Goal: Information Seeking & Learning: Learn about a topic

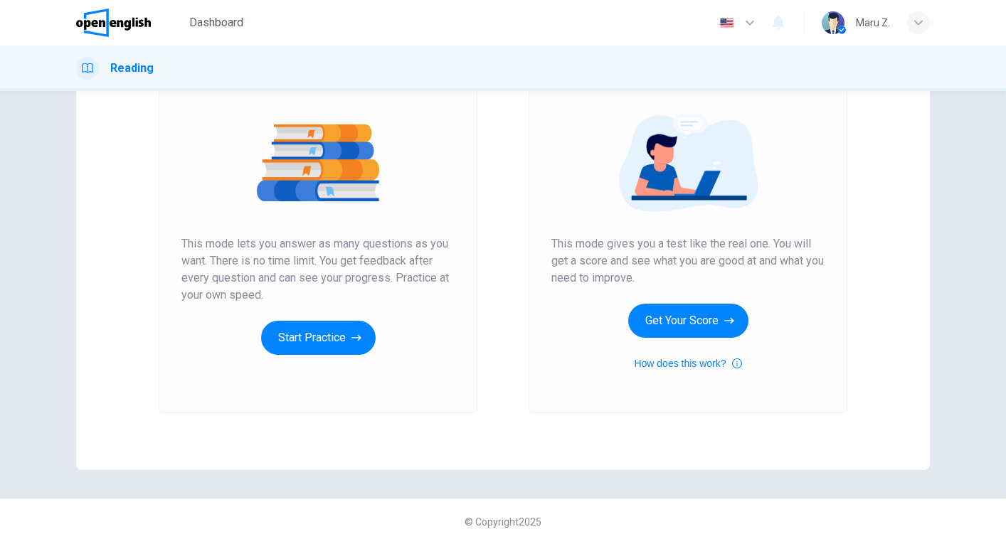
scroll to position [144, 0]
click at [731, 362] on button "How does this work?" at bounding box center [687, 363] width 107 height 17
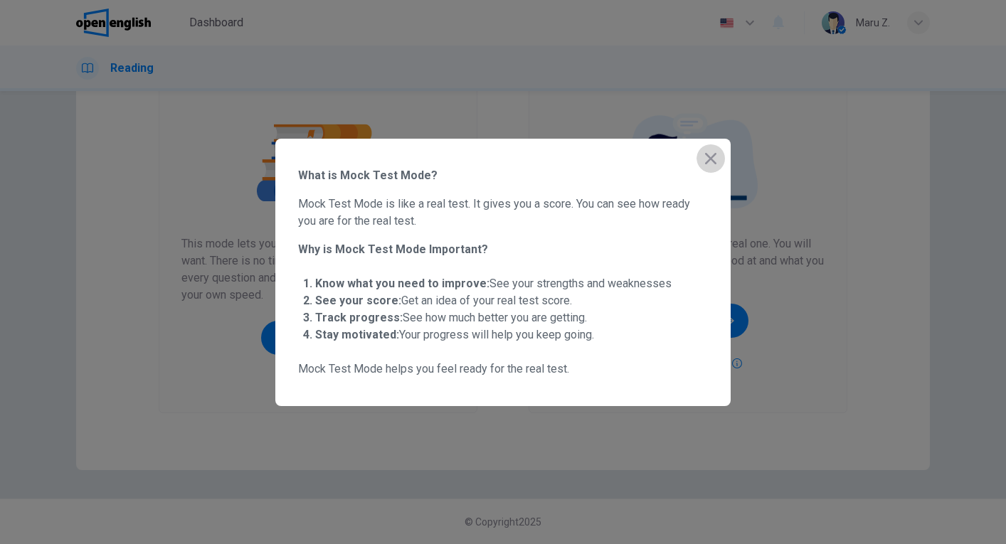
click at [709, 155] on icon "button" at bounding box center [710, 158] width 11 height 11
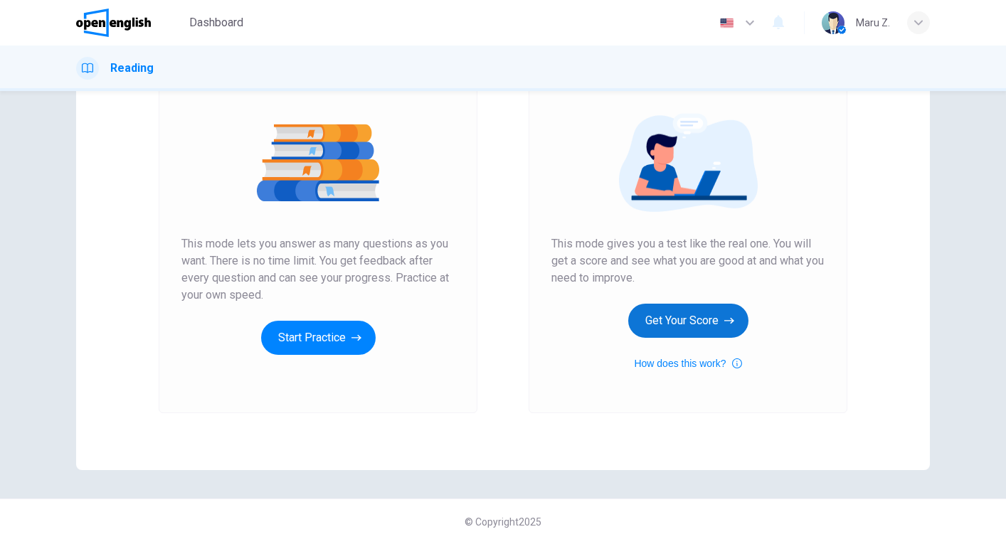
click at [699, 314] on button "Get Your Score" at bounding box center [688, 321] width 120 height 34
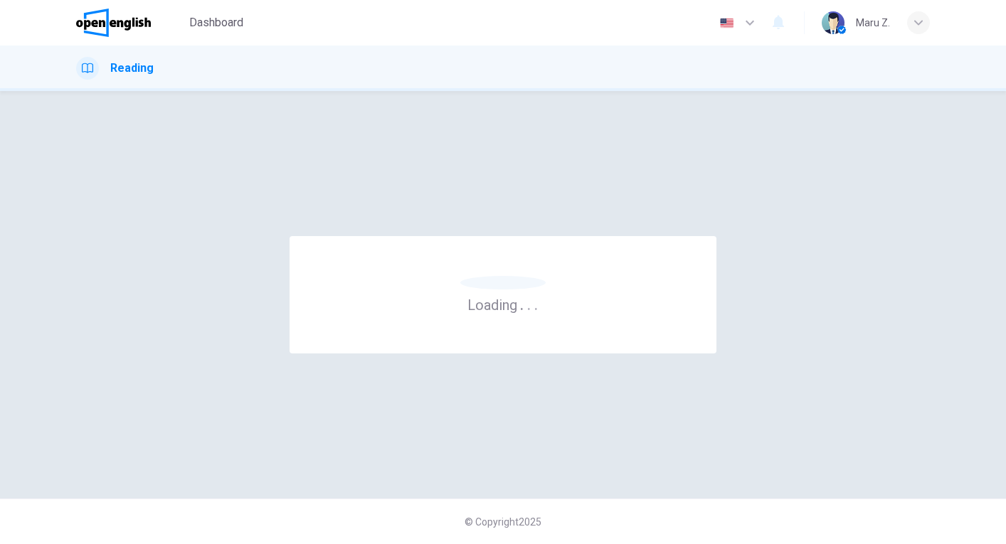
scroll to position [0, 0]
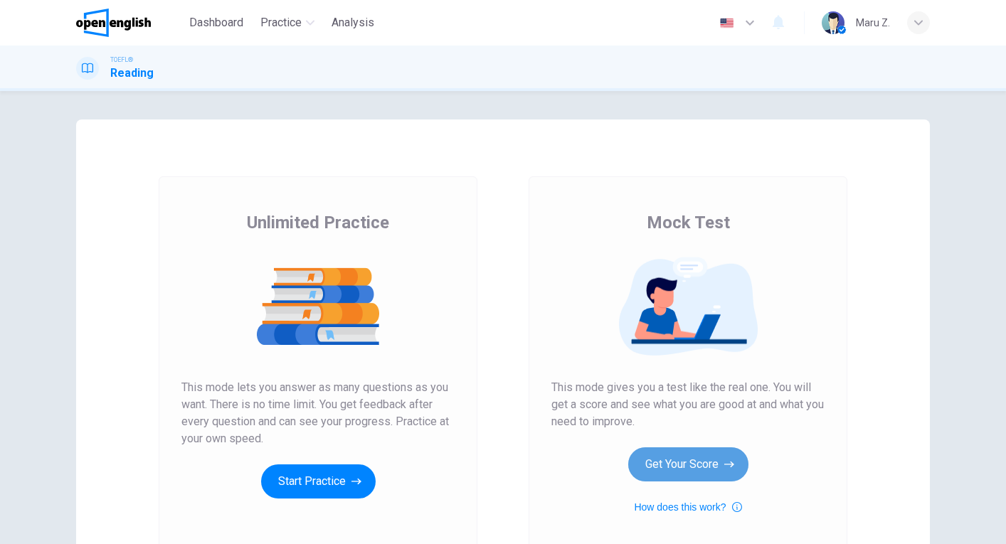
click at [711, 465] on button "Get Your Score" at bounding box center [688, 464] width 120 height 34
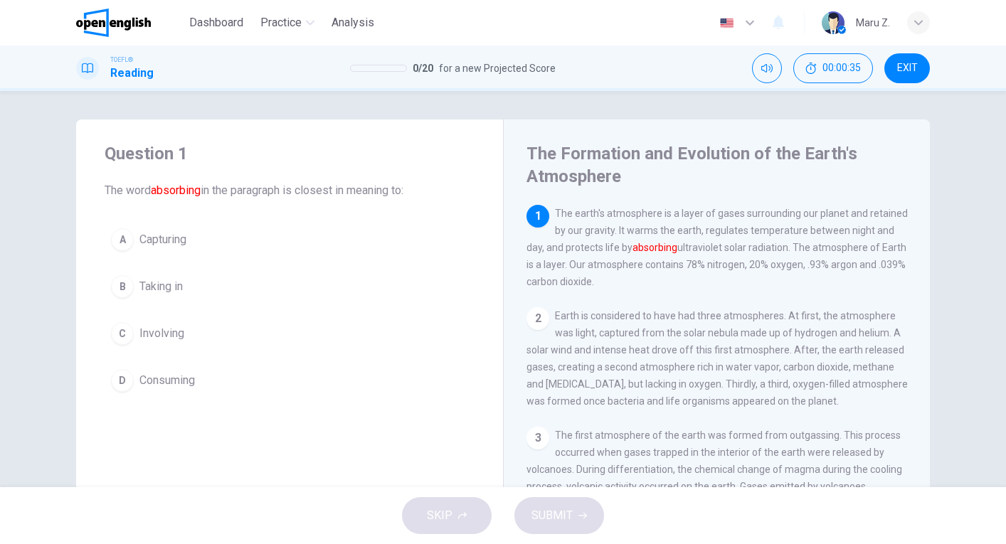
click at [122, 294] on div "B" at bounding box center [122, 286] width 23 height 23
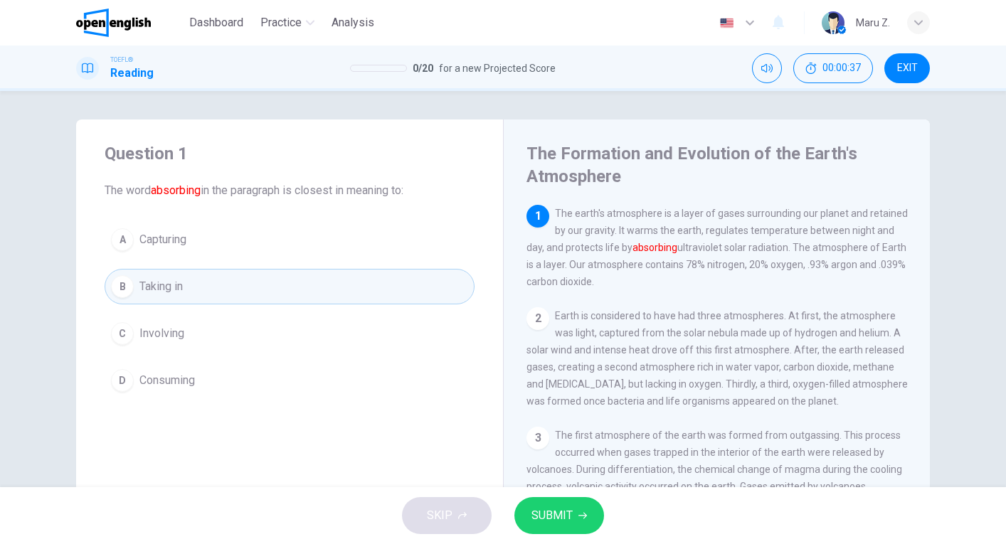
click at [553, 521] on span "SUBMIT" at bounding box center [551, 516] width 41 height 20
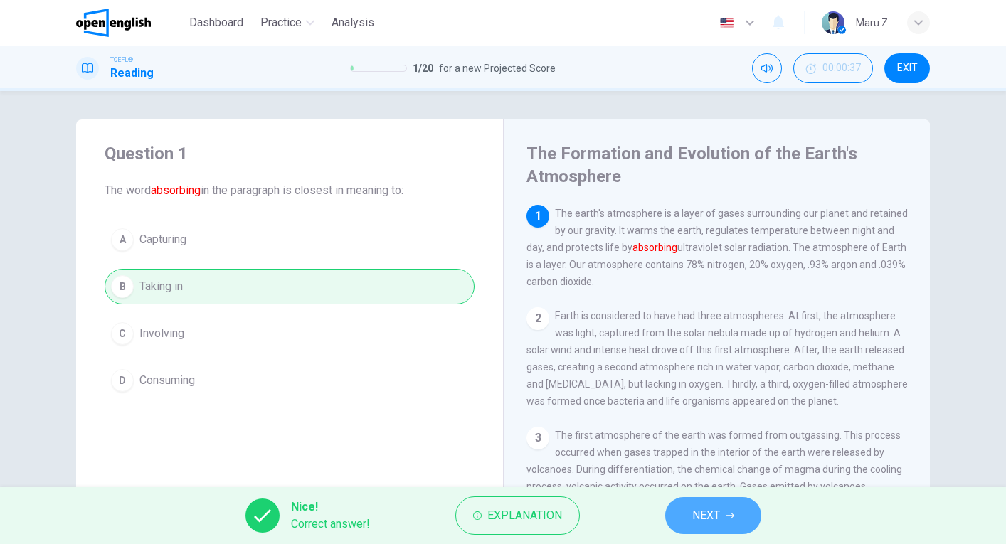
click at [705, 507] on span "NEXT" at bounding box center [706, 516] width 28 height 20
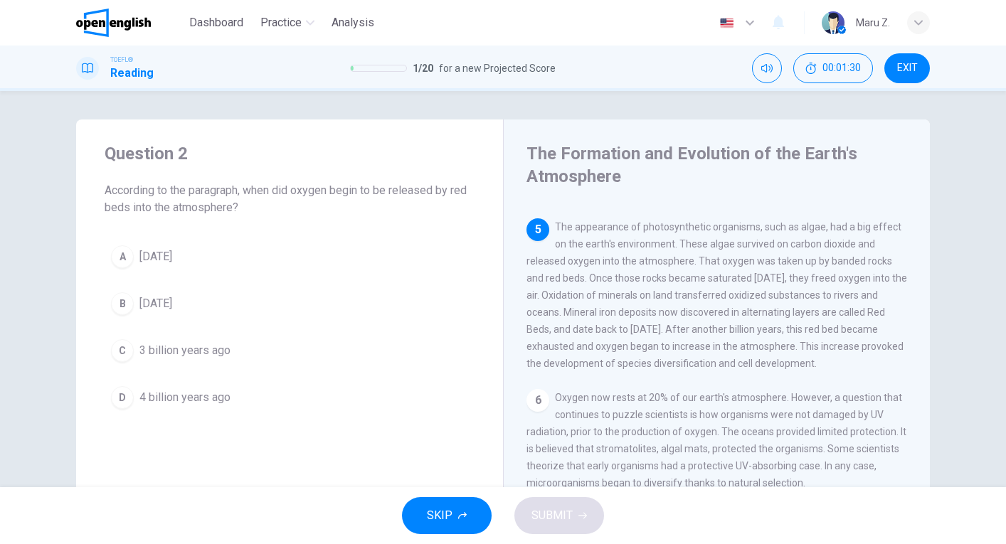
scroll to position [463, 0]
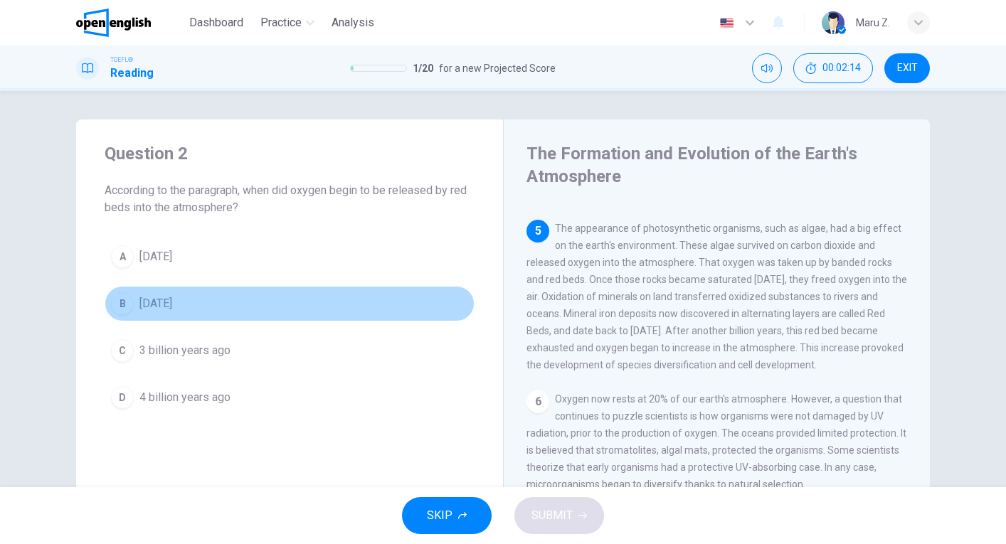
click at [133, 302] on div "B" at bounding box center [122, 303] width 23 height 23
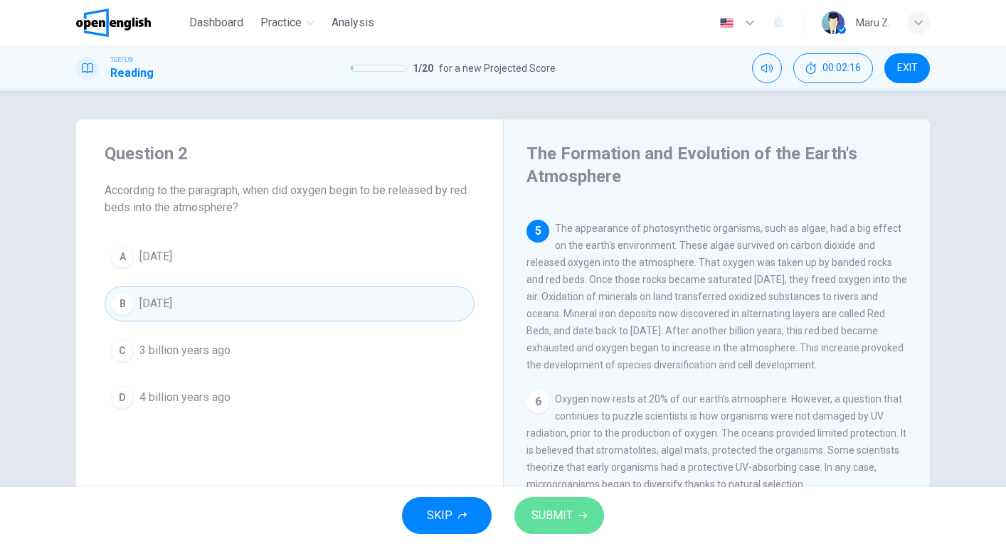
click at [573, 514] on button "SUBMIT" at bounding box center [559, 515] width 90 height 37
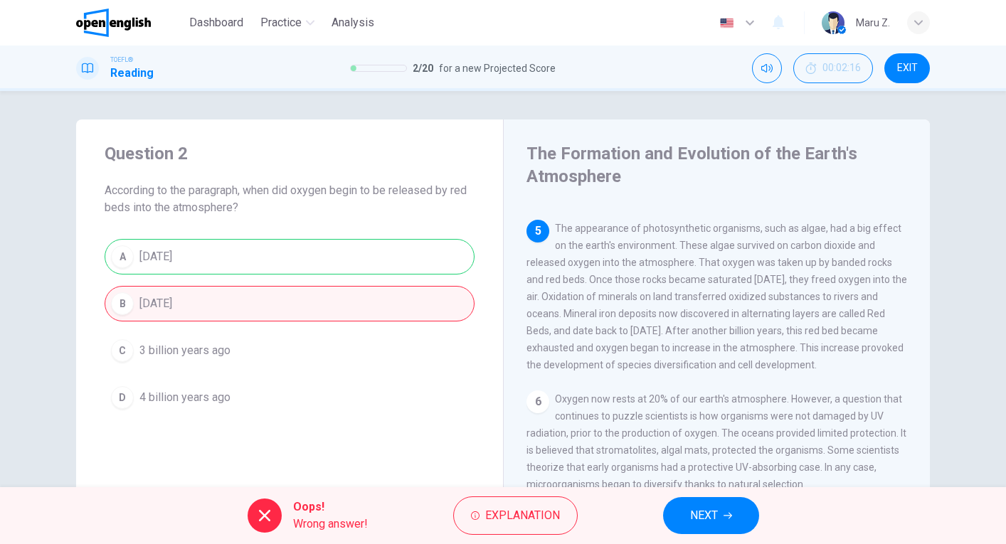
click at [711, 519] on span "NEXT" at bounding box center [704, 516] width 28 height 20
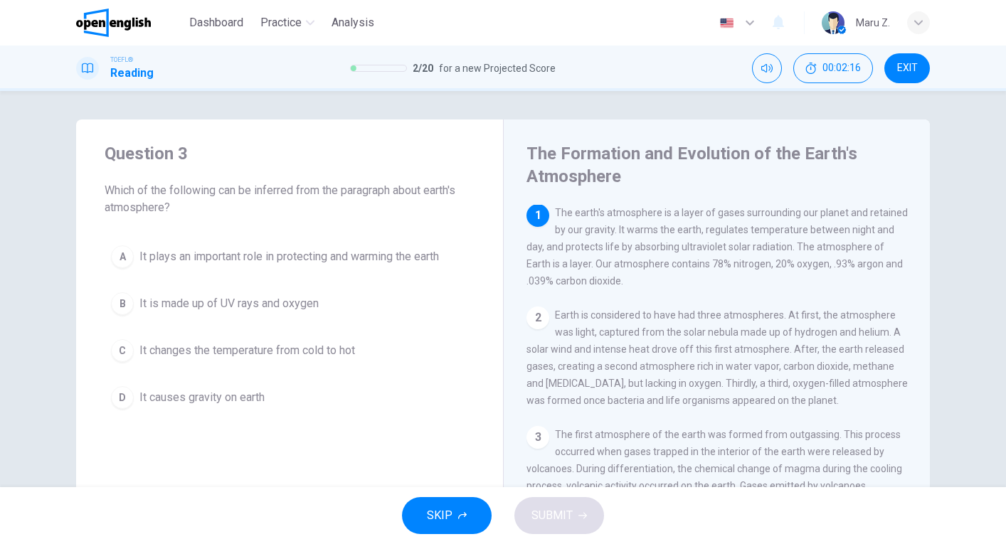
scroll to position [0, 0]
click at [148, 261] on span "It plays an important role in protecting and warming the earth" at bounding box center [289, 256] width 300 height 17
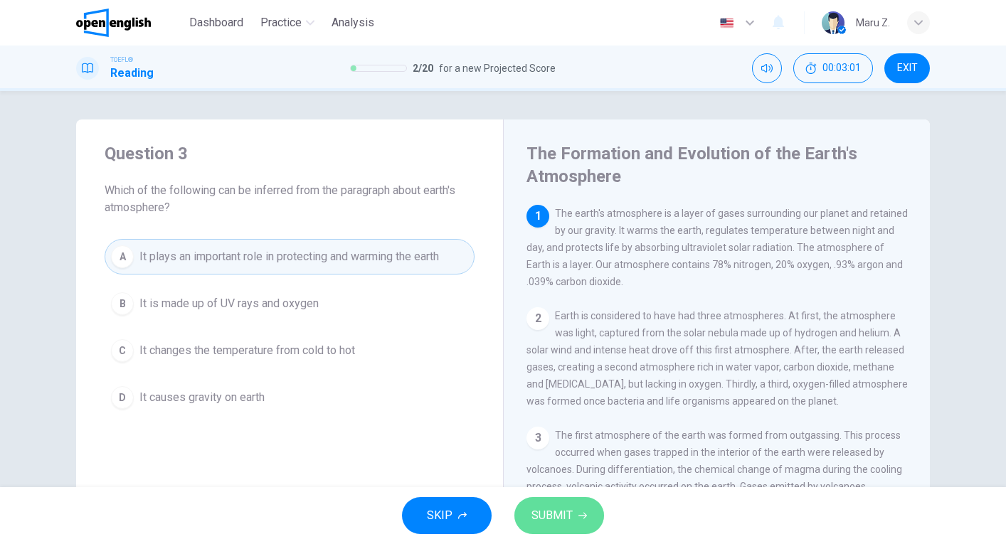
click at [571, 518] on span "SUBMIT" at bounding box center [551, 516] width 41 height 20
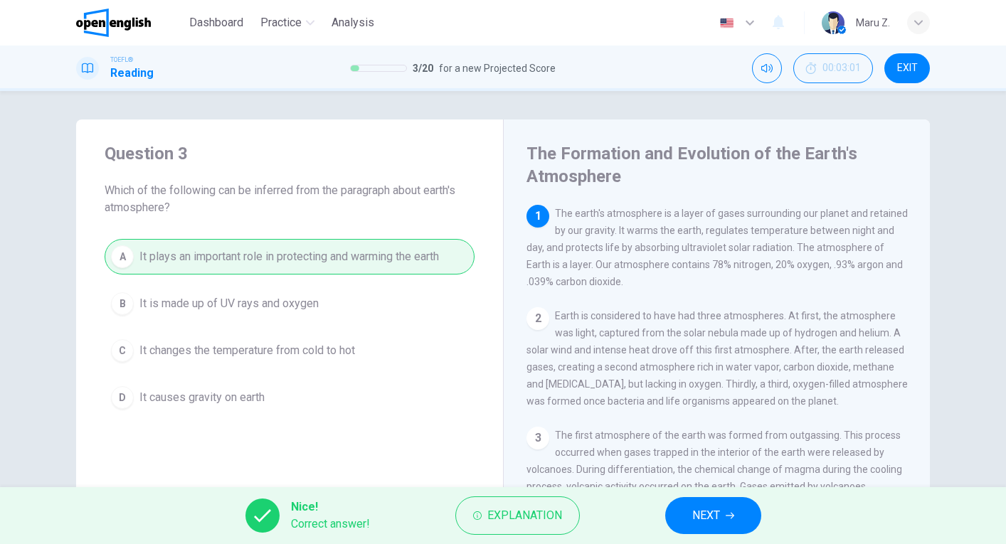
click at [695, 513] on span "NEXT" at bounding box center [706, 516] width 28 height 20
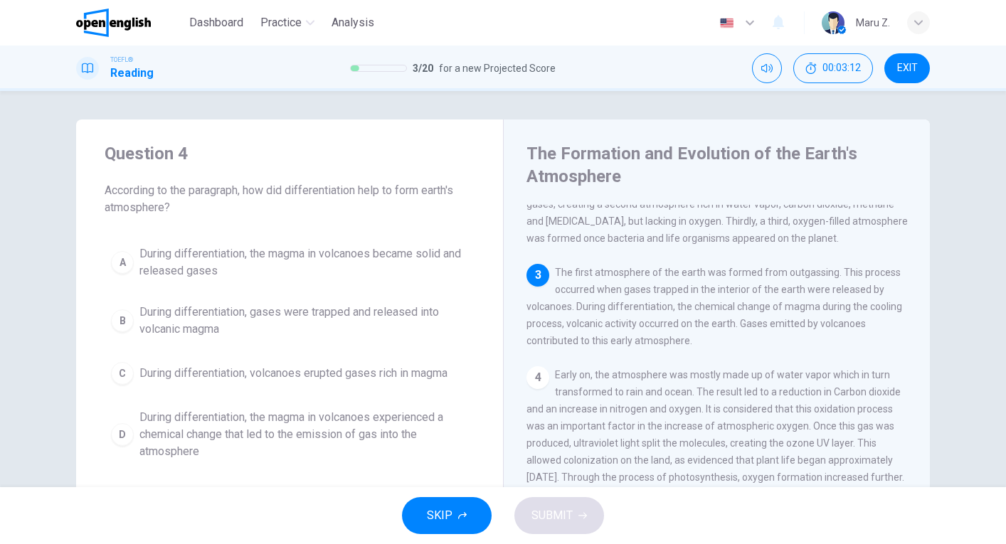
scroll to position [163, 0]
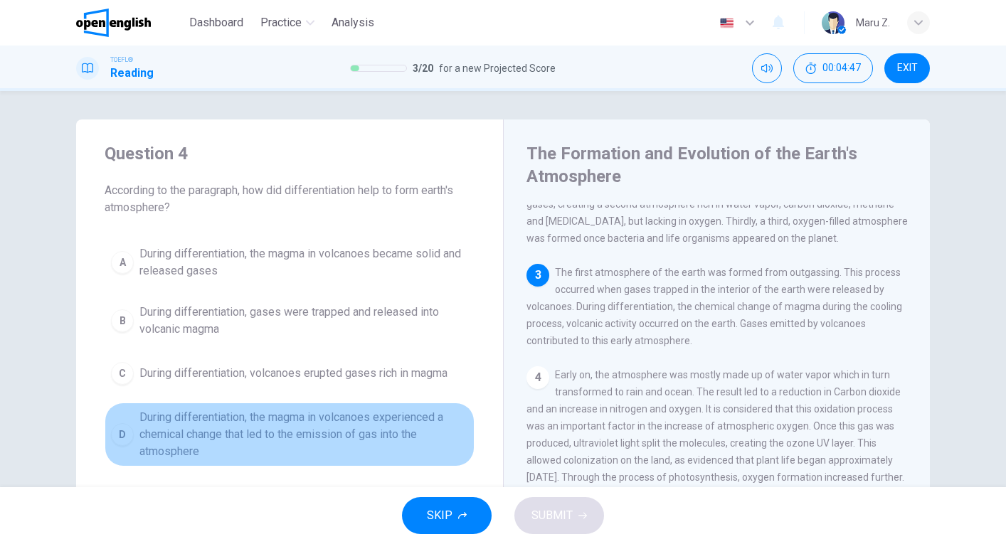
click at [283, 435] on span "During differentiation, the magma in volcanoes experienced a chemical change th…" at bounding box center [303, 434] width 329 height 51
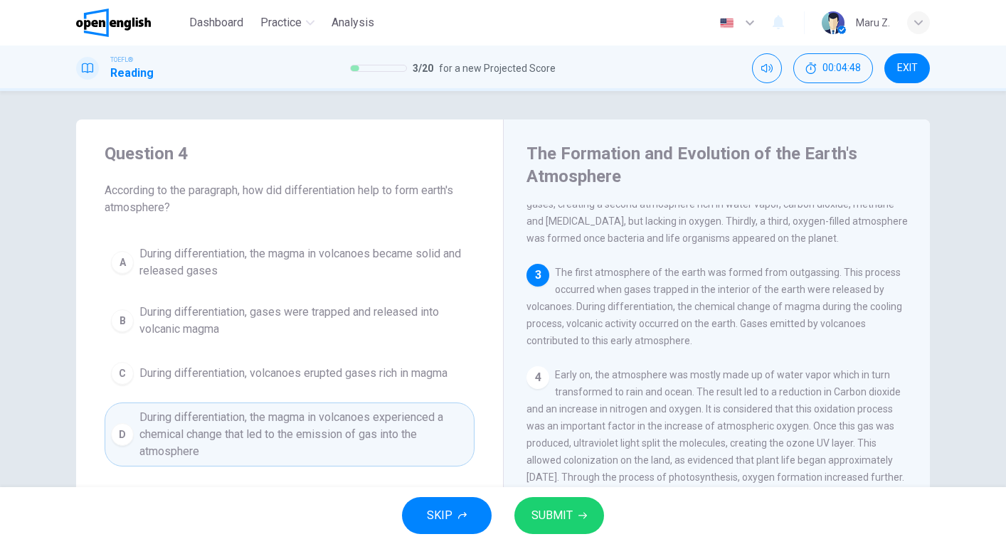
click at [559, 515] on span "SUBMIT" at bounding box center [551, 516] width 41 height 20
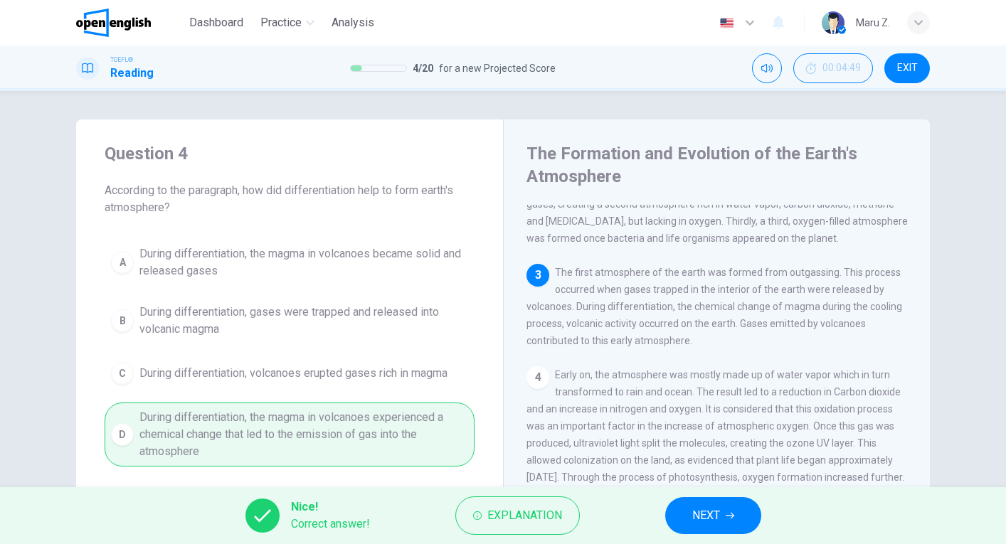
click at [699, 511] on span "NEXT" at bounding box center [706, 516] width 28 height 20
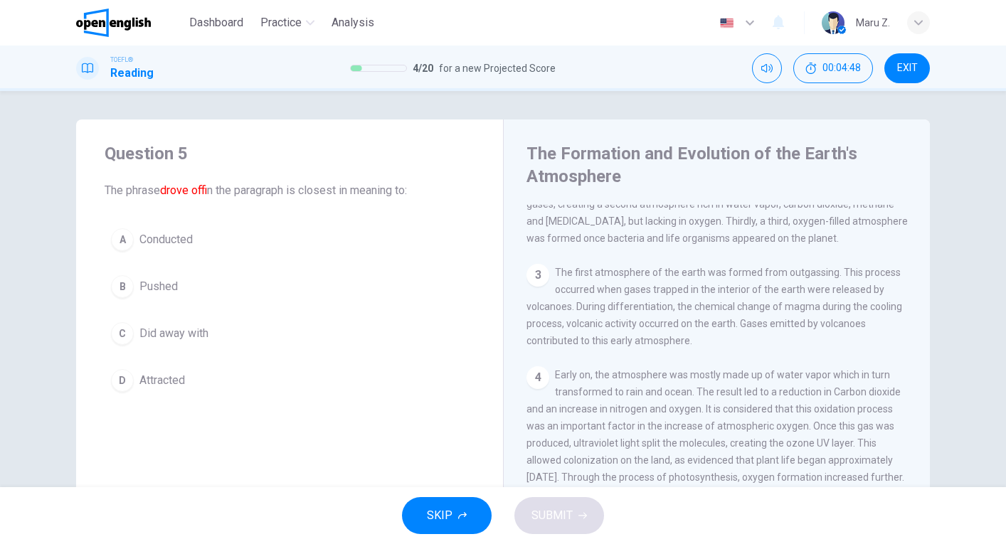
scroll to position [102, 0]
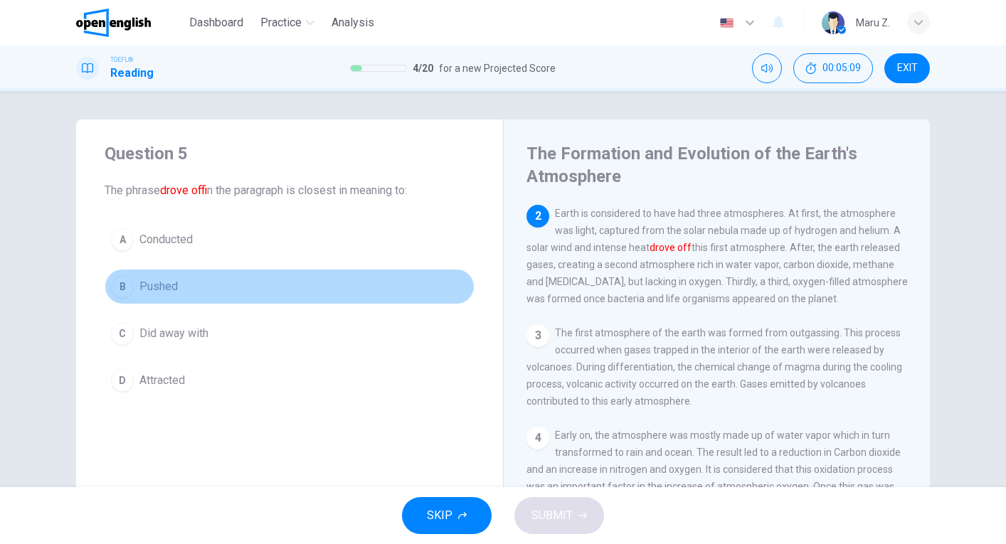
click at [124, 289] on div "B" at bounding box center [122, 286] width 23 height 23
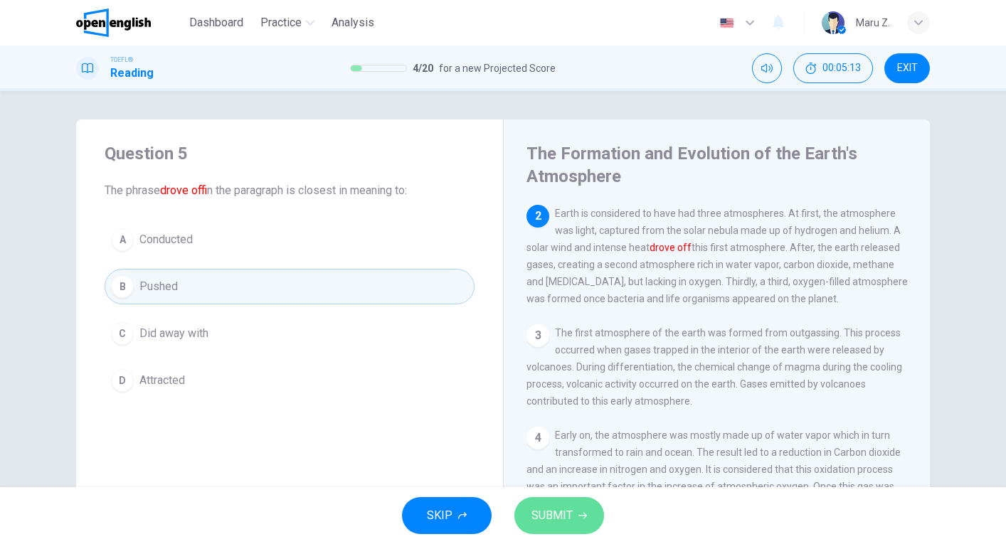
click at [553, 514] on span "SUBMIT" at bounding box center [551, 516] width 41 height 20
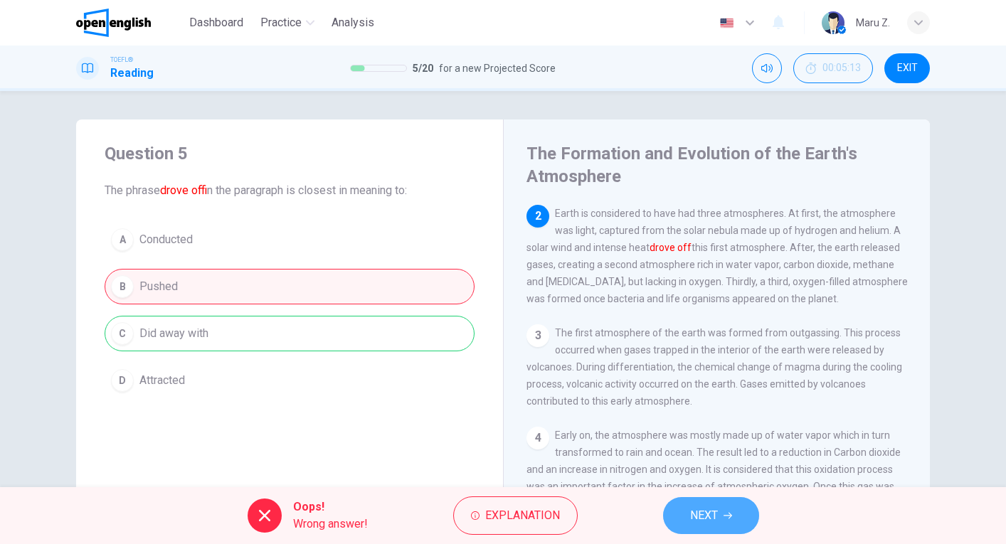
click at [727, 518] on icon "button" at bounding box center [727, 515] width 9 height 9
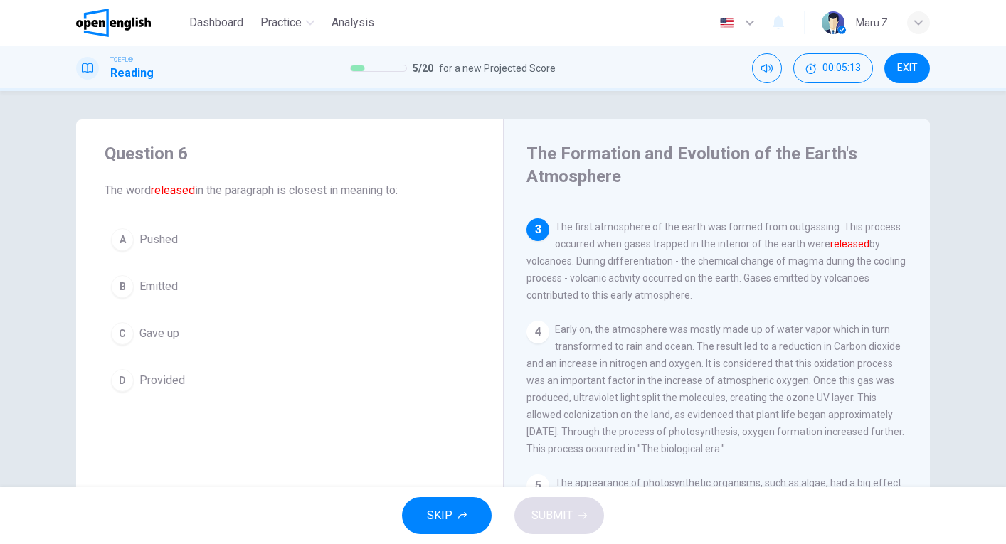
scroll to position [222, 0]
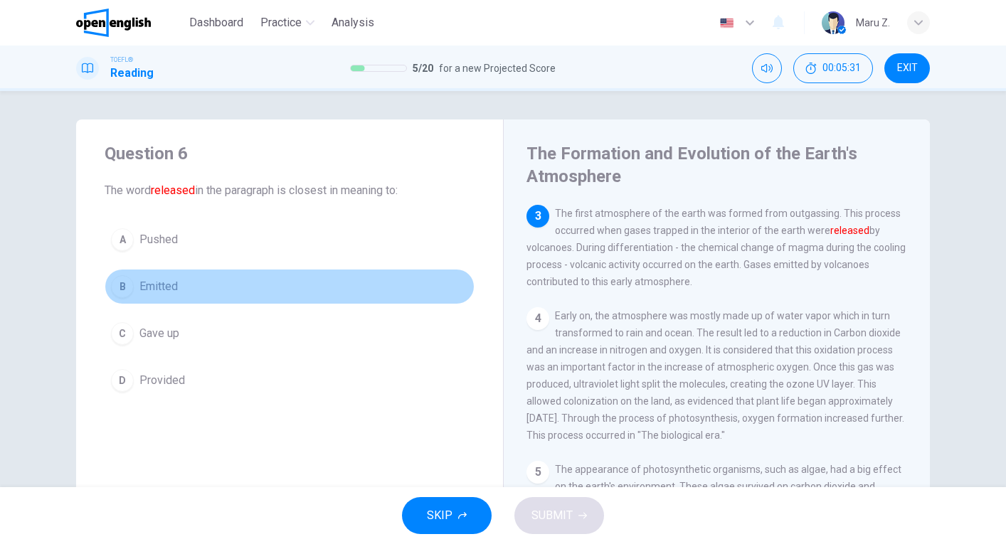
click at [127, 288] on div "B" at bounding box center [122, 286] width 23 height 23
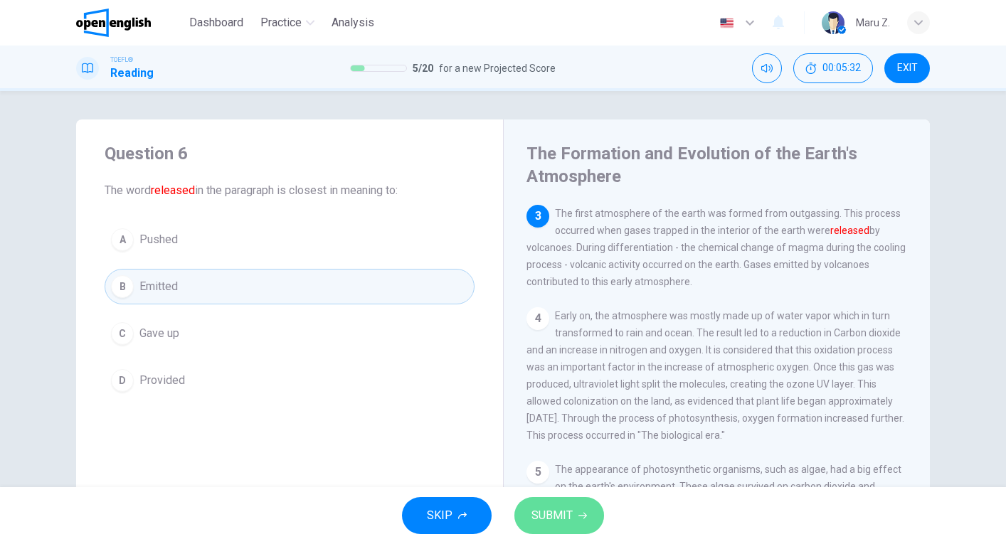
click at [563, 516] on span "SUBMIT" at bounding box center [551, 516] width 41 height 20
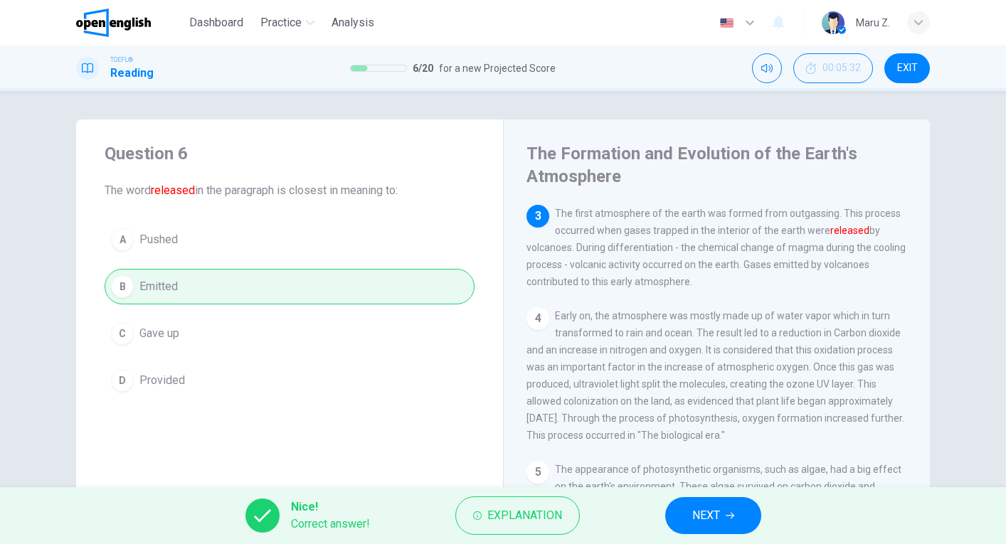
click at [689, 521] on button "NEXT" at bounding box center [713, 515] width 96 height 37
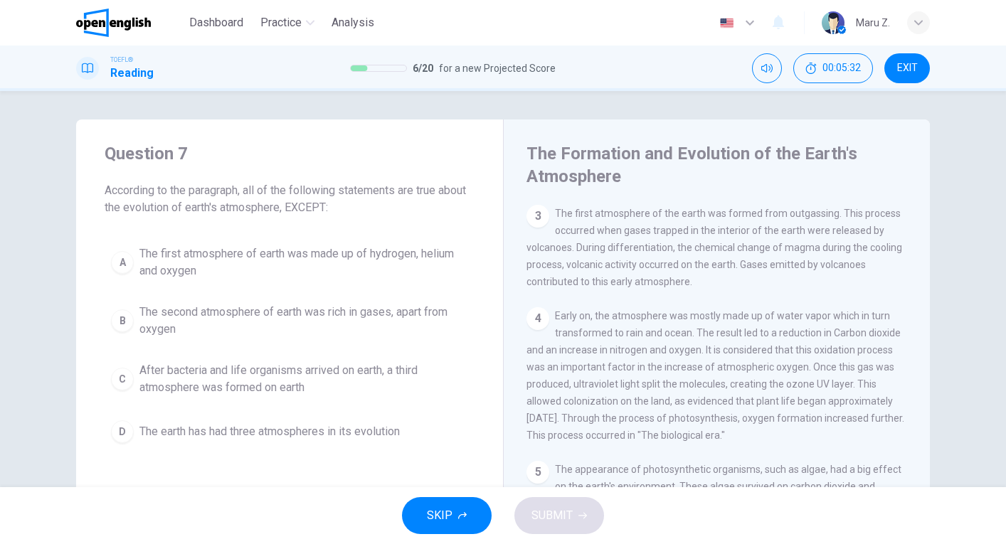
scroll to position [102, 0]
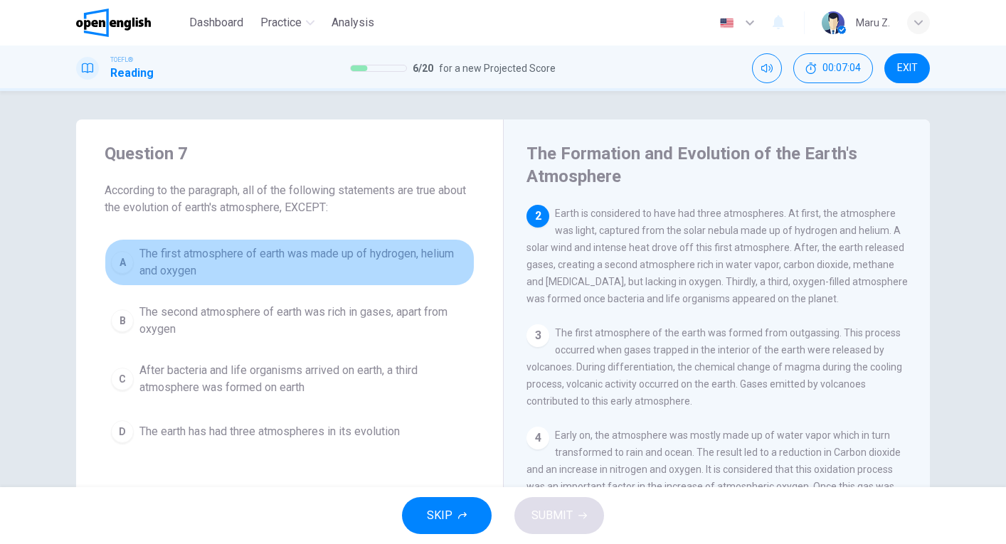
click at [282, 258] on span "The first atmosphere of earth was made up of hydrogen, helium and oxygen" at bounding box center [303, 262] width 329 height 34
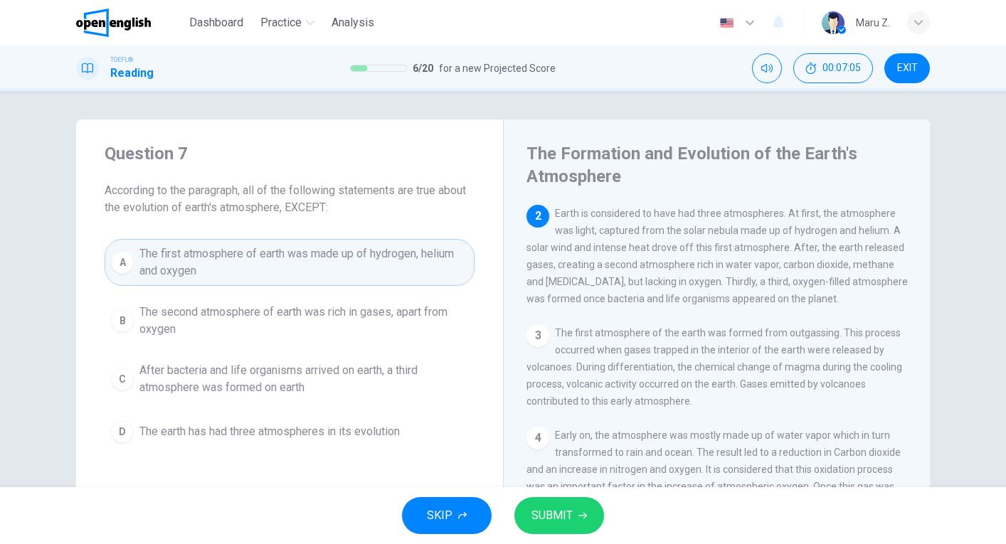
click at [571, 521] on span "SUBMIT" at bounding box center [551, 516] width 41 height 20
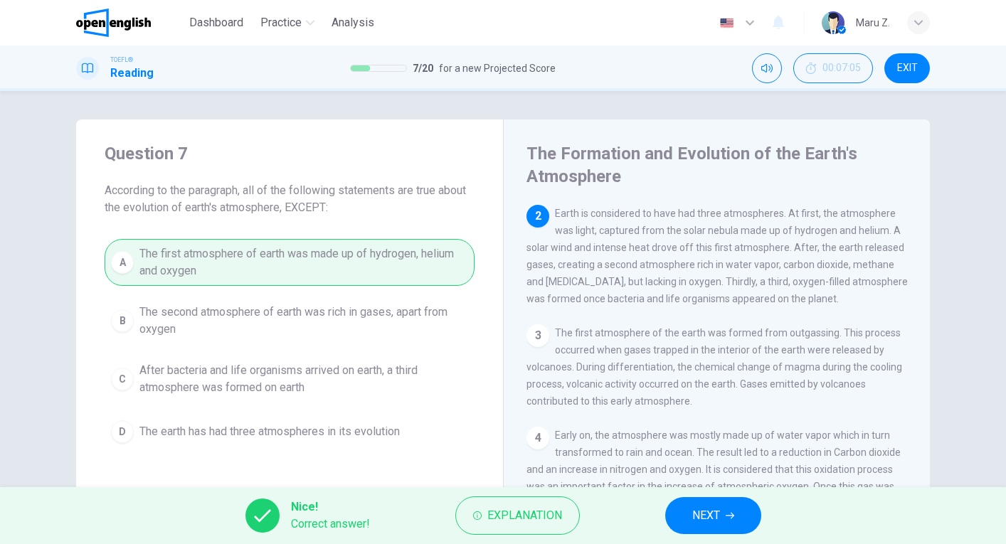
click at [711, 526] on button "NEXT" at bounding box center [713, 515] width 96 height 37
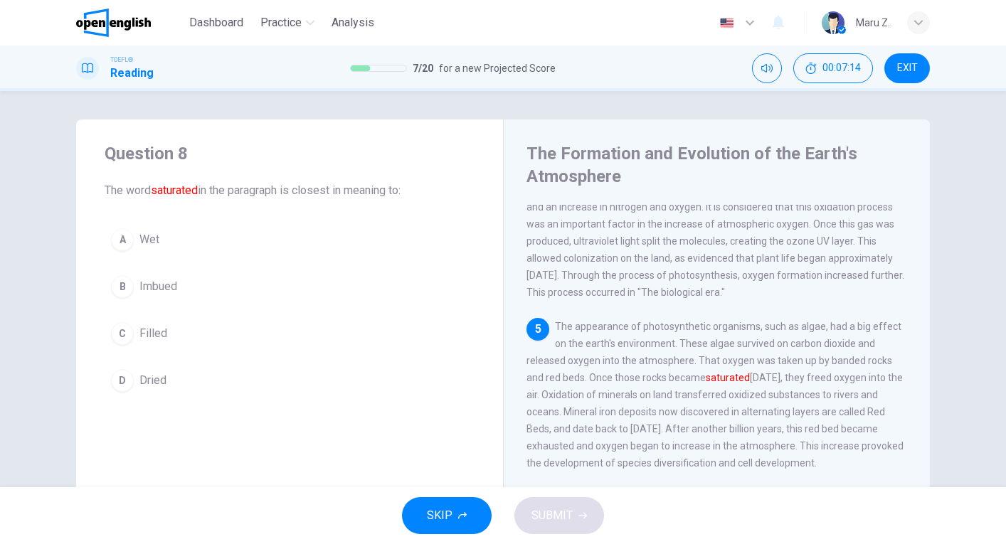
scroll to position [0, 0]
click at [136, 333] on button "C Filled" at bounding box center [290, 334] width 370 height 36
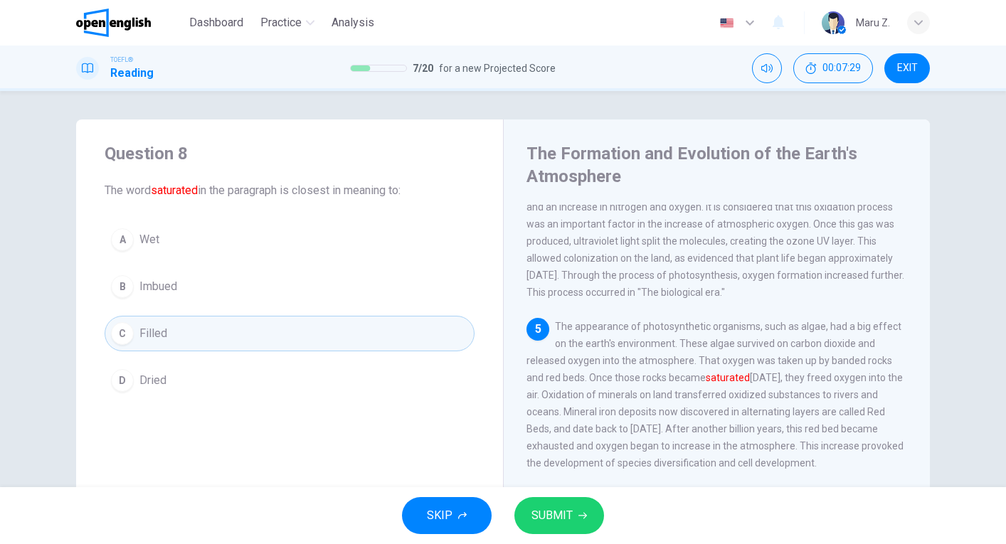
click at [570, 516] on span "SUBMIT" at bounding box center [551, 516] width 41 height 20
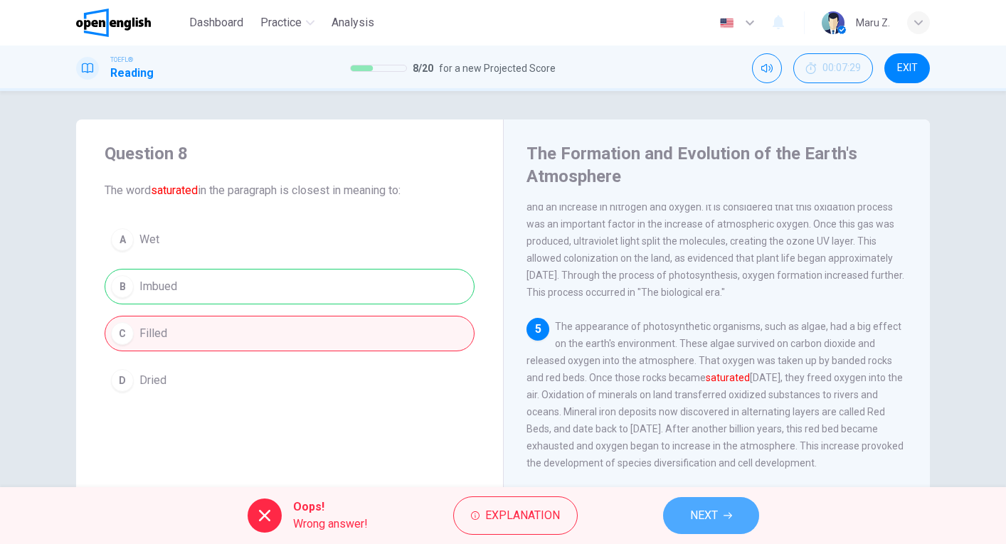
click at [695, 514] on span "NEXT" at bounding box center [704, 516] width 28 height 20
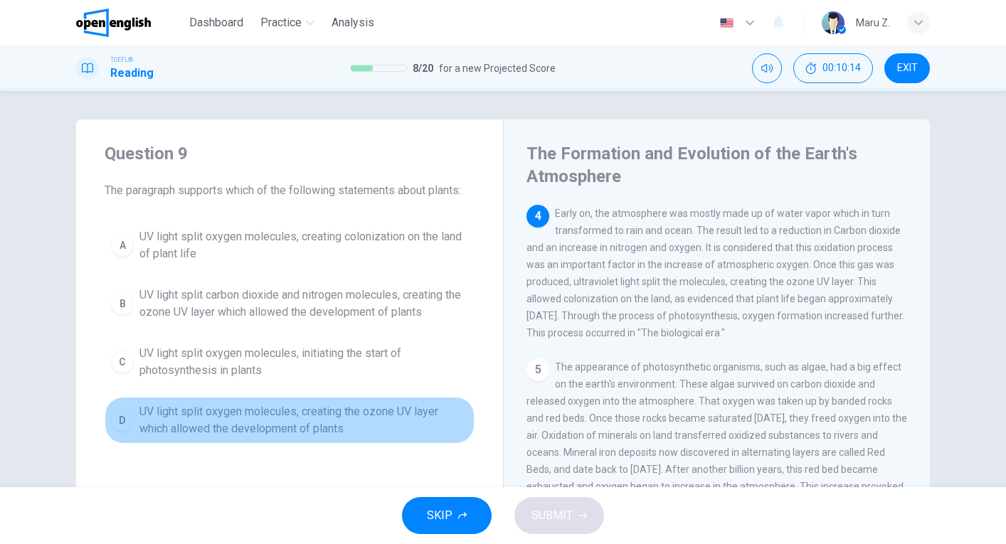
click at [268, 427] on span "UV light split oxygen molecules, creating the ozone UV layer which allowed the …" at bounding box center [303, 420] width 329 height 34
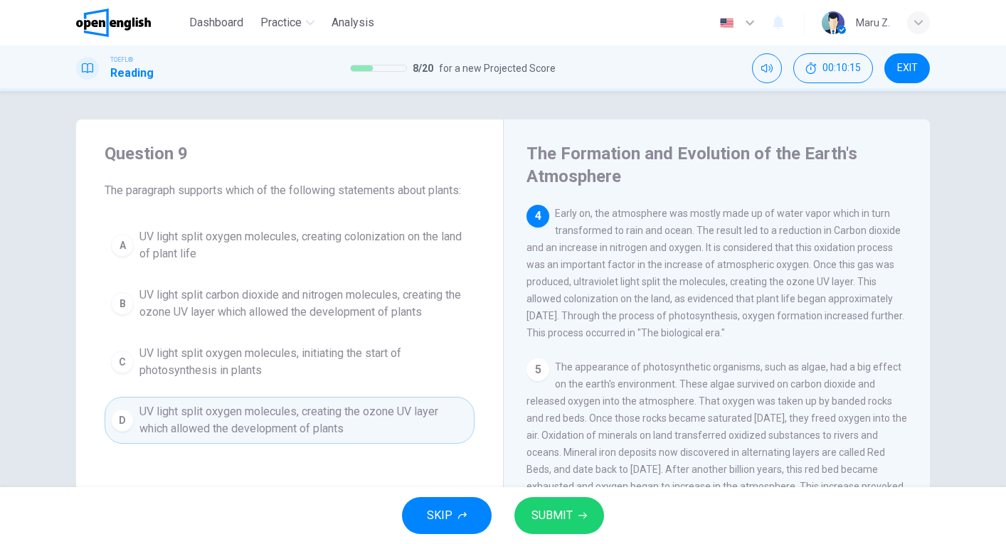
click at [595, 516] on button "SUBMIT" at bounding box center [559, 515] width 90 height 37
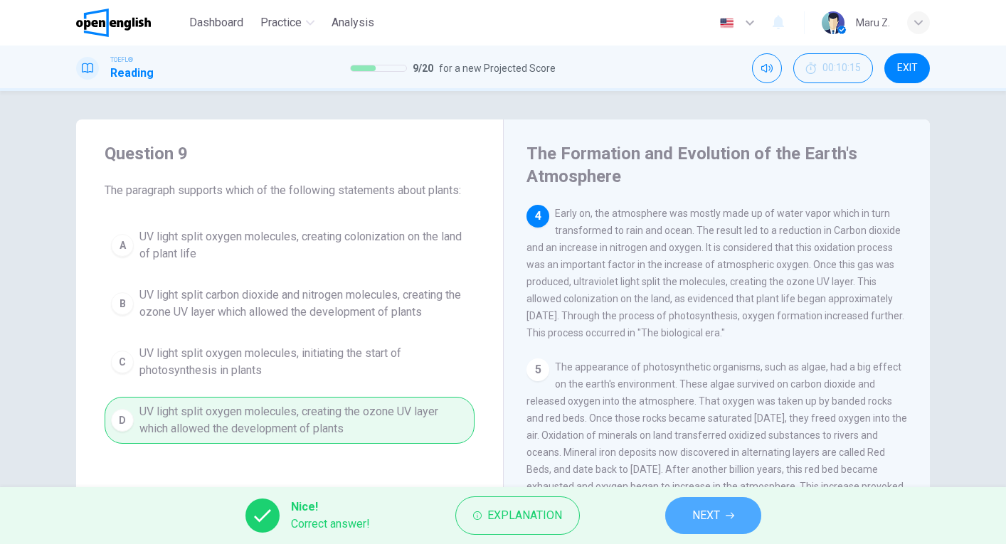
click at [730, 515] on icon "button" at bounding box center [730, 515] width 9 height 9
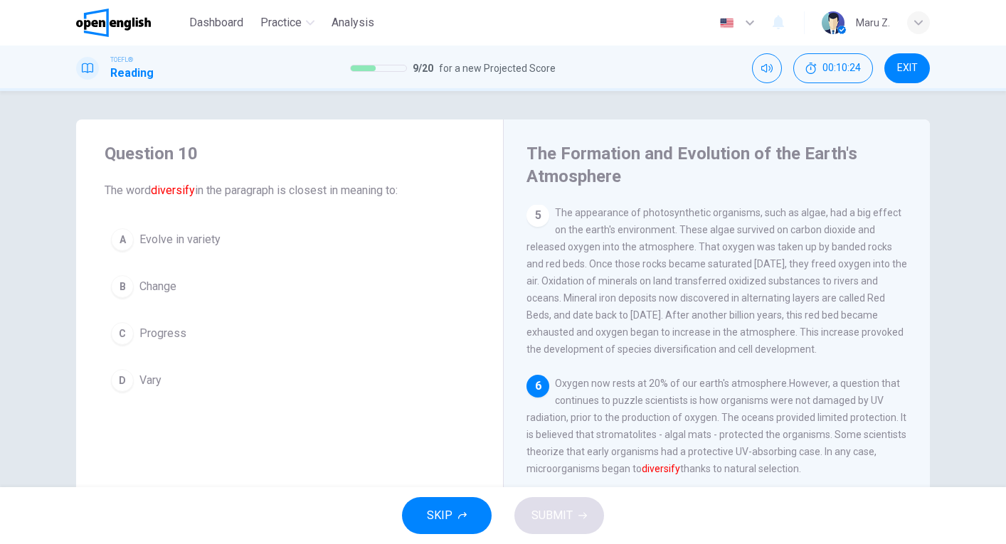
scroll to position [0, 0]
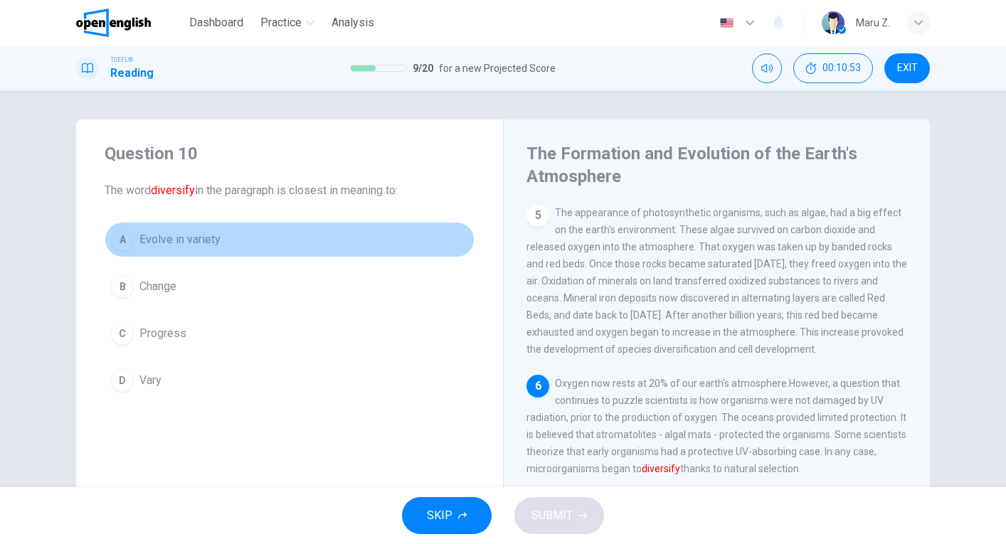
click at [135, 238] on button "A Evolve in variety" at bounding box center [290, 240] width 370 height 36
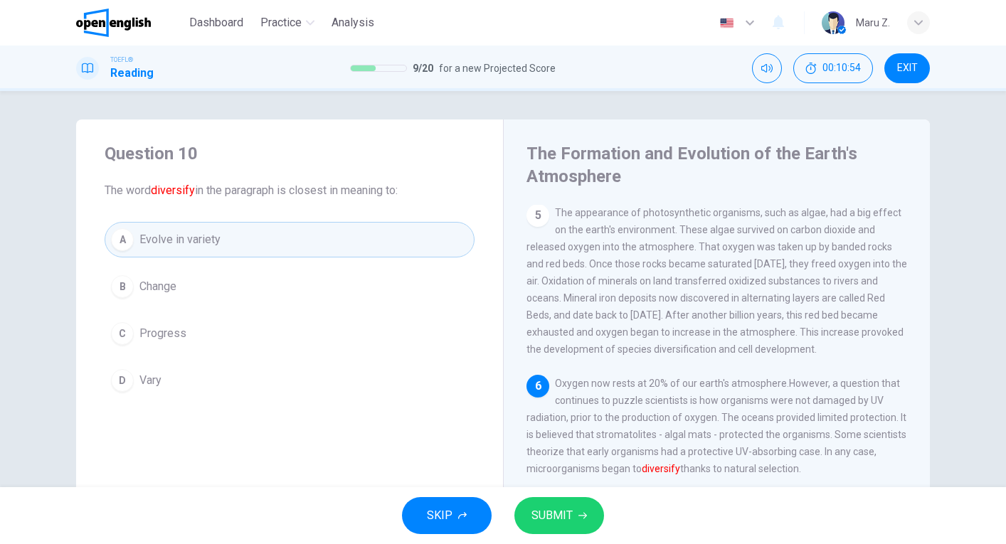
click at [574, 520] on button "SUBMIT" at bounding box center [559, 515] width 90 height 37
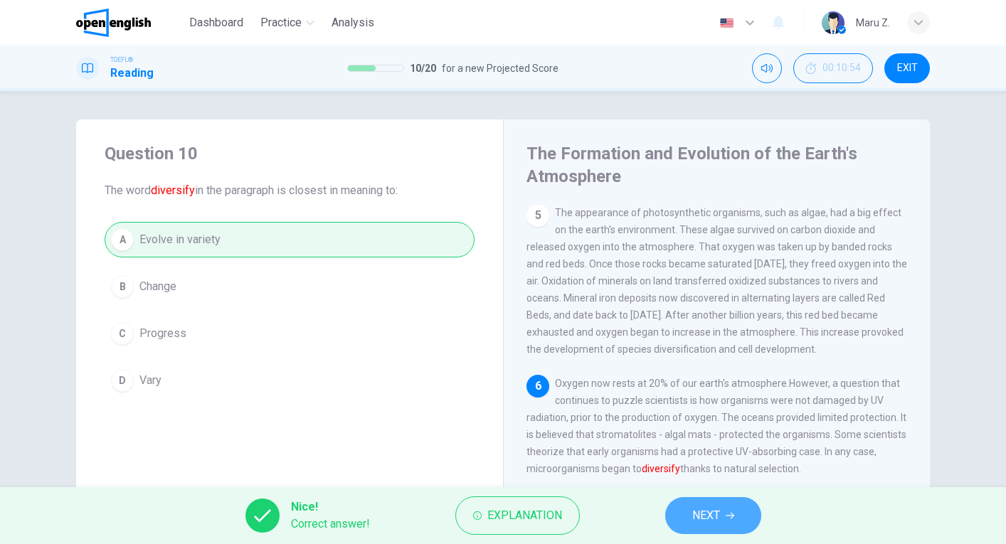
click at [741, 516] on button "NEXT" at bounding box center [713, 515] width 96 height 37
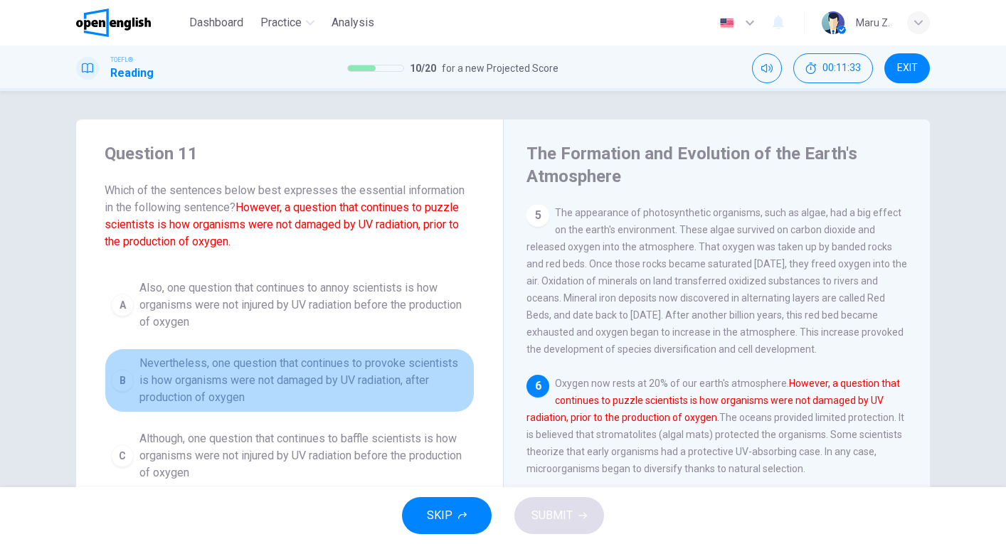
click at [272, 401] on span "Nevertheless, one question that continues to provoke scientists is how organism…" at bounding box center [303, 380] width 329 height 51
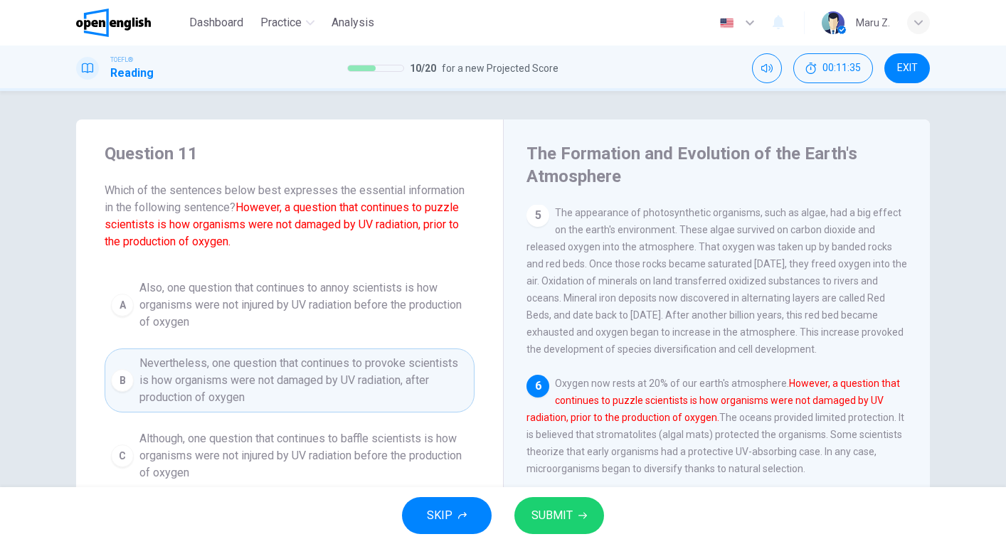
click at [555, 520] on span "SUBMIT" at bounding box center [551, 516] width 41 height 20
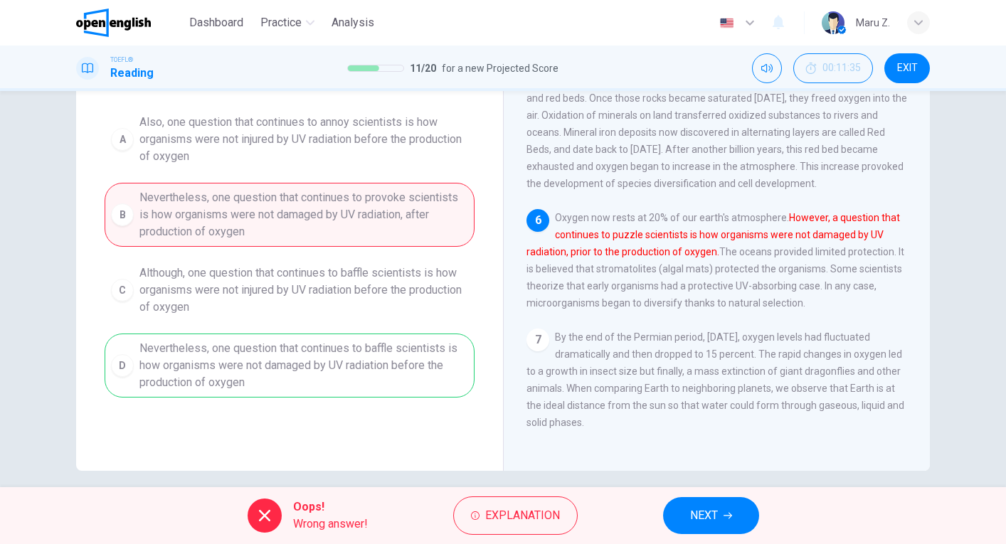
scroll to position [174, 0]
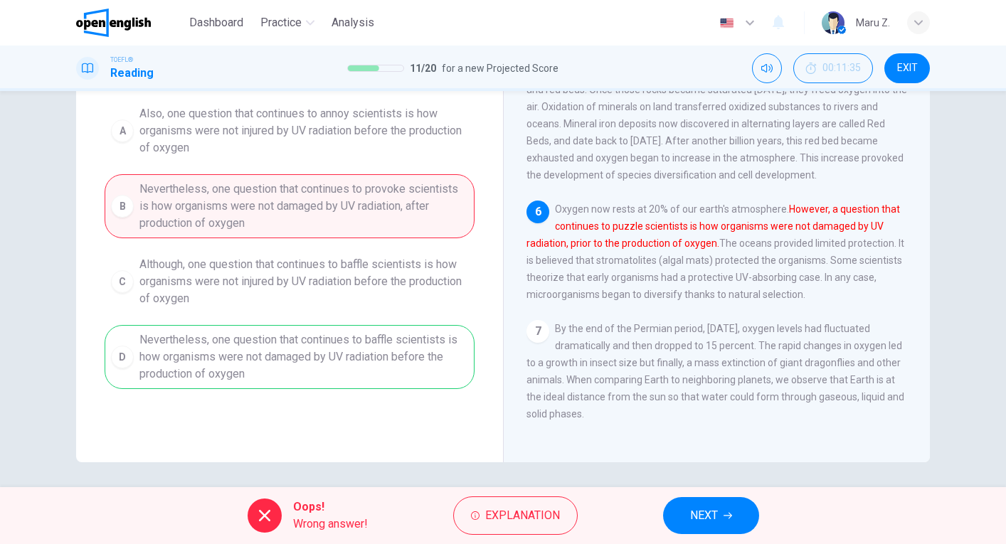
click at [712, 517] on span "NEXT" at bounding box center [704, 516] width 28 height 20
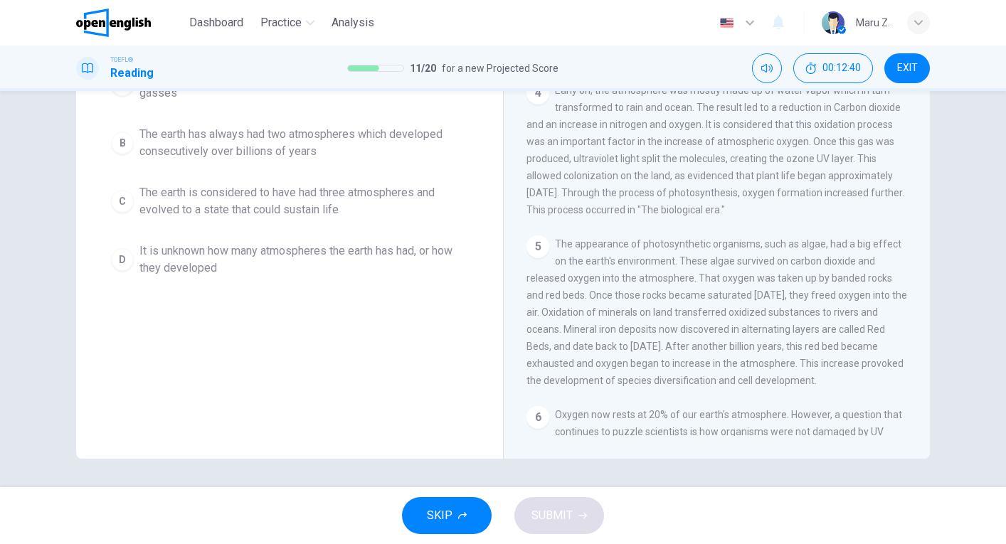
scroll to position [279, 0]
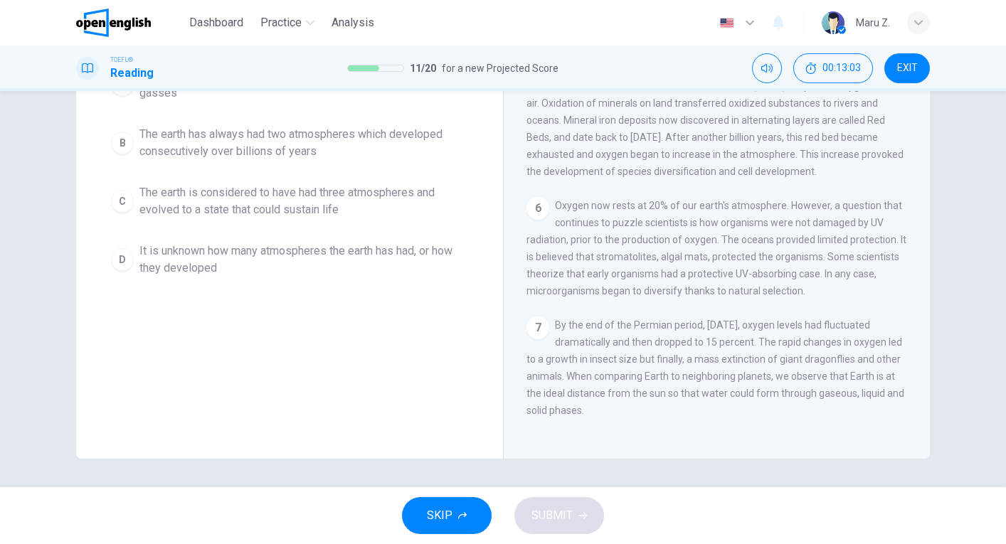
click at [221, 204] on span "The earth is considered to have had three atmospheres and evolved to a state th…" at bounding box center [303, 201] width 329 height 34
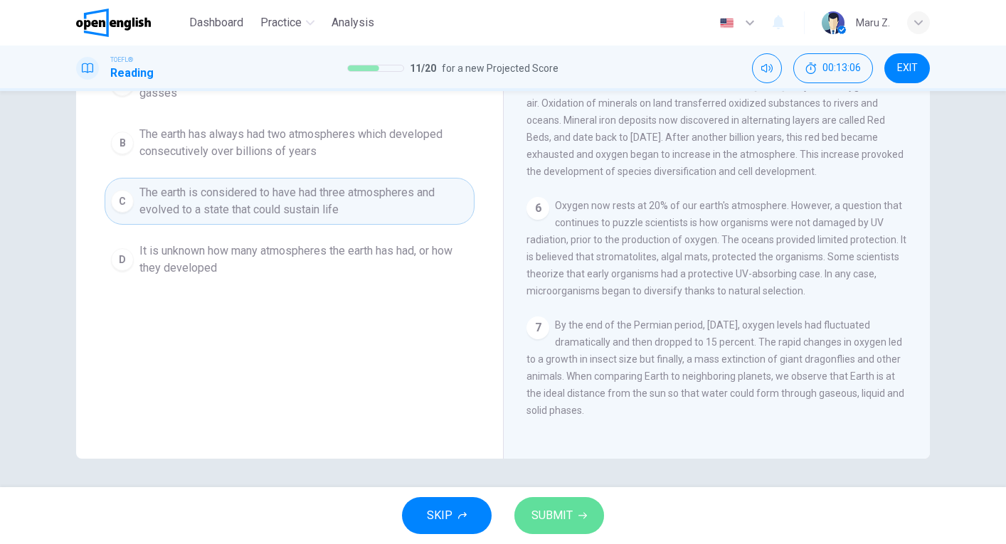
click at [549, 521] on span "SUBMIT" at bounding box center [551, 516] width 41 height 20
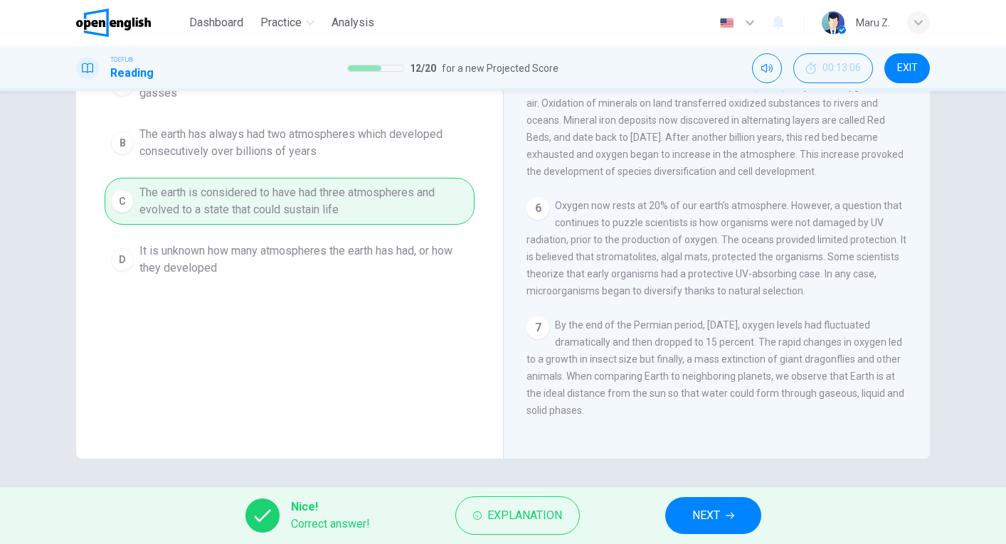
click at [718, 534] on div "Nice! Correct answer! Explanation NEXT" at bounding box center [503, 515] width 1006 height 57
click at [718, 518] on span "NEXT" at bounding box center [706, 516] width 28 height 20
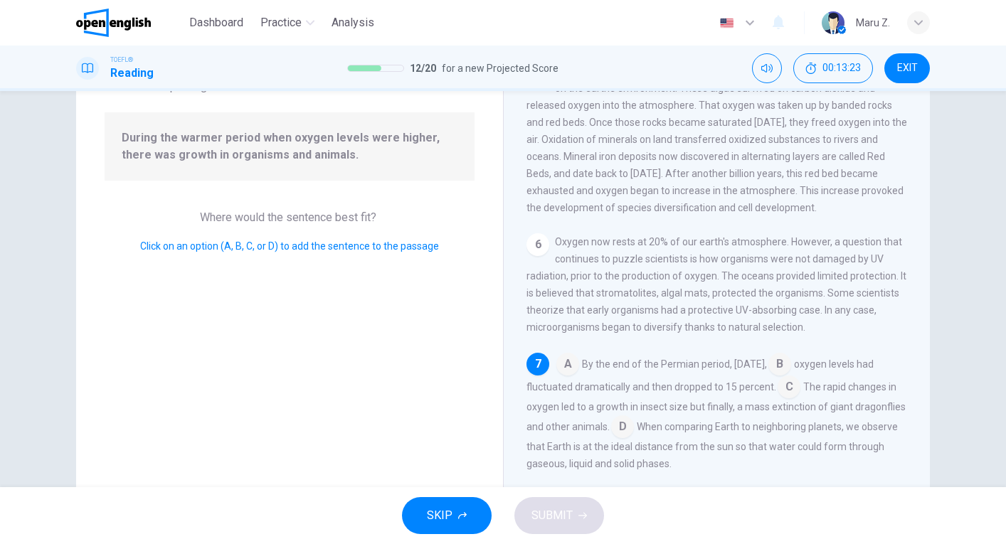
scroll to position [124, 0]
click at [566, 365] on input at bounding box center [567, 365] width 23 height 23
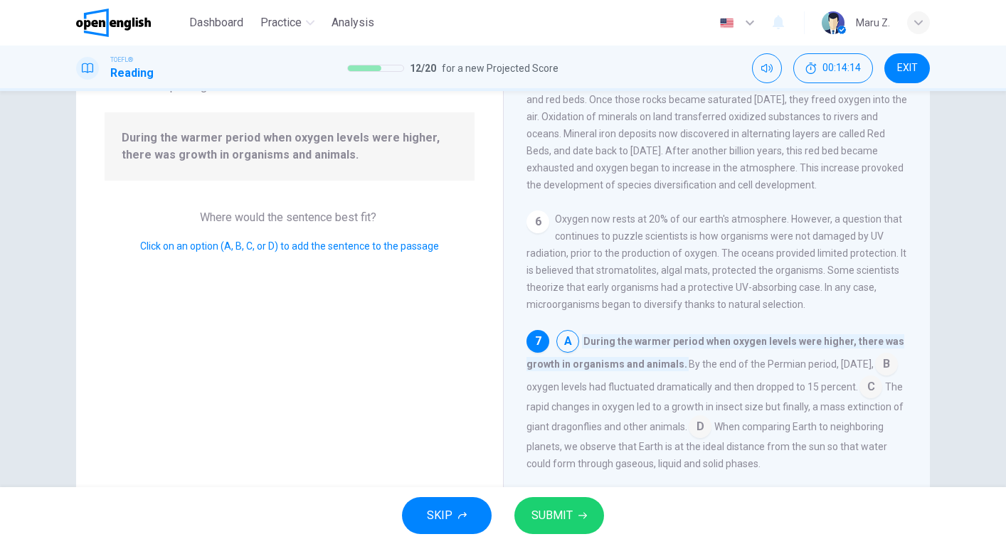
scroll to position [519, 0]
click at [581, 522] on button "SUBMIT" at bounding box center [559, 515] width 90 height 37
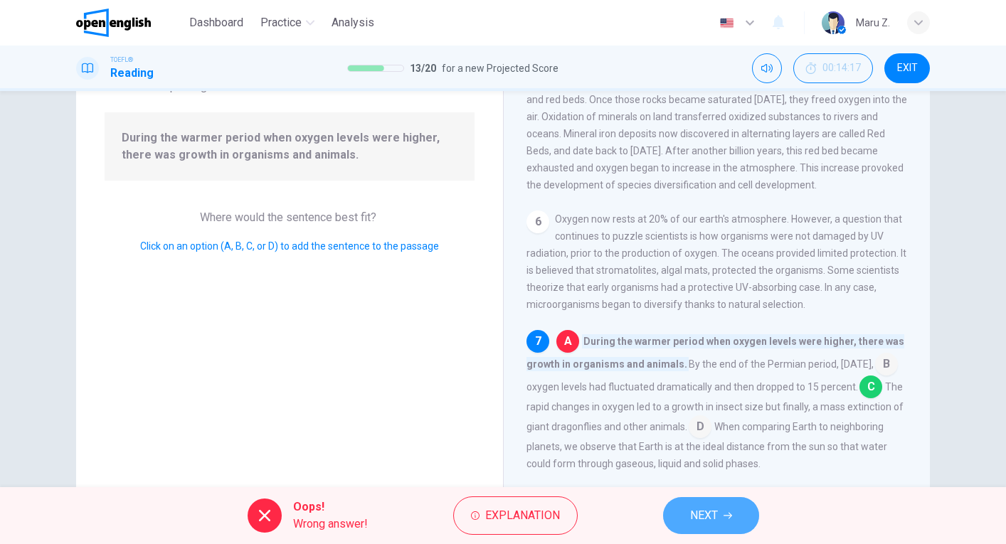
click at [705, 519] on span "NEXT" at bounding box center [704, 516] width 28 height 20
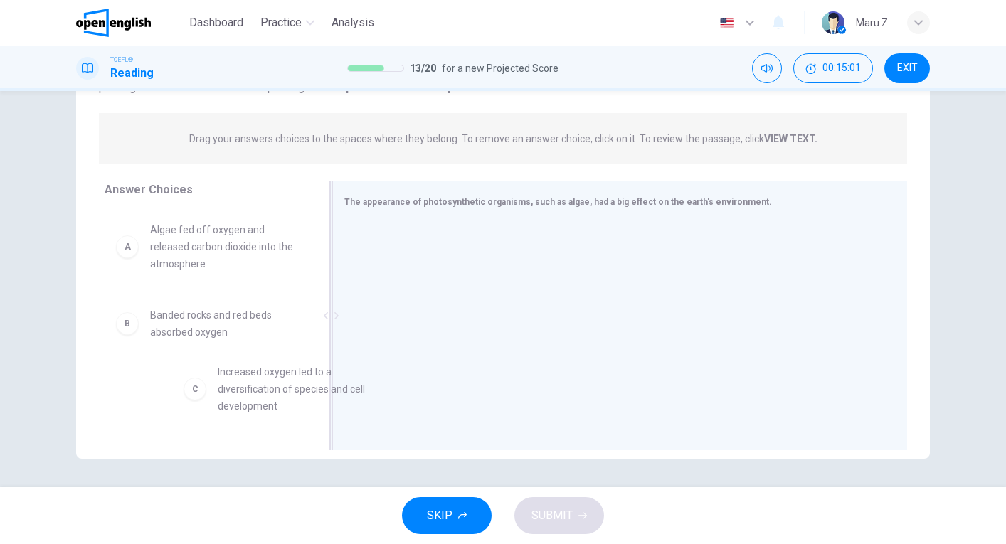
scroll to position [7, 0]
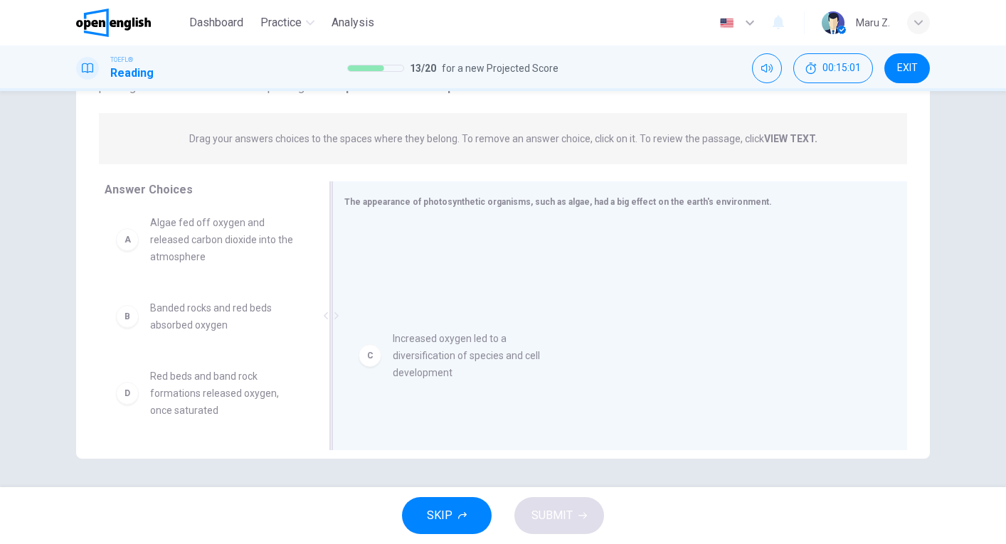
drag, startPoint x: 197, startPoint y: 398, endPoint x: 529, endPoint y: 309, distance: 343.1
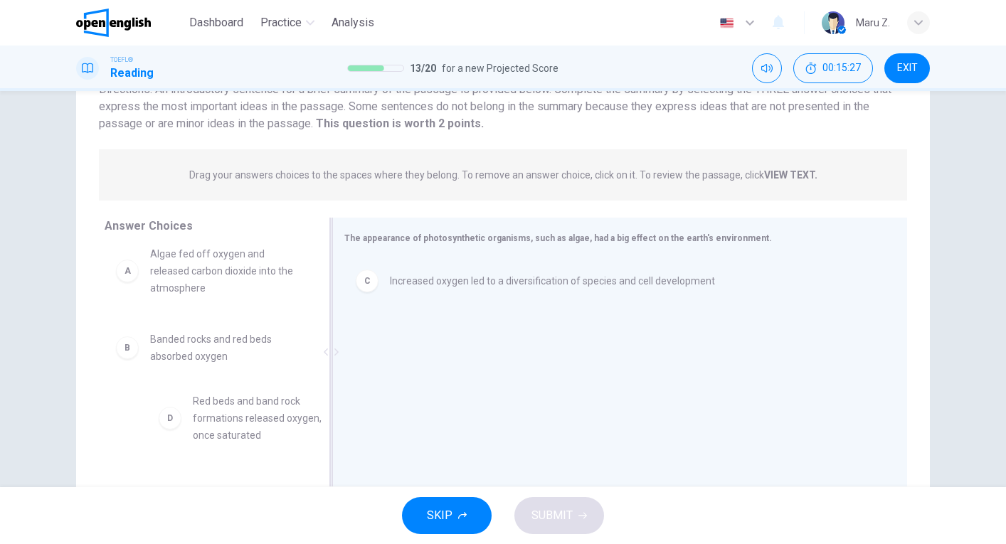
scroll to position [12, 0]
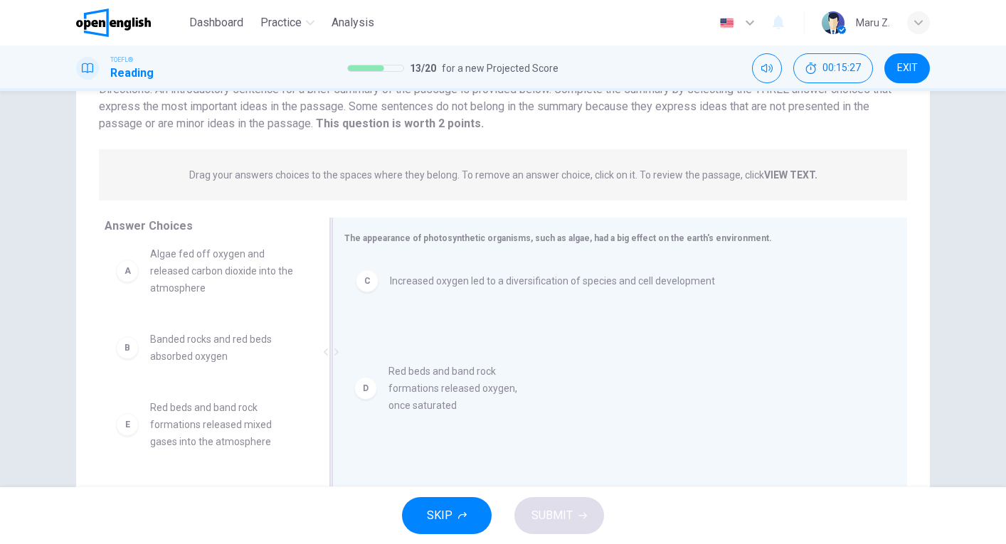
drag, startPoint x: 203, startPoint y: 438, endPoint x: 458, endPoint y: 391, distance: 259.0
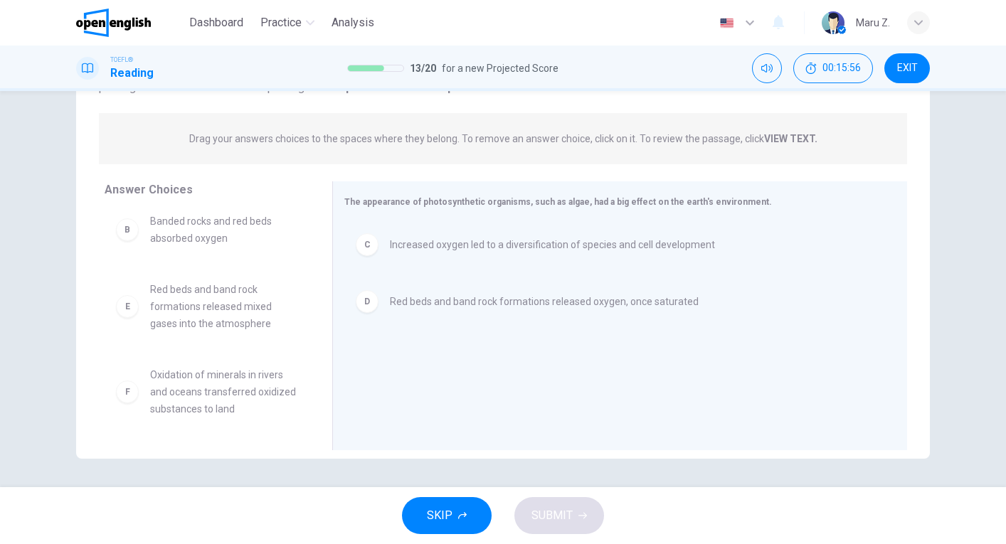
scroll to position [155, 0]
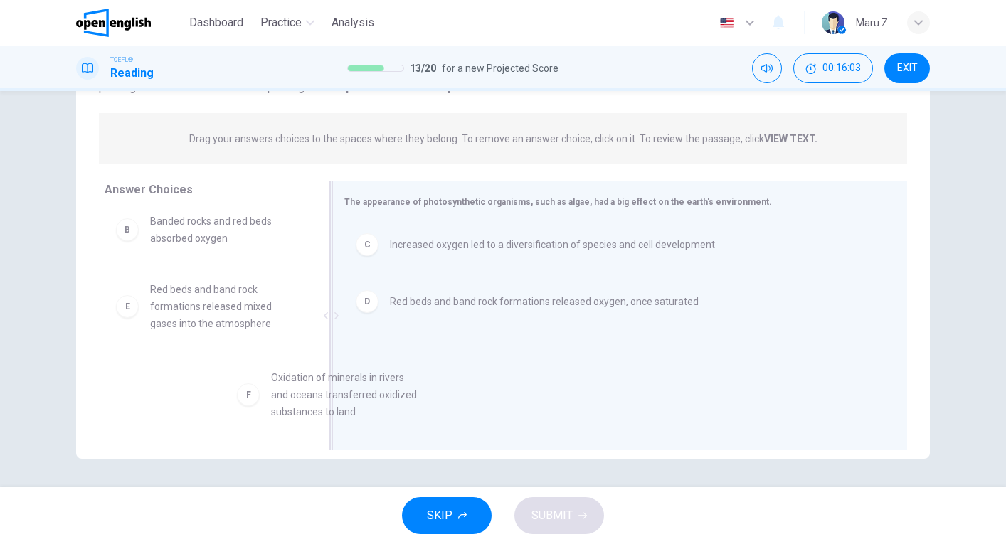
drag, startPoint x: 209, startPoint y: 395, endPoint x: 531, endPoint y: 392, distance: 321.6
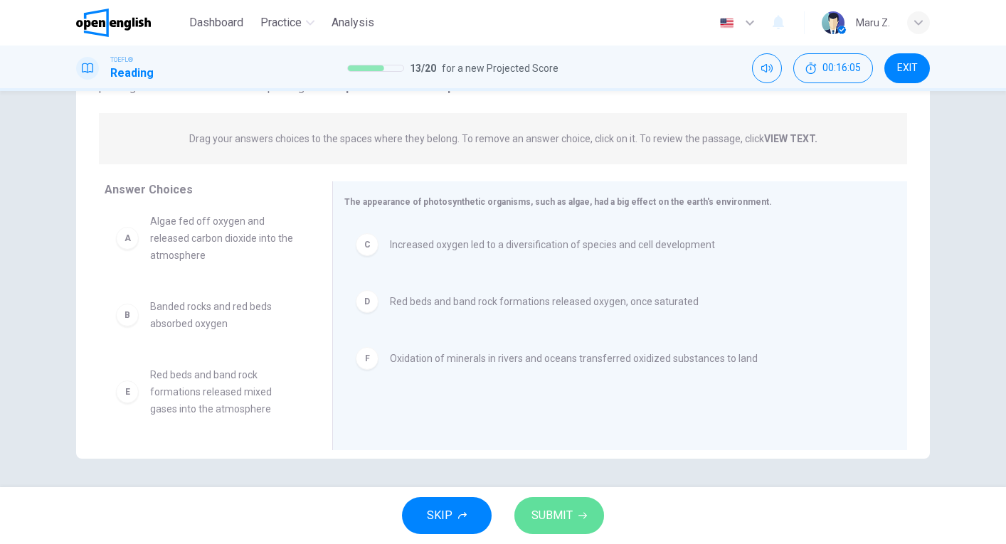
click at [571, 516] on span "SUBMIT" at bounding box center [551, 516] width 41 height 20
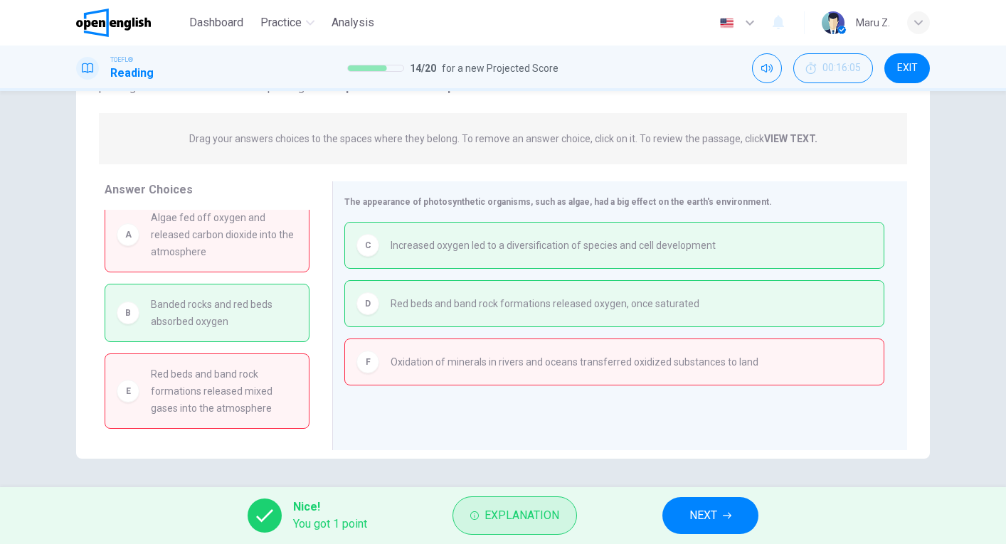
scroll to position [0, 0]
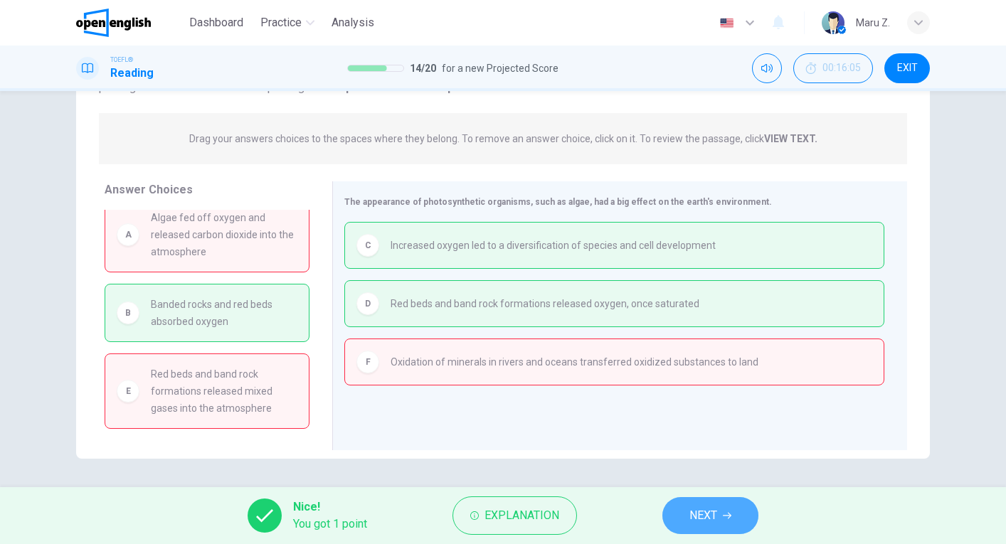
click at [736, 511] on button "NEXT" at bounding box center [710, 515] width 96 height 37
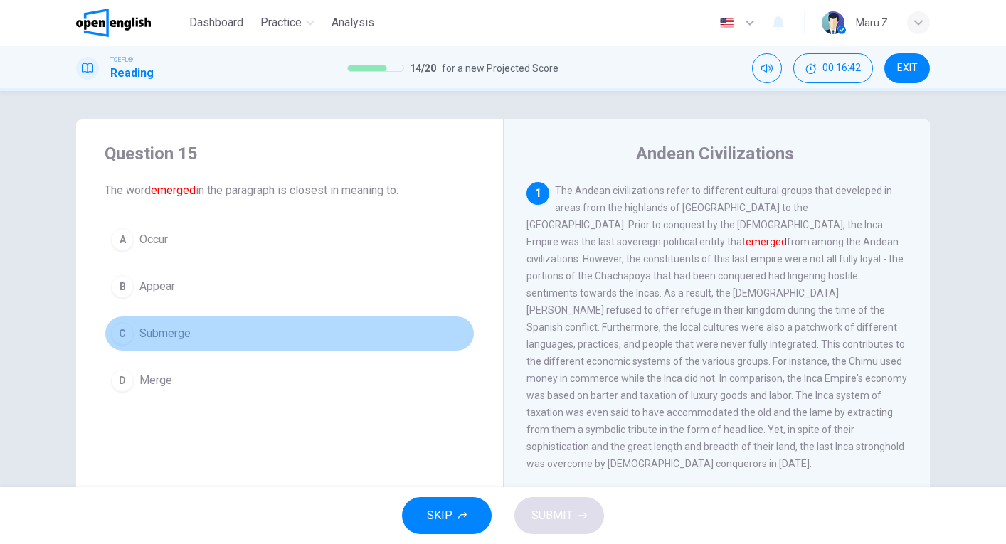
click at [129, 339] on div "C" at bounding box center [122, 333] width 23 height 23
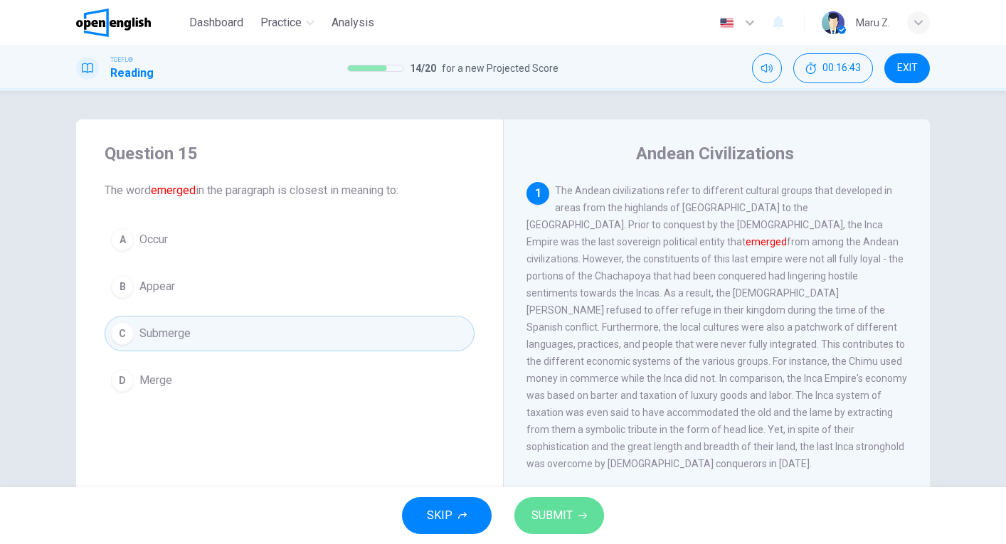
click at [555, 519] on span "SUBMIT" at bounding box center [551, 516] width 41 height 20
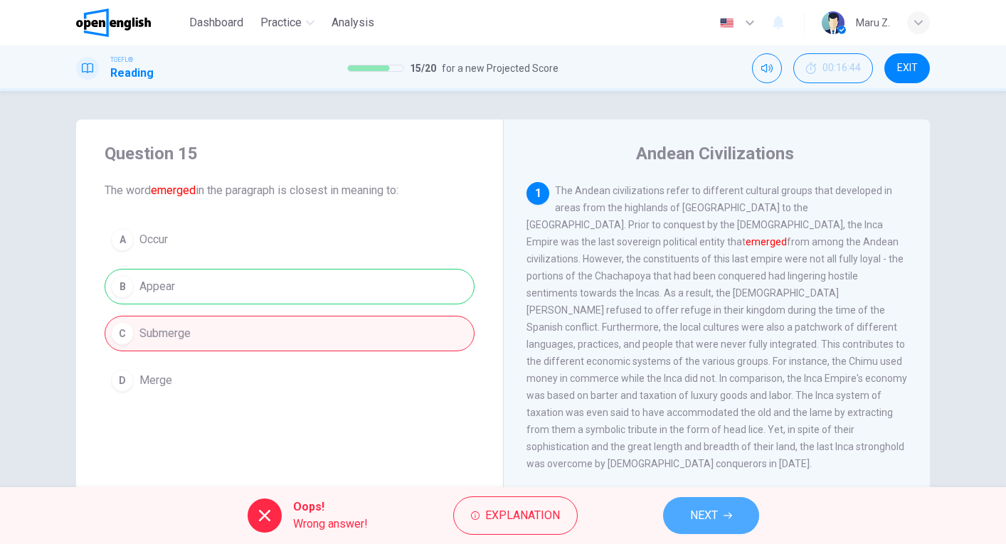
click at [708, 508] on span "NEXT" at bounding box center [704, 516] width 28 height 20
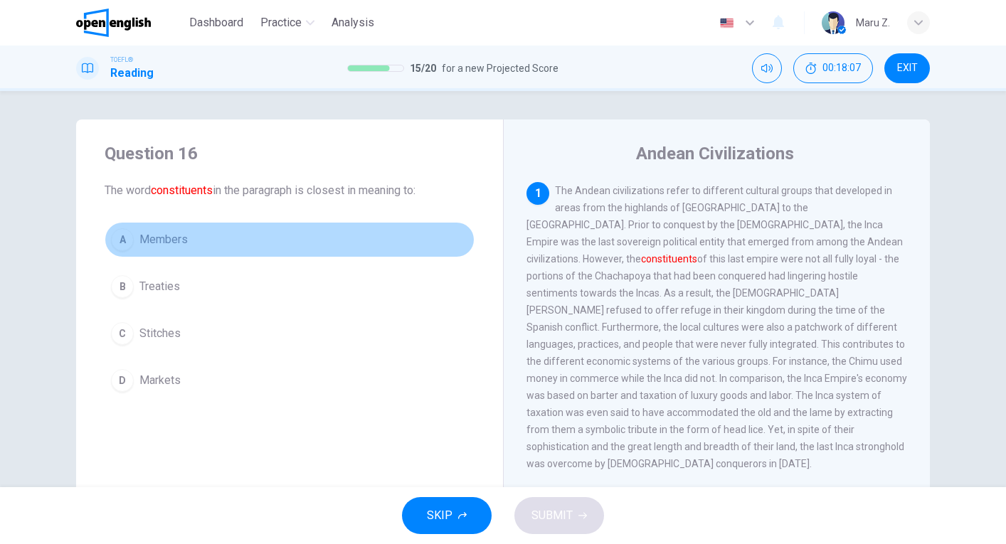
click at [136, 251] on button "A Members" at bounding box center [290, 240] width 370 height 36
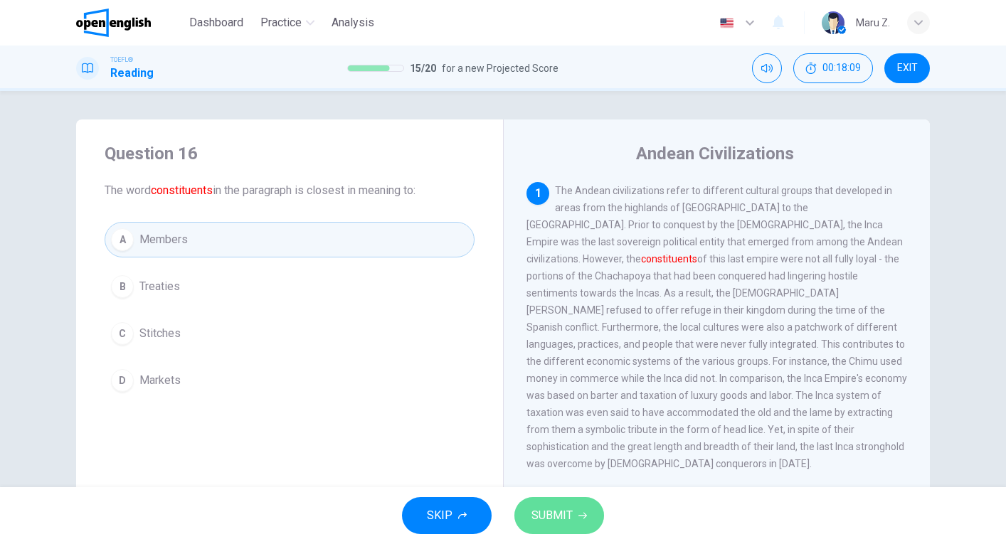
click at [582, 512] on icon "button" at bounding box center [582, 515] width 9 height 9
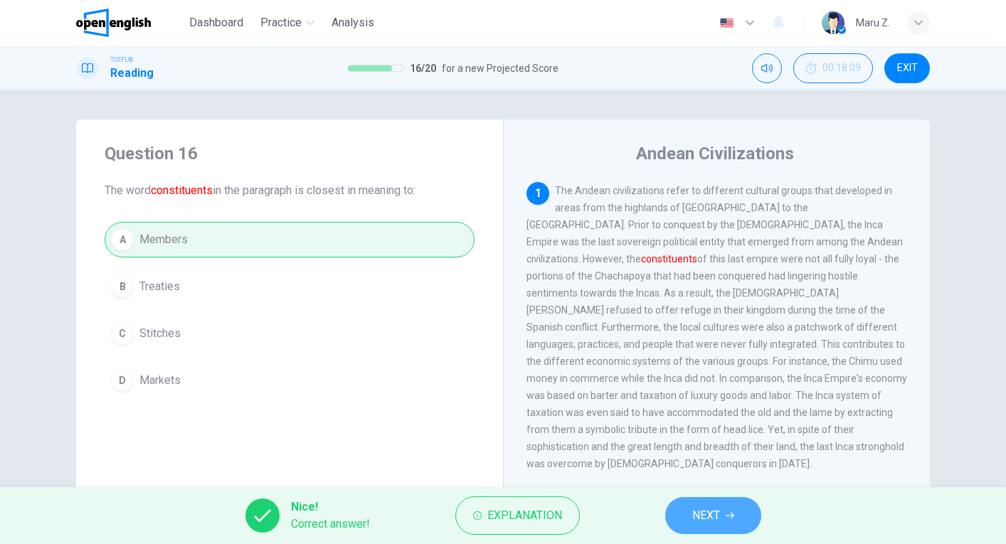
click at [709, 527] on button "NEXT" at bounding box center [713, 515] width 96 height 37
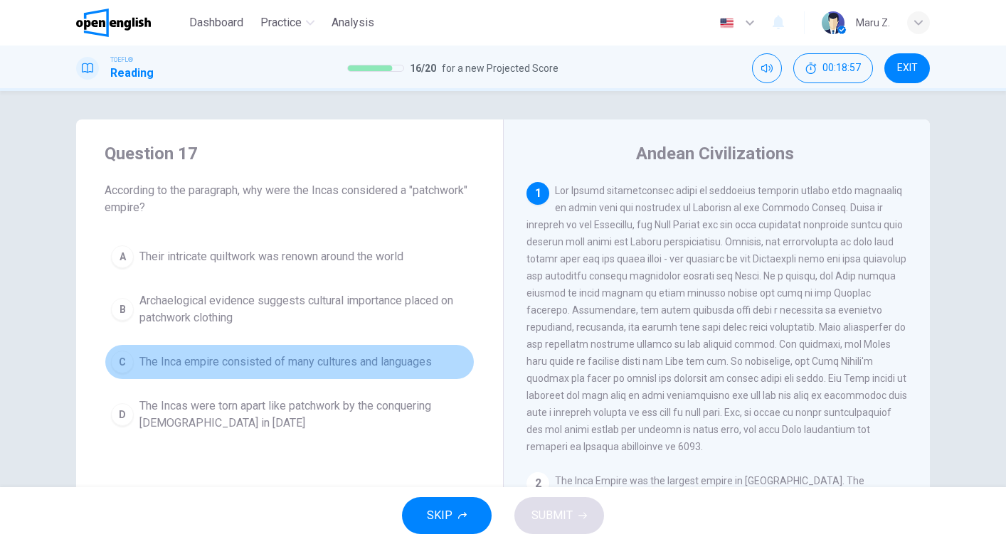
click at [226, 361] on span "The Inca empire consisted of many cultures and languages" at bounding box center [285, 362] width 292 height 17
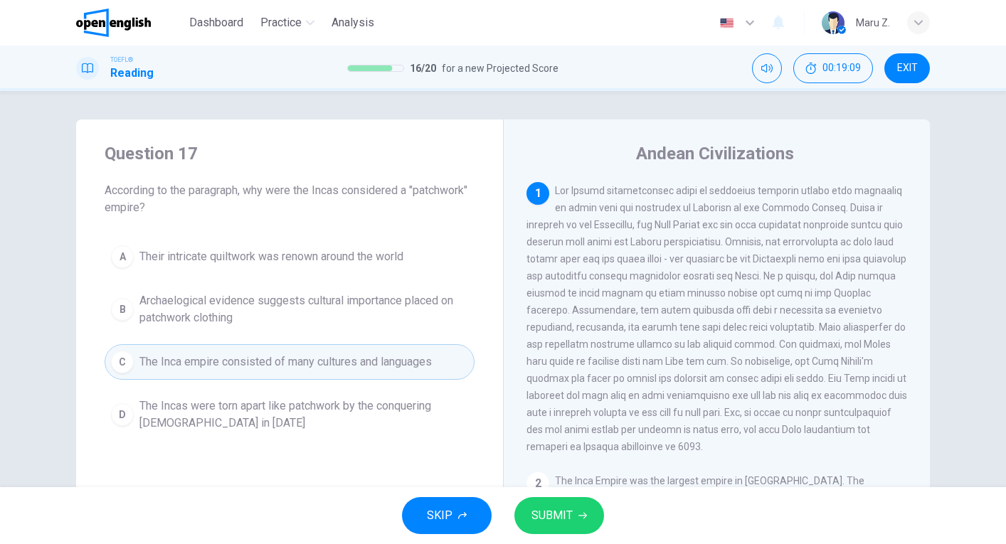
click at [555, 519] on span "SUBMIT" at bounding box center [551, 516] width 41 height 20
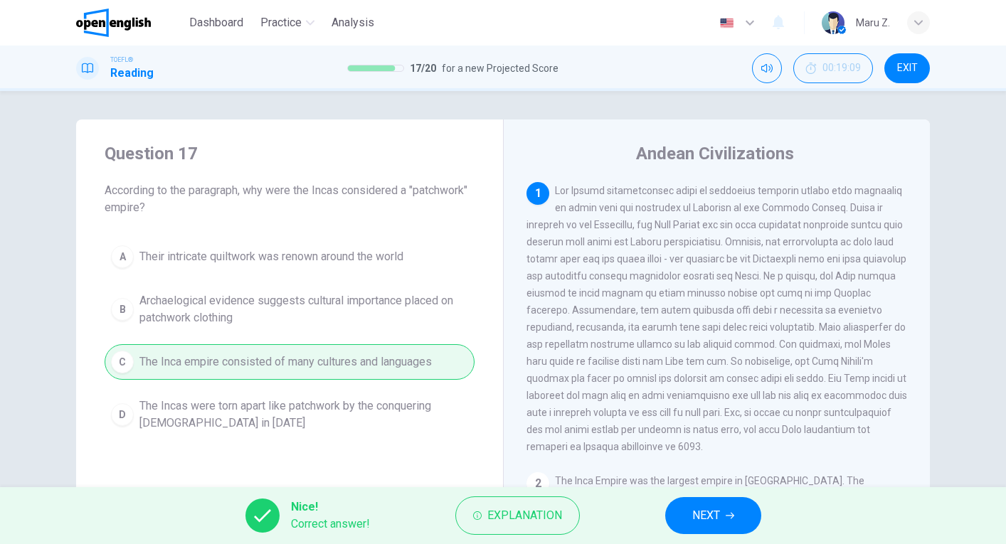
click at [733, 511] on button "NEXT" at bounding box center [713, 515] width 96 height 37
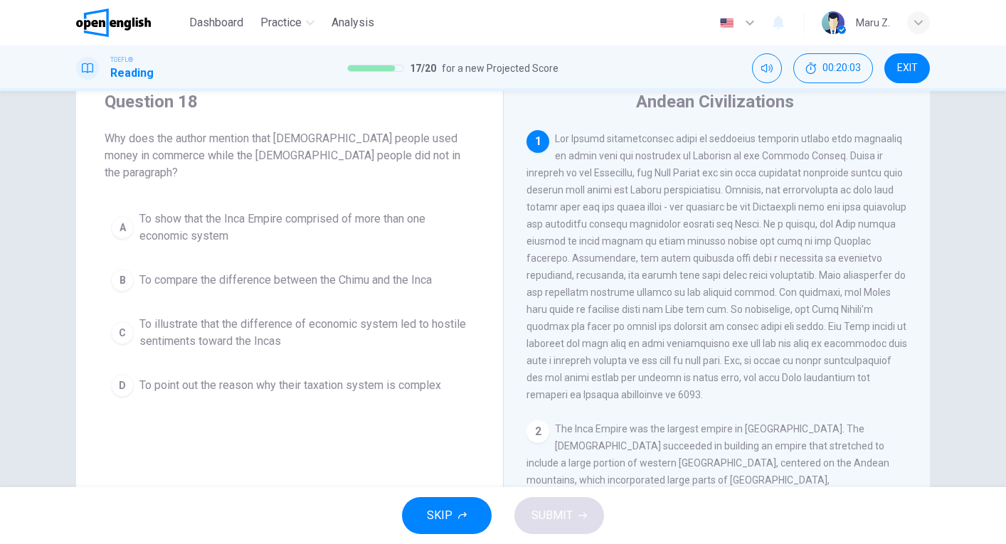
scroll to position [46, 0]
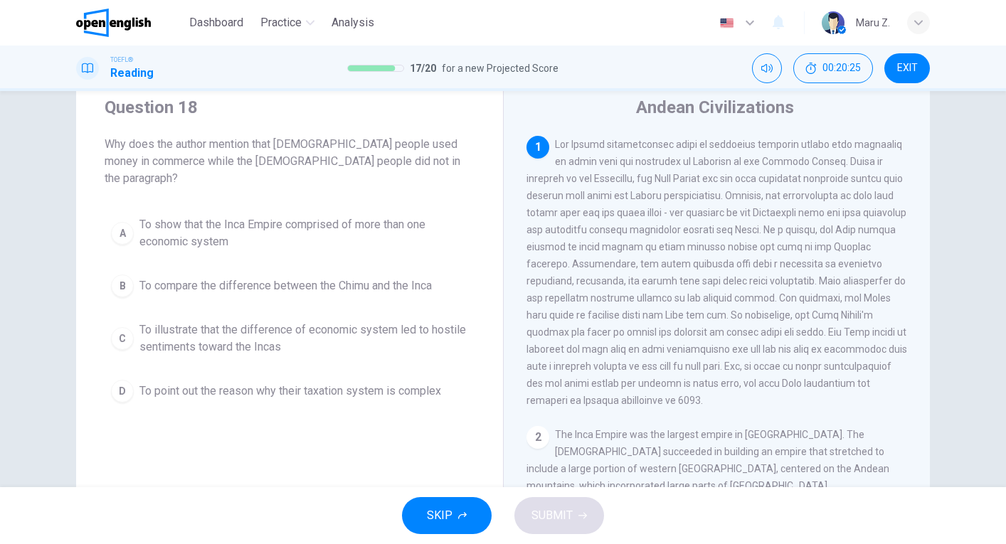
click at [260, 322] on span "To illustrate that the difference of economic system led to hostile sentiments …" at bounding box center [303, 339] width 329 height 34
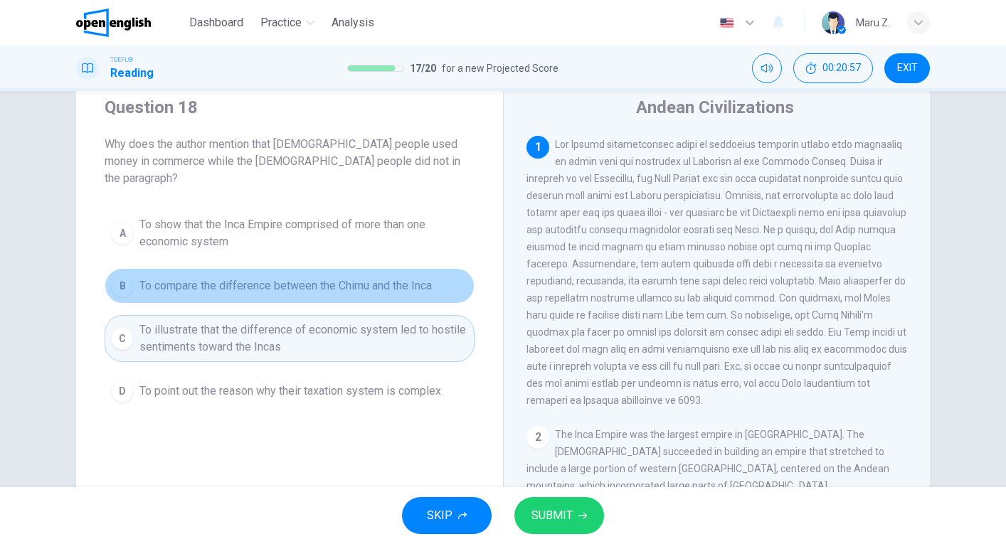
click at [292, 277] on span "To compare the difference between the Chimu and the Inca" at bounding box center [285, 285] width 292 height 17
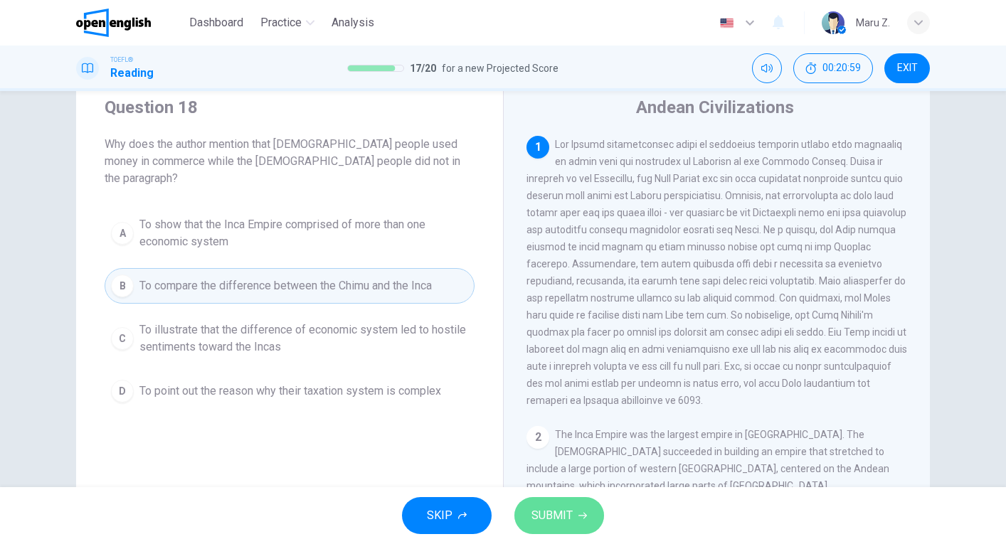
click at [541, 524] on span "SUBMIT" at bounding box center [551, 516] width 41 height 20
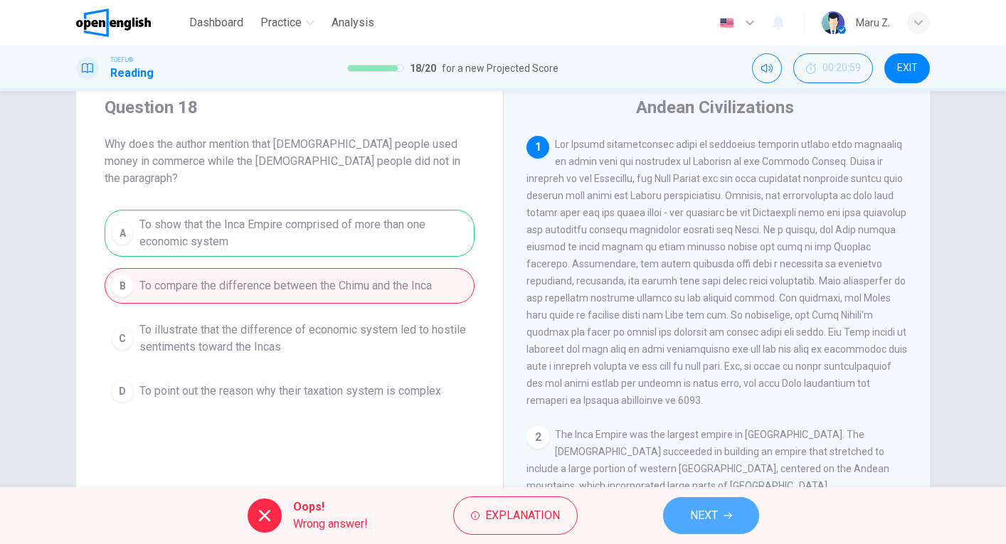
click at [737, 518] on button "NEXT" at bounding box center [711, 515] width 96 height 37
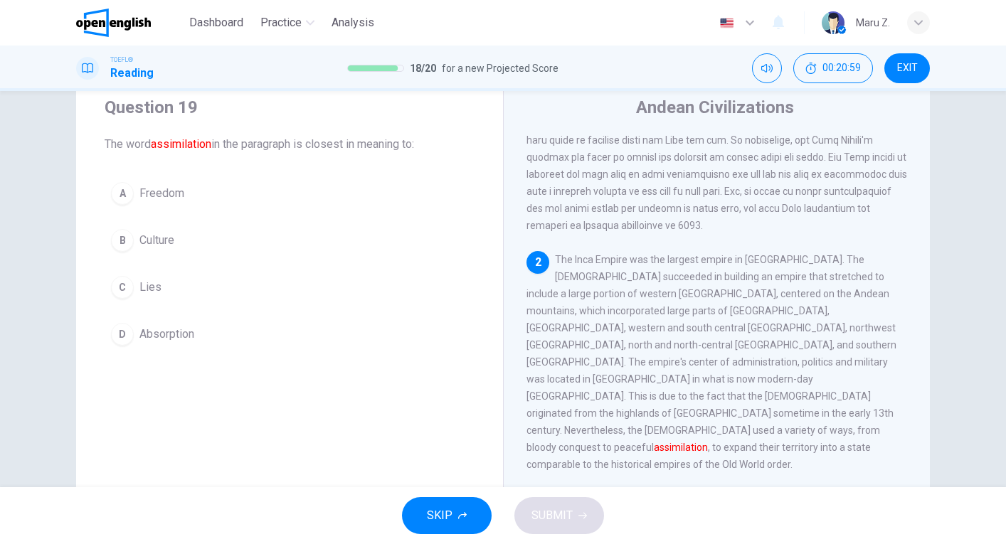
scroll to position [177, 0]
click at [127, 338] on div "D" at bounding box center [122, 334] width 23 height 23
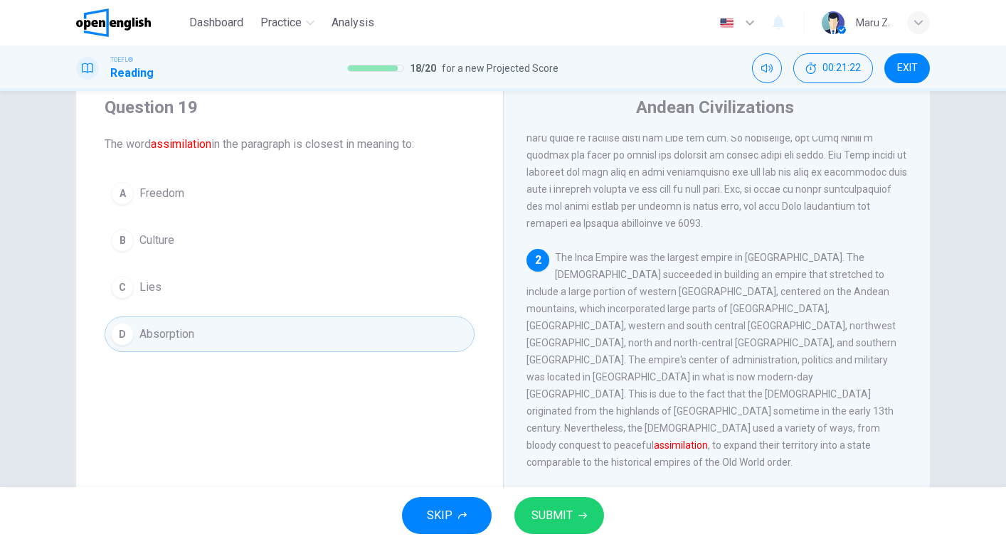
click at [566, 514] on span "SUBMIT" at bounding box center [551, 516] width 41 height 20
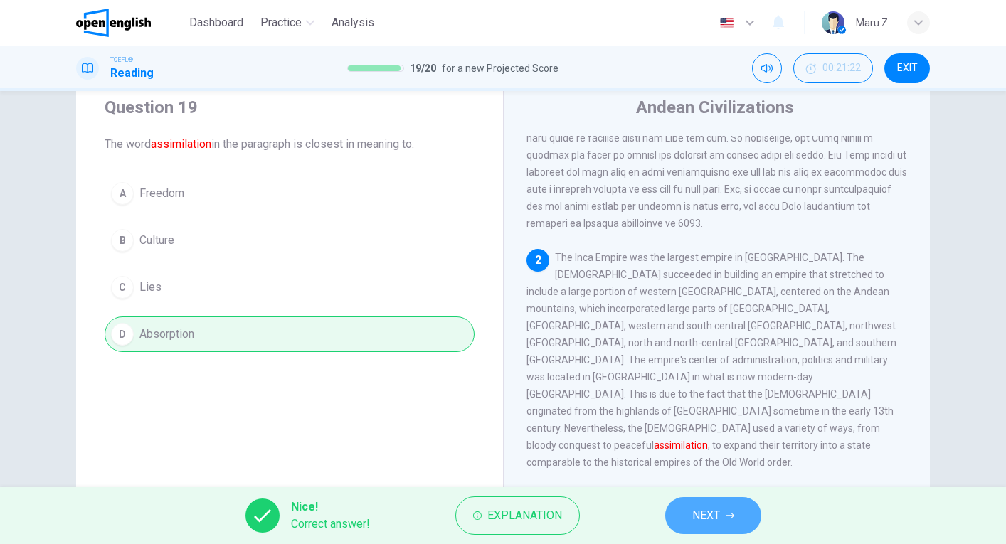
click at [716, 508] on span "NEXT" at bounding box center [706, 516] width 28 height 20
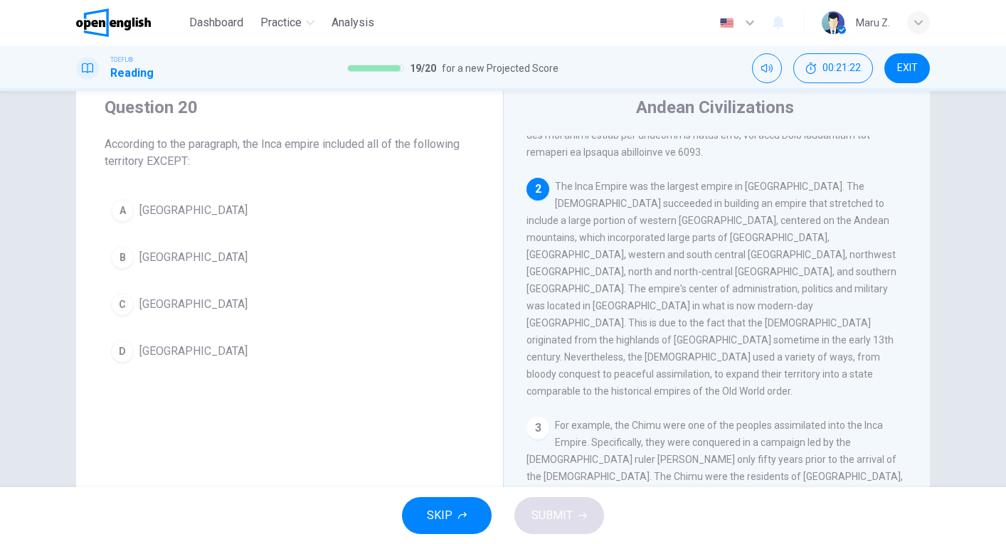
scroll to position [273, 0]
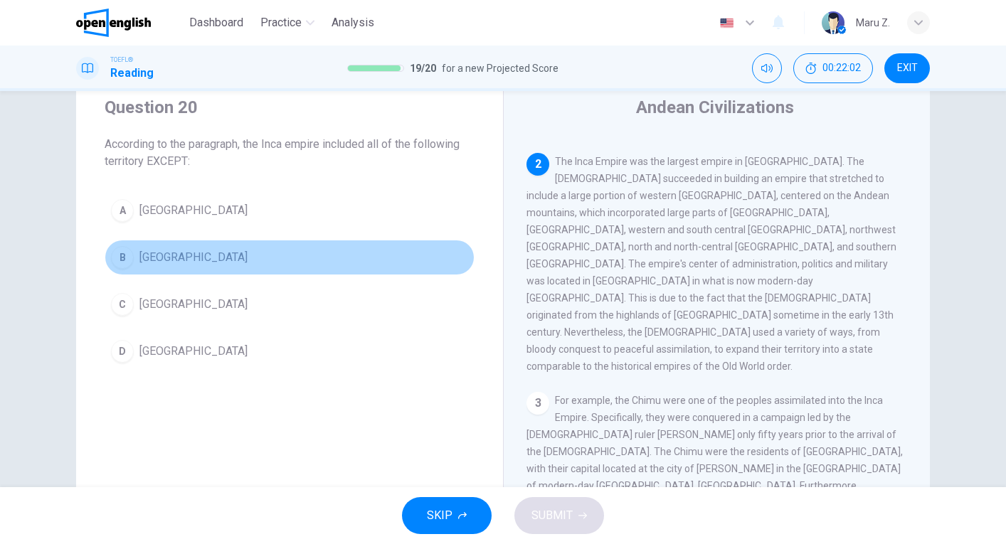
click at [147, 253] on span "Brazil" at bounding box center [193, 257] width 108 height 17
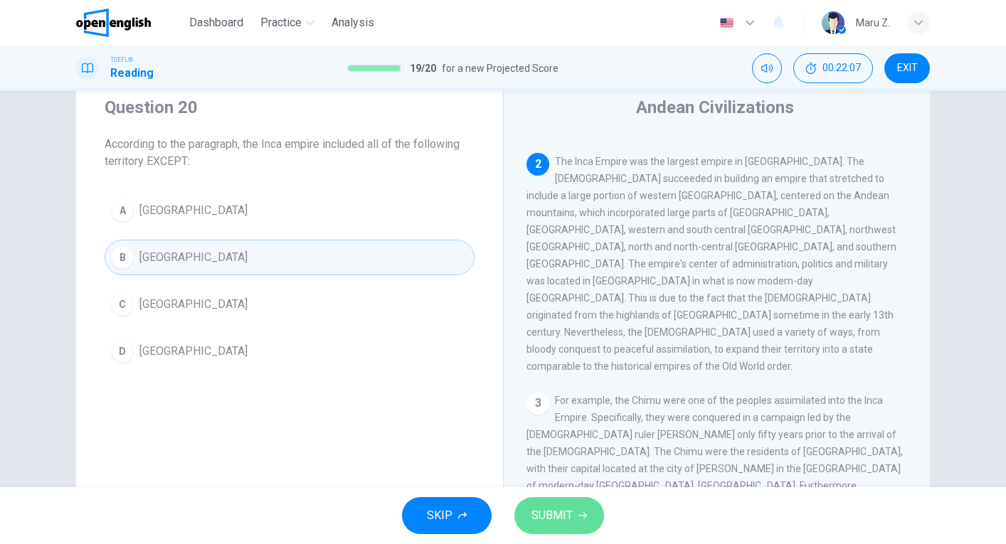
click at [568, 514] on span "SUBMIT" at bounding box center [551, 516] width 41 height 20
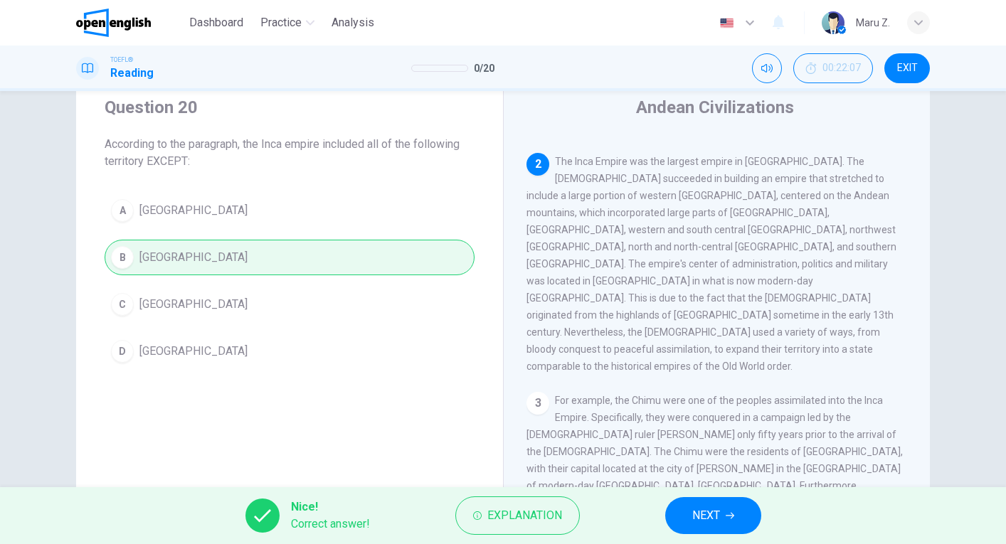
scroll to position [0, 0]
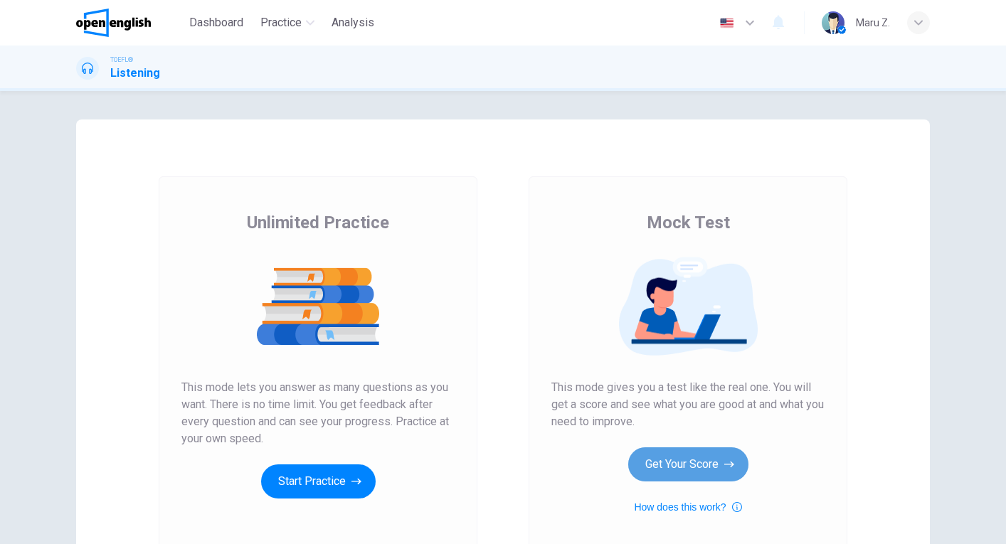
click at [727, 474] on button "Get Your Score" at bounding box center [688, 464] width 120 height 34
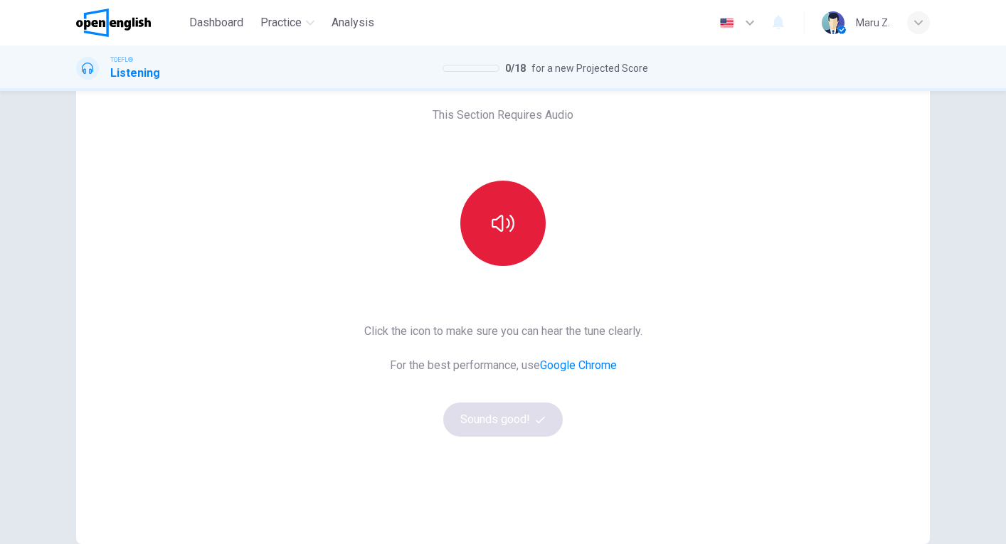
scroll to position [73, 0]
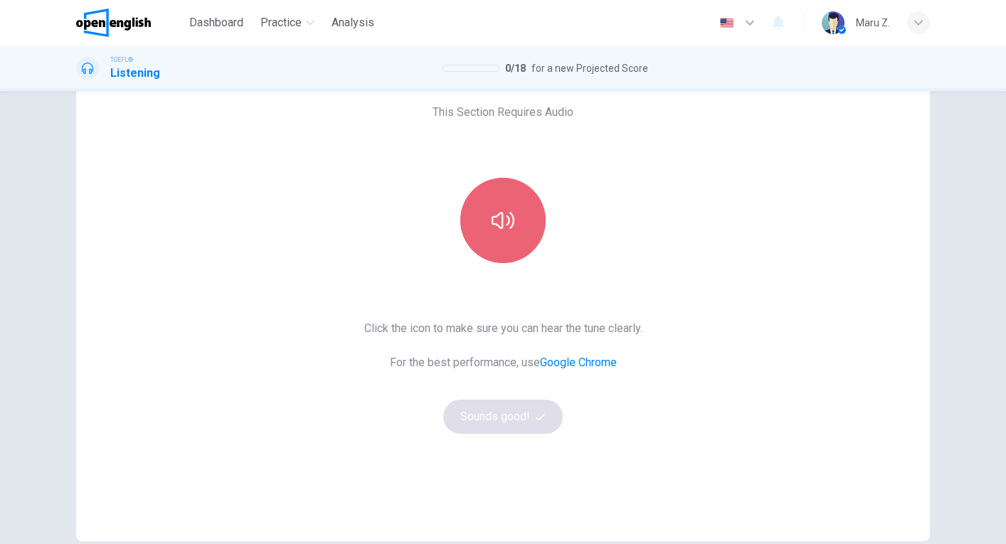
click at [509, 220] on icon "button" at bounding box center [503, 220] width 23 height 17
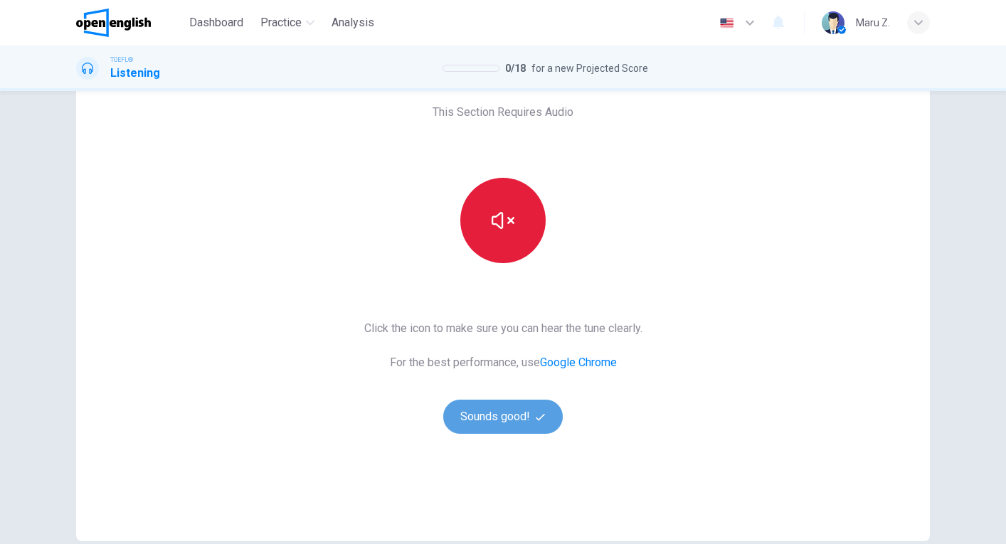
click at [513, 423] on button "Sounds good!" at bounding box center [503, 417] width 120 height 34
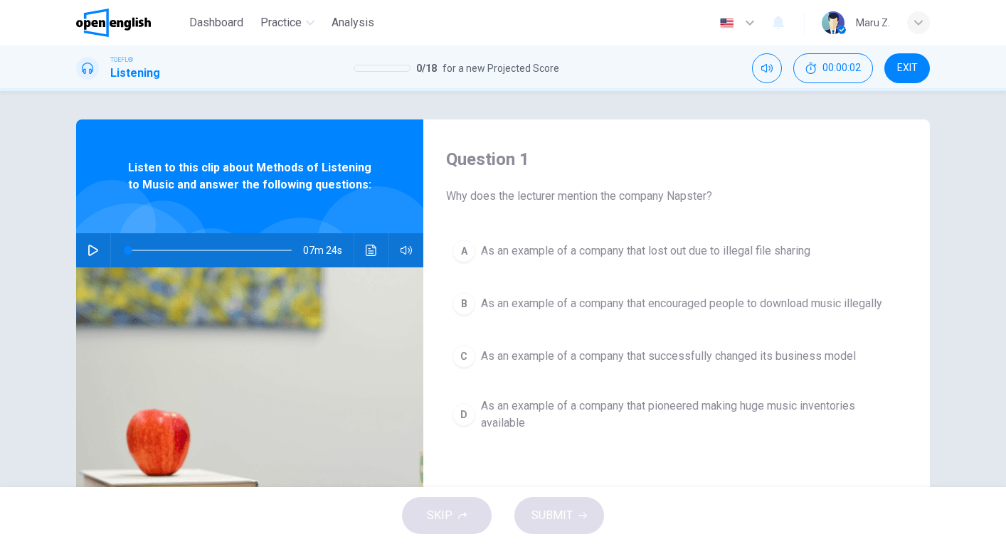
scroll to position [0, 0]
click at [93, 248] on icon "button" at bounding box center [93, 250] width 11 height 11
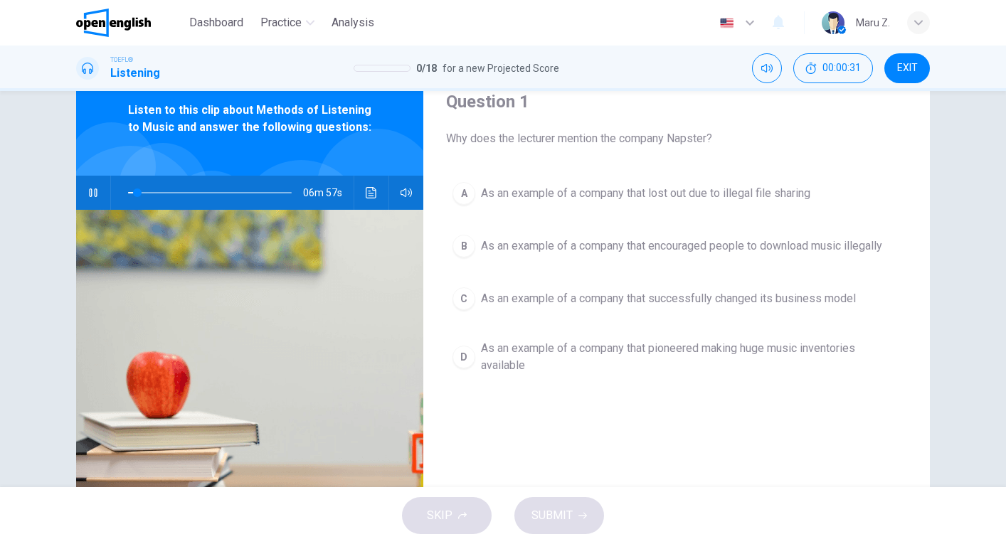
scroll to position [58, 0]
click at [371, 192] on icon "Click to see the audio transcription" at bounding box center [371, 192] width 11 height 11
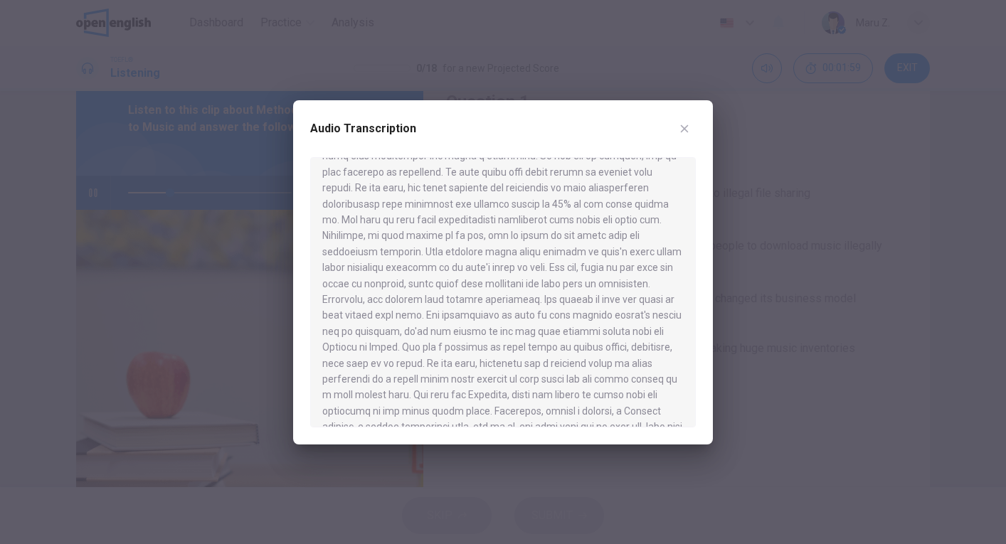
scroll to position [469, 0]
click at [682, 130] on icon "button" at bounding box center [684, 128] width 11 height 11
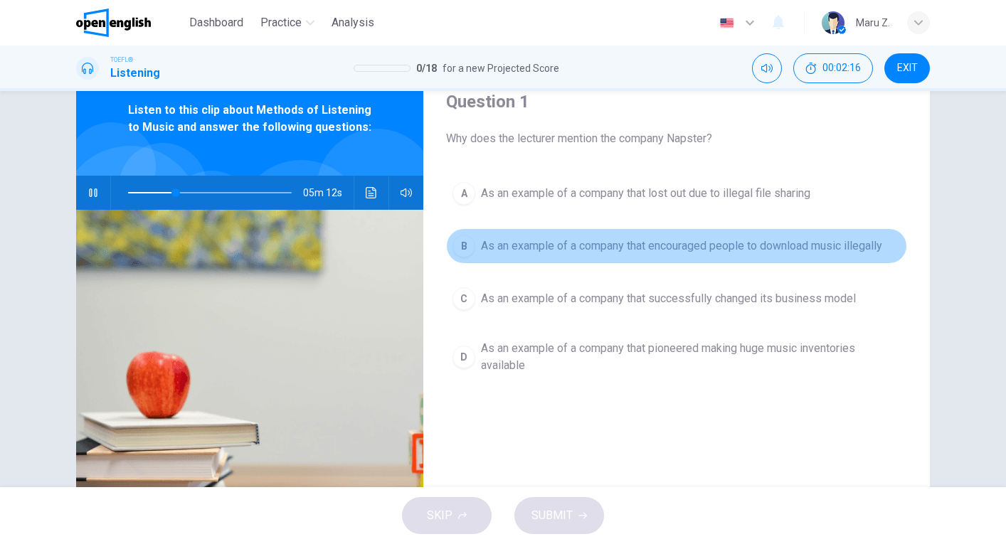
click at [475, 245] on button "B As an example of a company that encouraged people to download music illegally" at bounding box center [676, 246] width 461 height 36
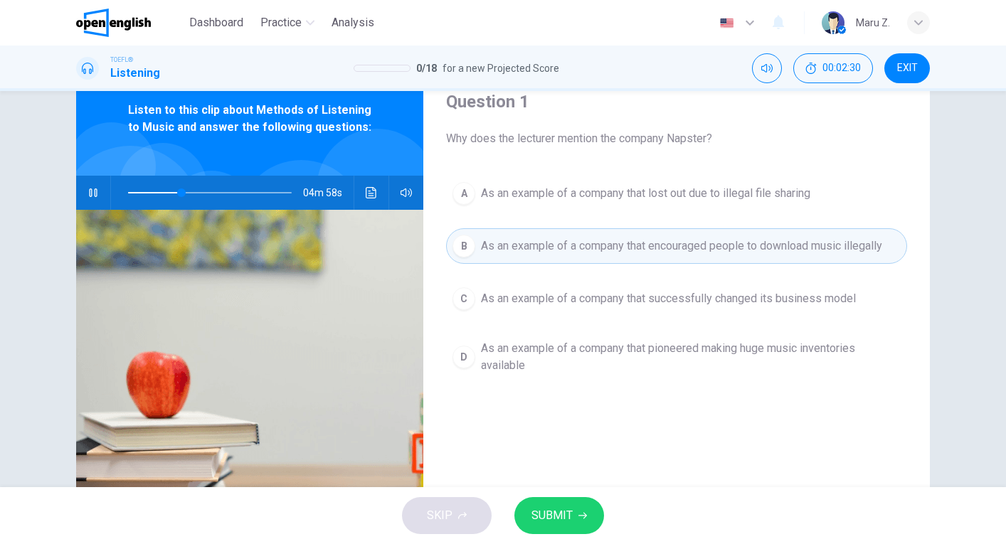
click at [553, 519] on span "SUBMIT" at bounding box center [551, 516] width 41 height 20
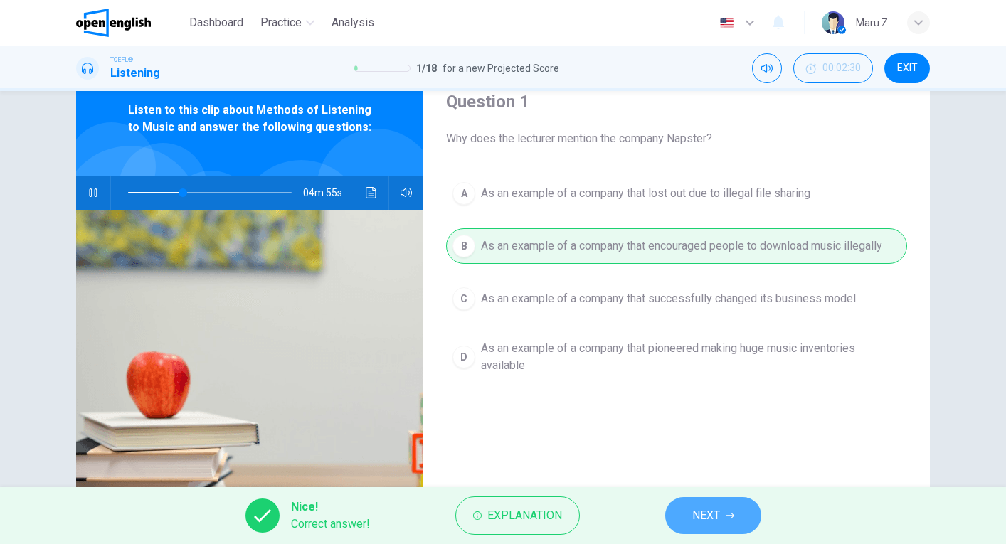
click at [714, 507] on span "NEXT" at bounding box center [706, 516] width 28 height 20
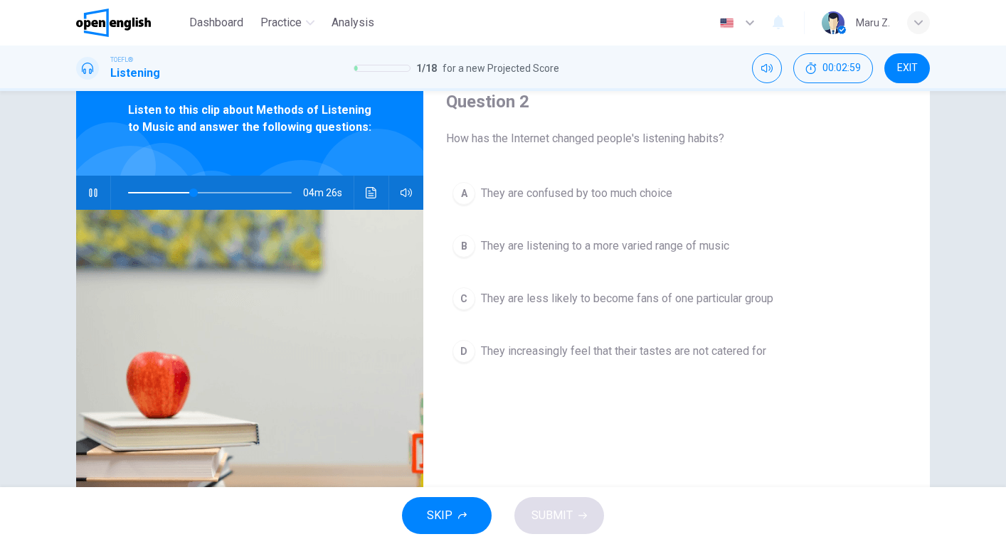
click at [484, 243] on span "They are listening to a more varied range of music" at bounding box center [605, 246] width 248 height 17
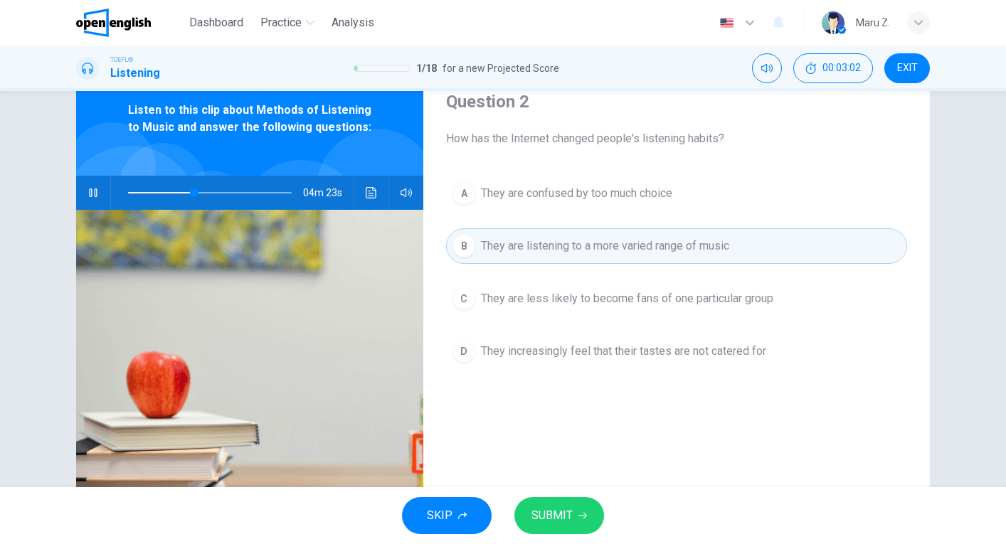
click at [548, 516] on span "SUBMIT" at bounding box center [551, 516] width 41 height 20
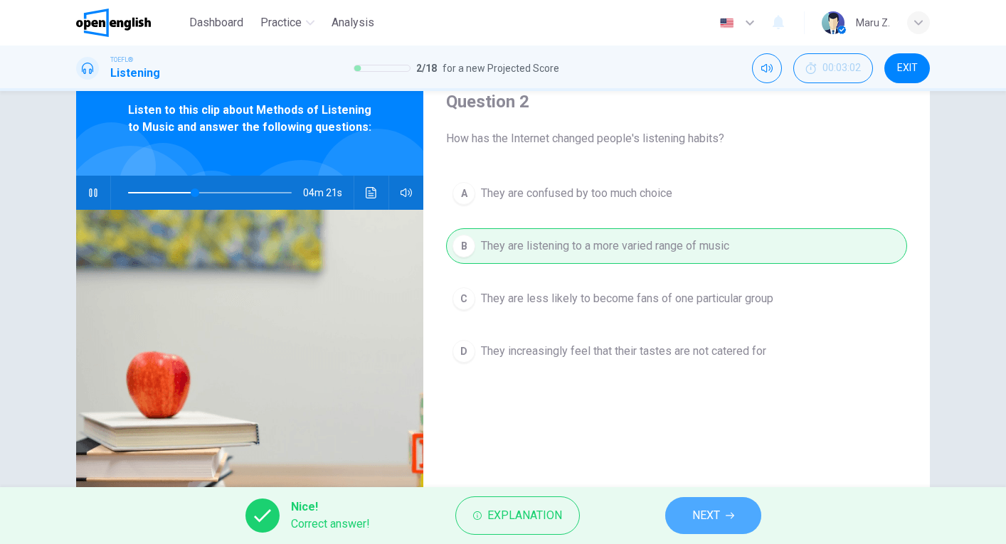
click at [702, 520] on span "NEXT" at bounding box center [706, 516] width 28 height 20
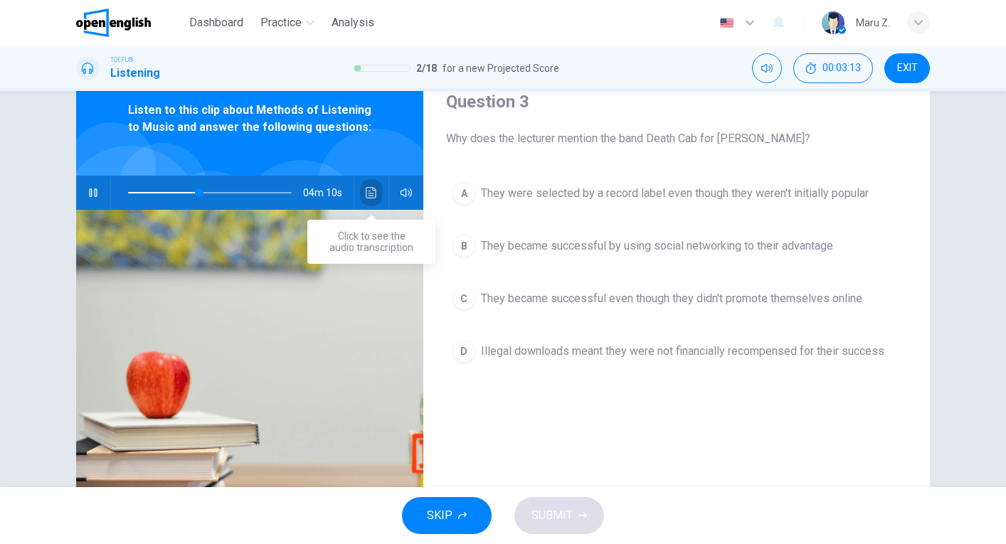
click at [371, 196] on icon "Click to see the audio transcription" at bounding box center [371, 192] width 11 height 11
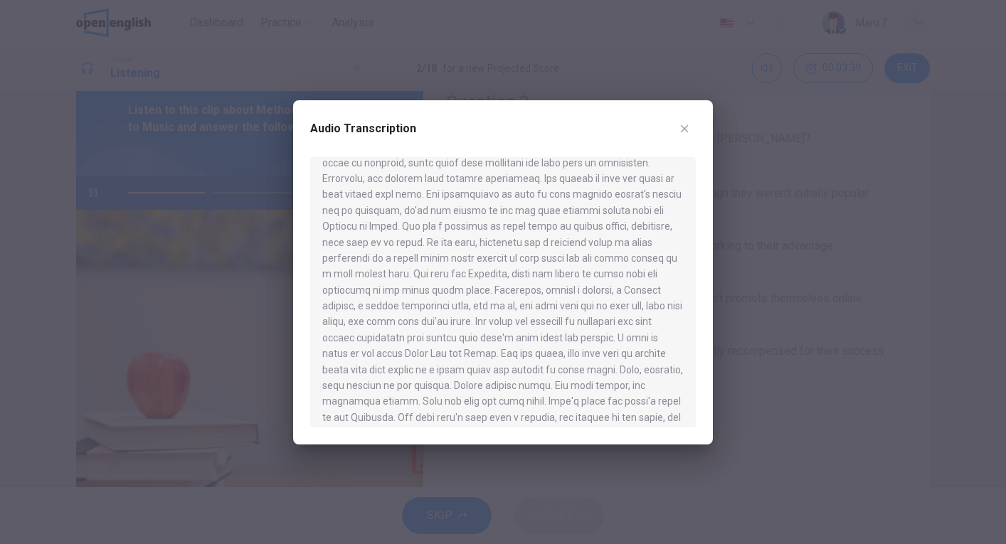
scroll to position [588, 0]
click at [687, 116] on div "Audio Transcription" at bounding box center [503, 272] width 420 height 344
click at [689, 127] on icon "button" at bounding box center [684, 128] width 11 height 11
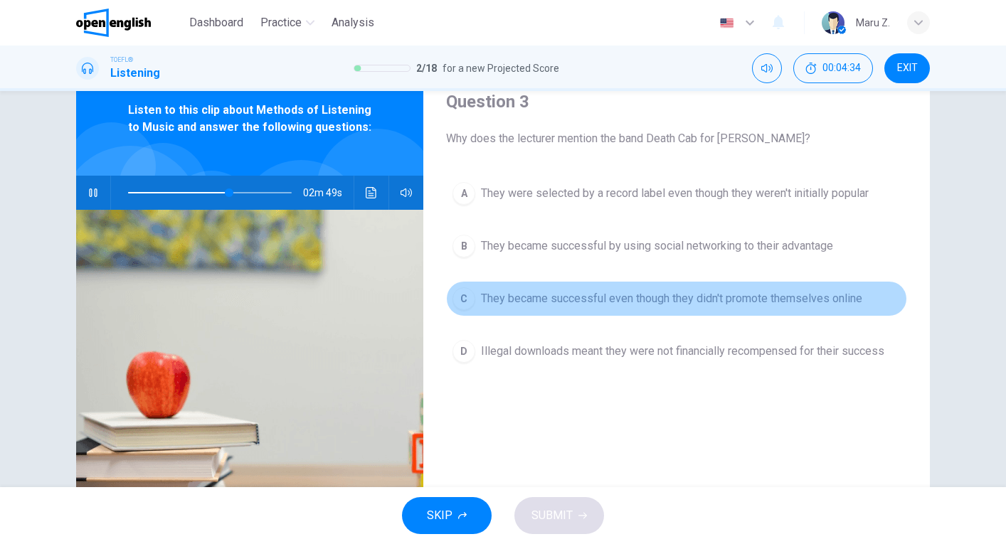
click at [576, 297] on span "They became successful even though they didn't promote themselves online" at bounding box center [671, 298] width 381 height 17
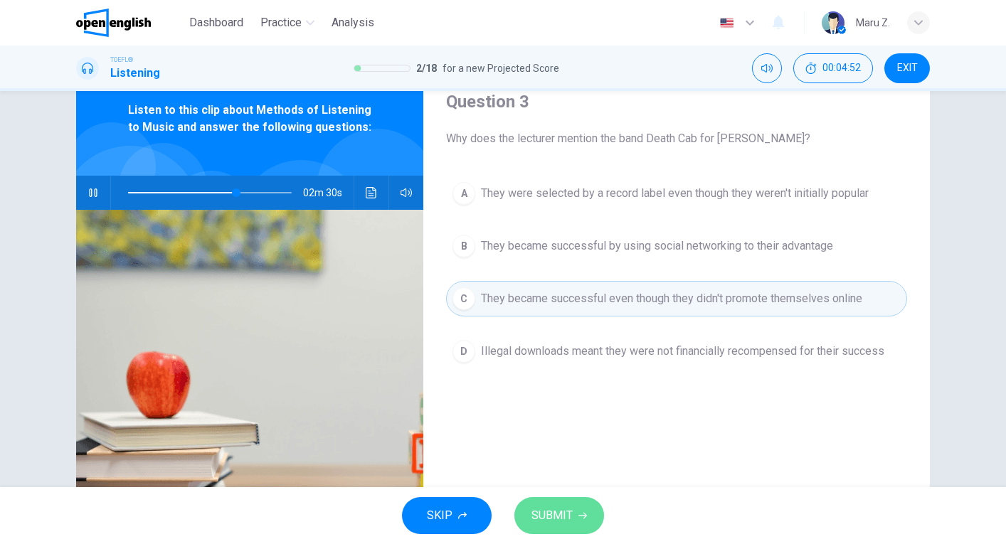
click at [558, 516] on span "SUBMIT" at bounding box center [551, 516] width 41 height 20
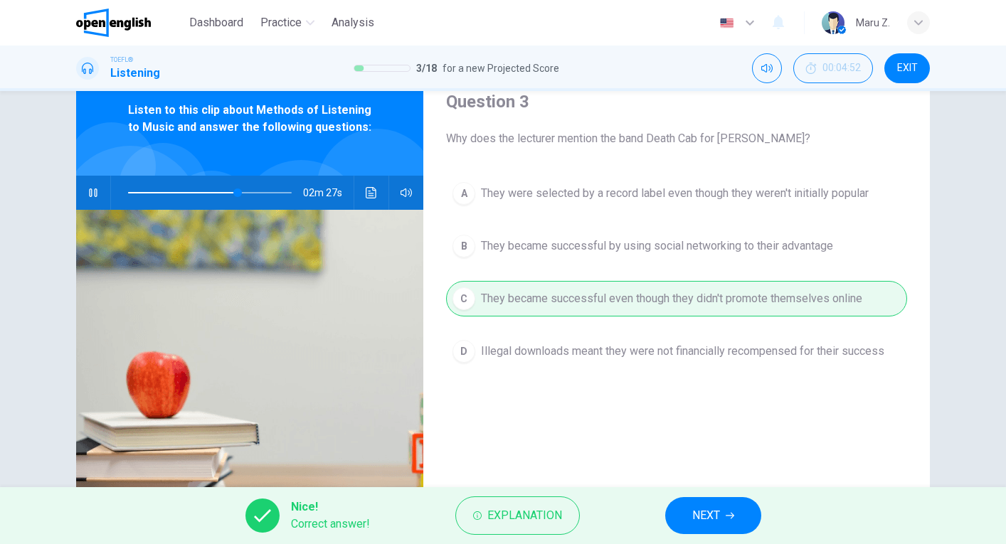
click at [705, 521] on span "NEXT" at bounding box center [706, 516] width 28 height 20
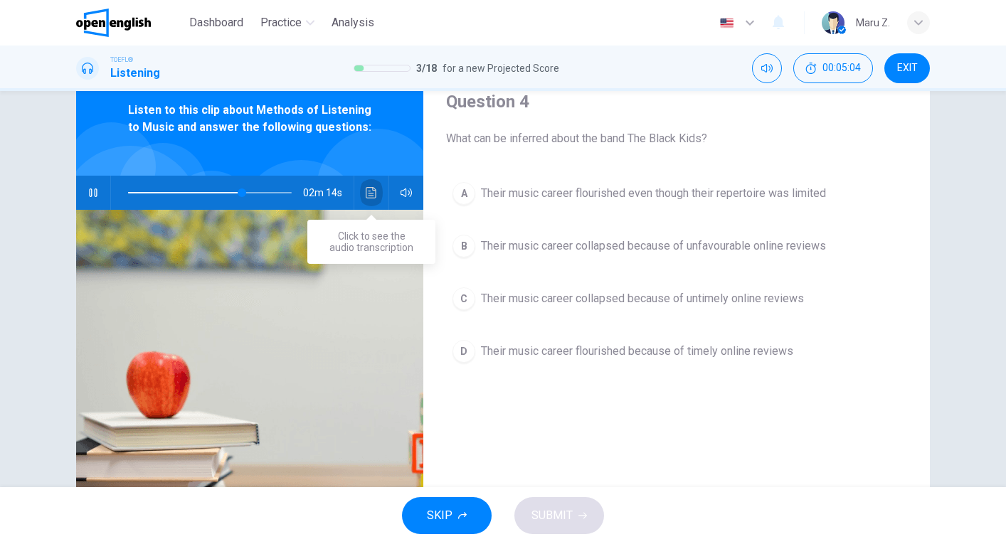
click at [370, 189] on icon "Click to see the audio transcription" at bounding box center [371, 192] width 11 height 11
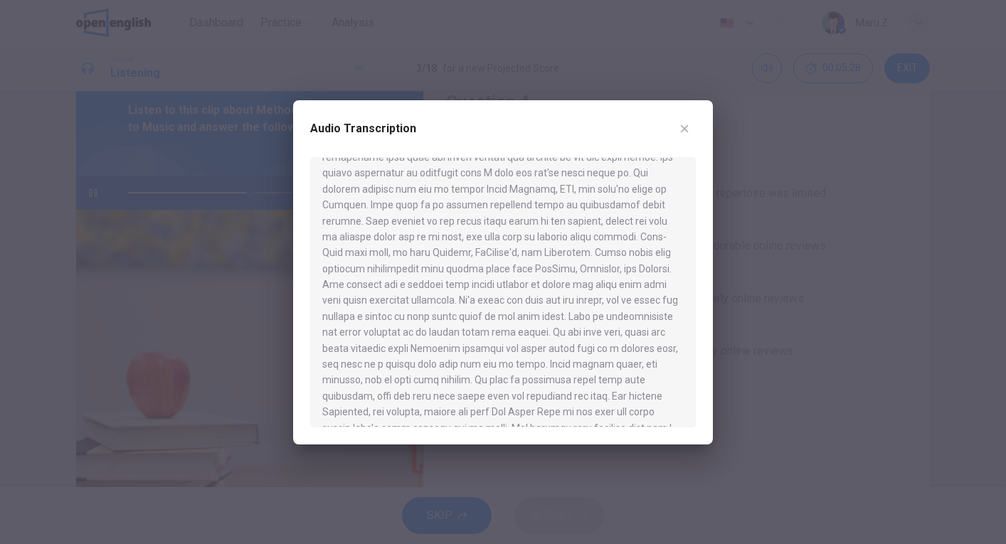
scroll to position [975, 0]
click at [685, 132] on icon "button" at bounding box center [684, 128] width 11 height 11
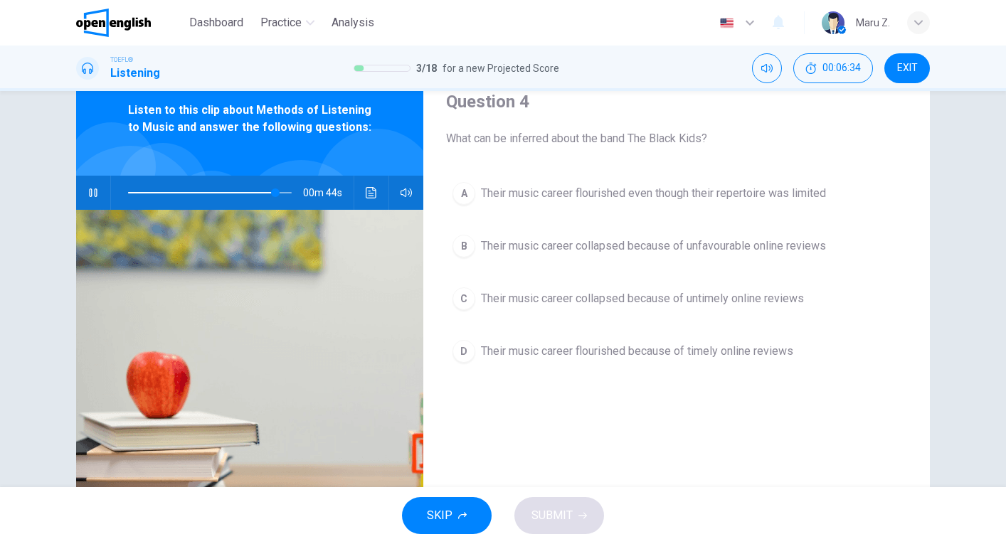
click at [589, 204] on button "A Their music career flourished even though their repertoire was limited" at bounding box center [676, 194] width 461 height 36
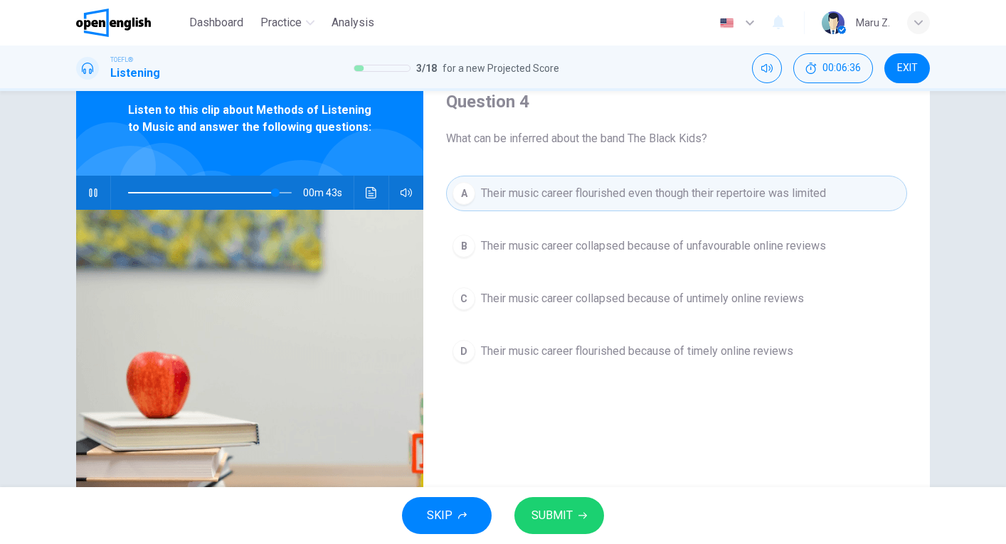
click at [550, 519] on span "SUBMIT" at bounding box center [551, 516] width 41 height 20
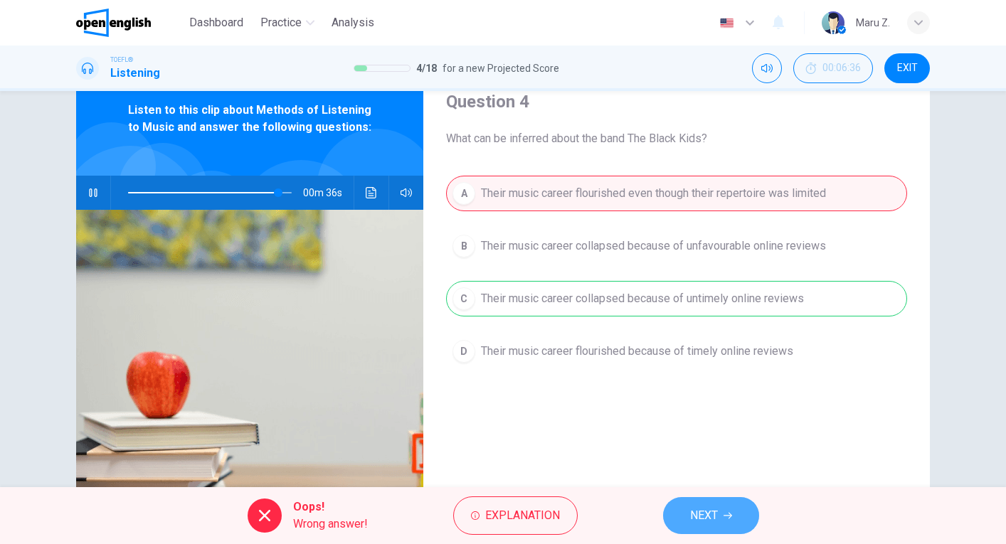
click at [713, 519] on span "NEXT" at bounding box center [704, 516] width 28 height 20
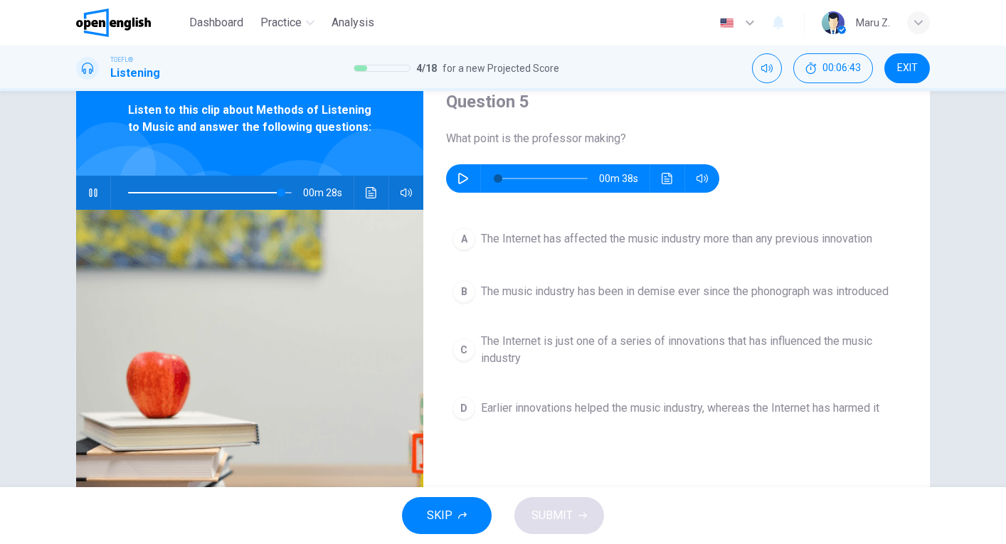
type input "**"
click at [462, 174] on icon "button" at bounding box center [462, 178] width 11 height 11
type input "*"
type input "**"
type input "*"
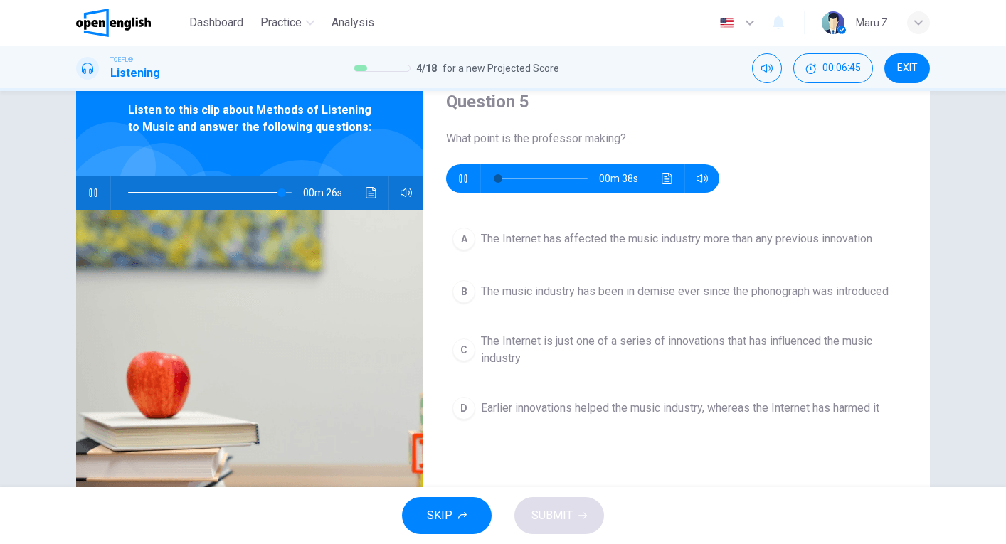
type input "**"
type input "*"
type input "**"
type input "*"
click at [100, 189] on button "button" at bounding box center [93, 193] width 23 height 34
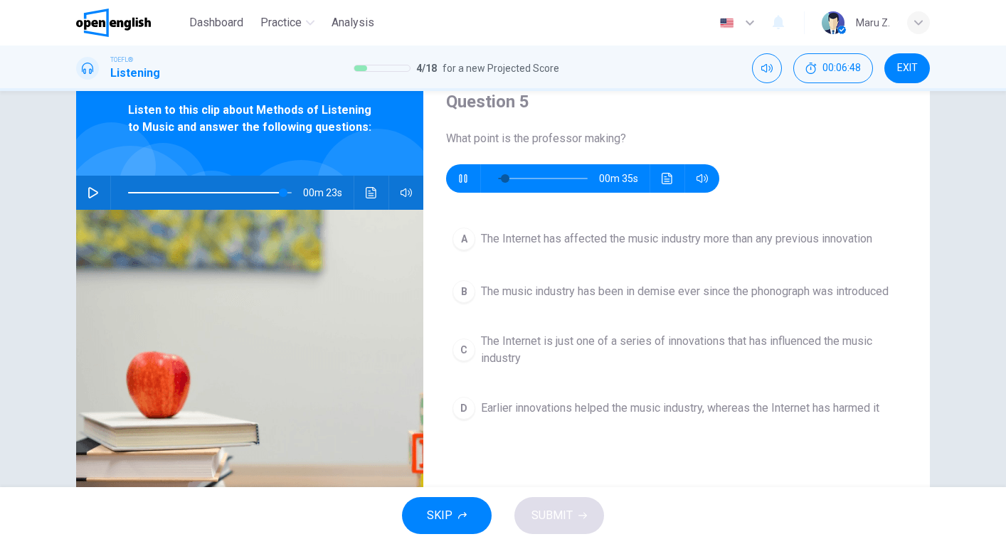
type input "**"
click at [459, 175] on icon "button" at bounding box center [463, 178] width 10 height 11
type input "*"
click at [602, 408] on span "Earlier innovations helped the music industry, whereas the Internet has harmed …" at bounding box center [680, 408] width 398 height 17
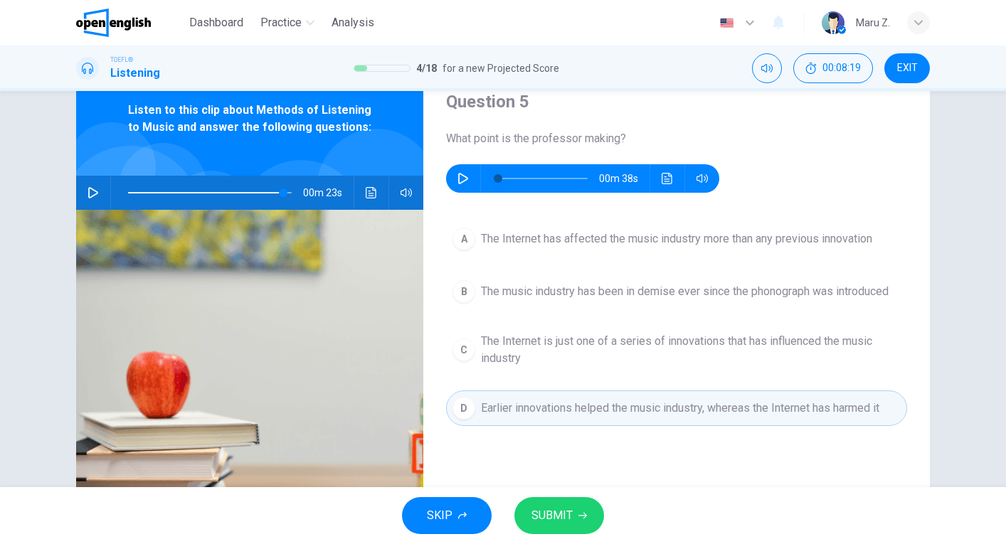
click at [567, 512] on span "SUBMIT" at bounding box center [551, 516] width 41 height 20
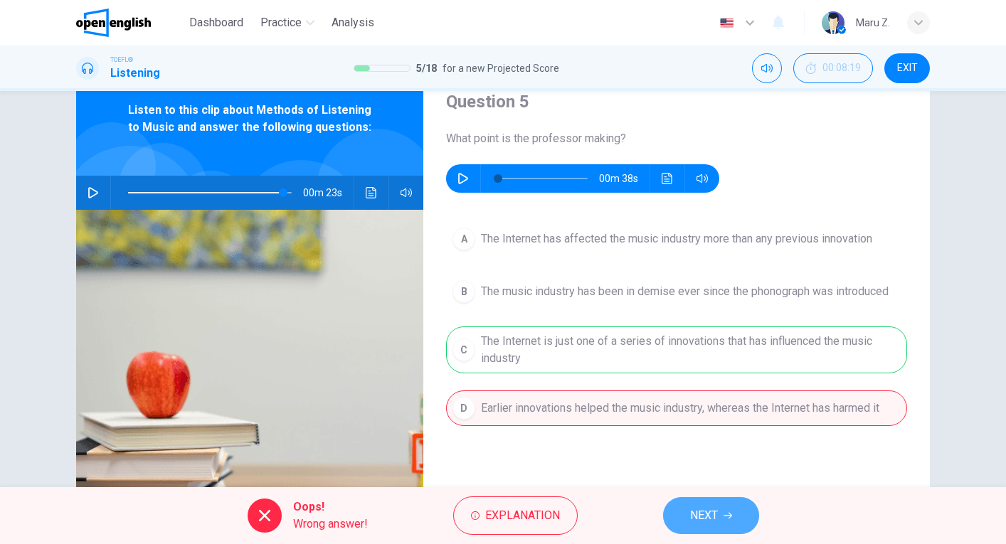
click at [709, 511] on span "NEXT" at bounding box center [704, 516] width 28 height 20
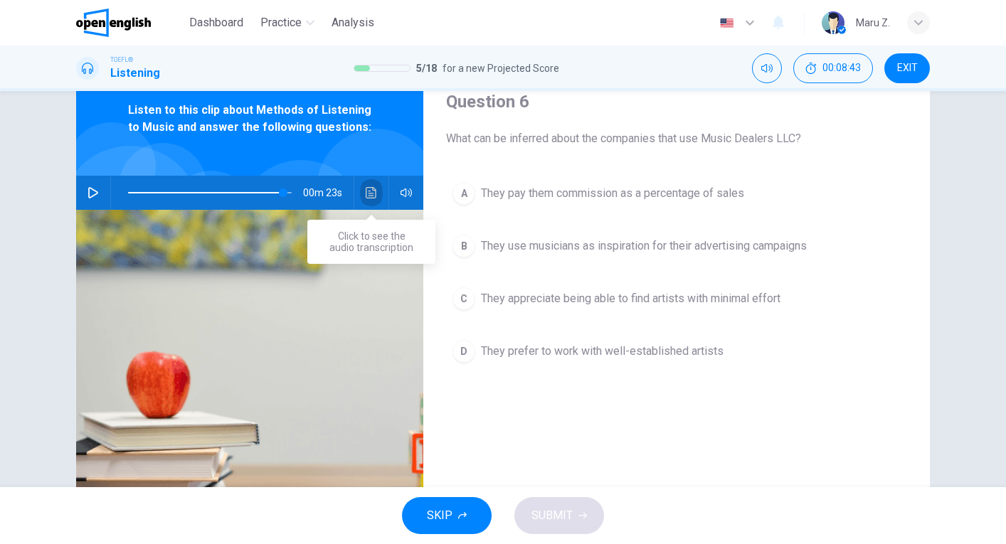
click at [373, 197] on icon "Click to see the audio transcription" at bounding box center [371, 192] width 11 height 11
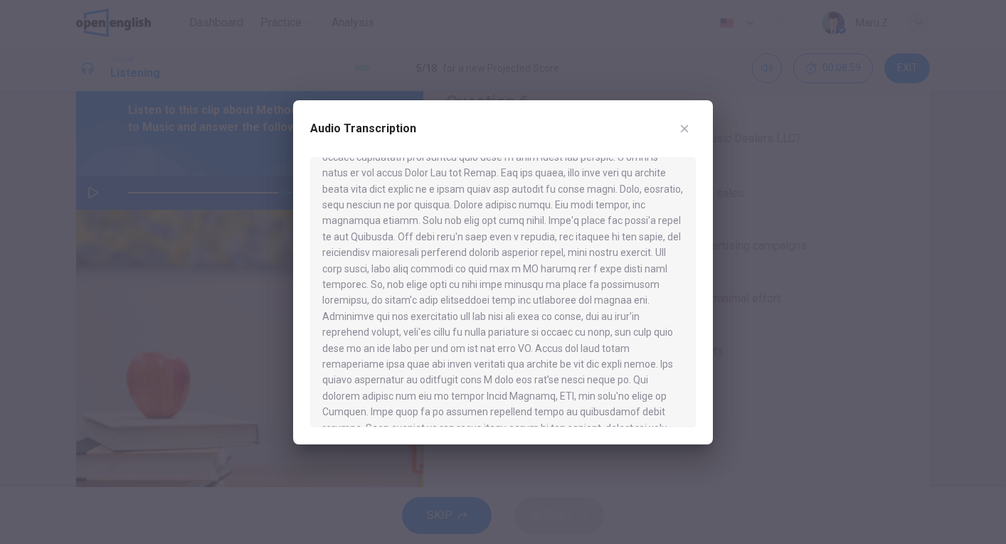
scroll to position [778, 0]
click at [683, 132] on icon "button" at bounding box center [684, 128] width 11 height 11
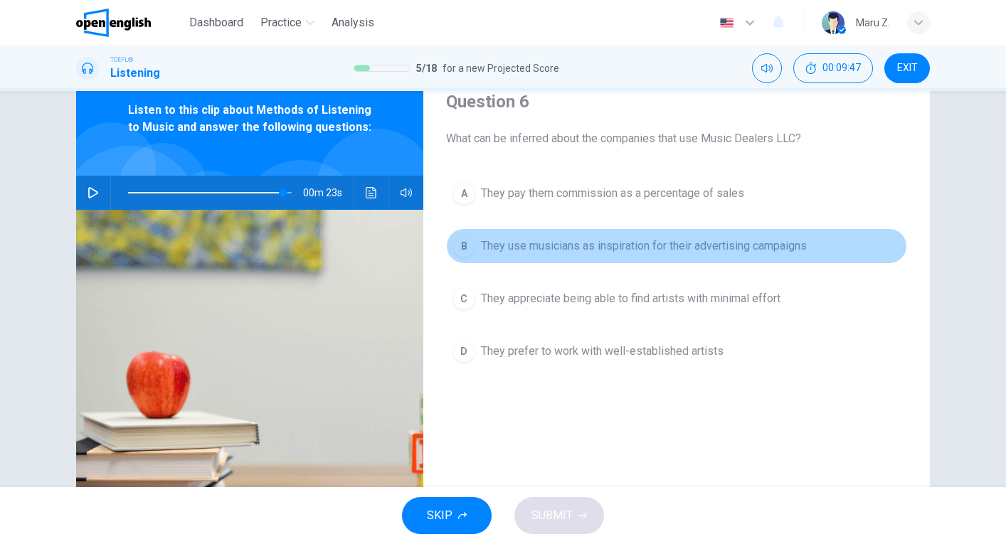
click at [667, 246] on span "They use musicians as inspiration for their advertising campaigns" at bounding box center [644, 246] width 326 height 17
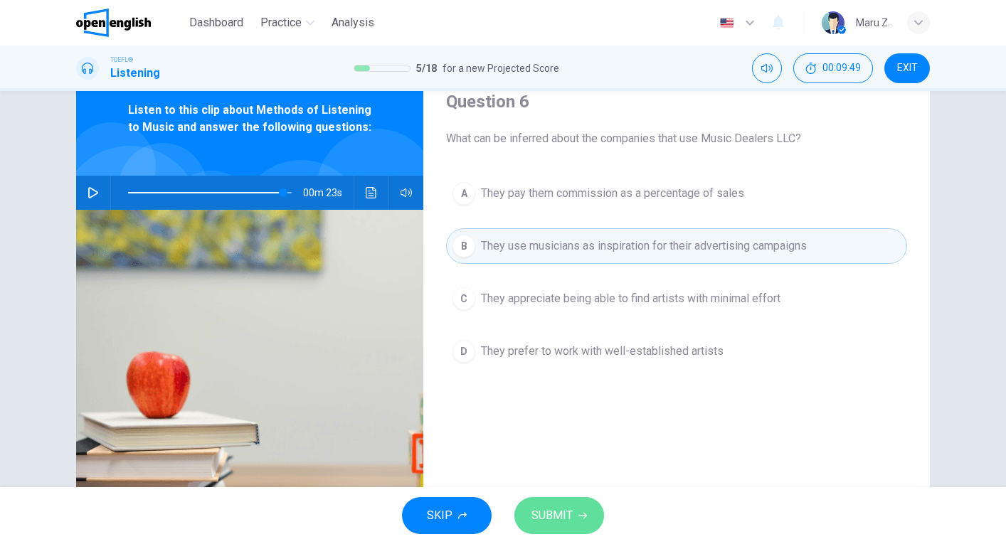
click at [564, 504] on button "SUBMIT" at bounding box center [559, 515] width 90 height 37
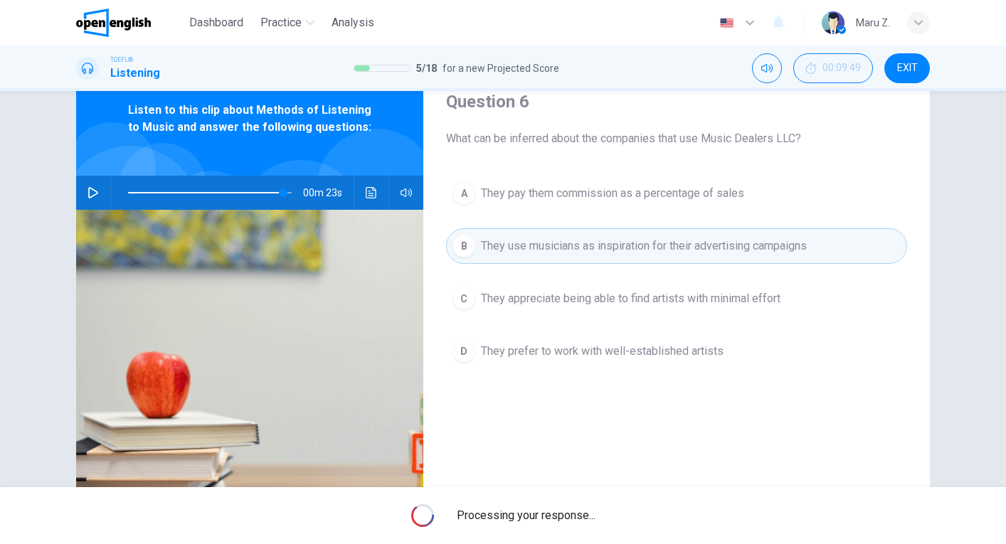
type input "**"
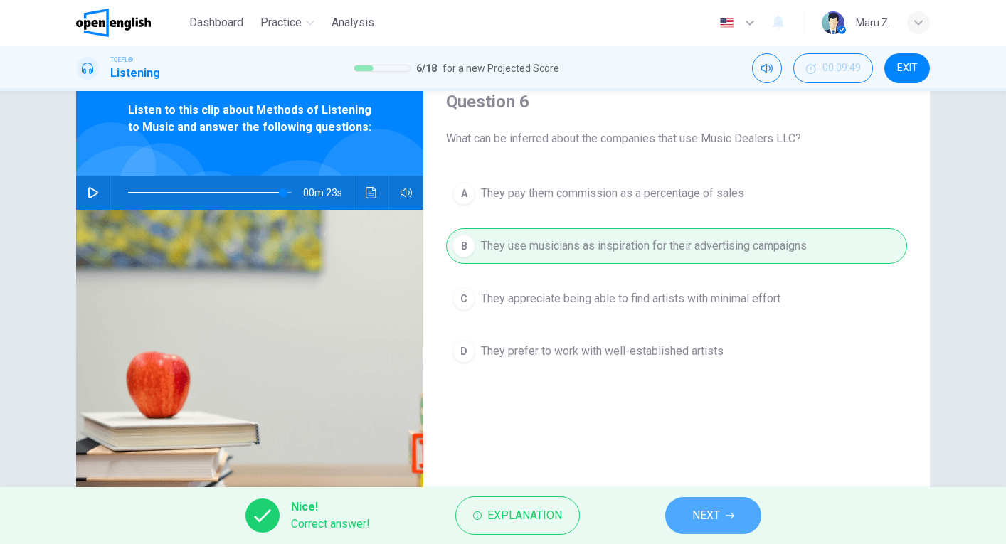
click at [689, 514] on button "NEXT" at bounding box center [713, 515] width 96 height 37
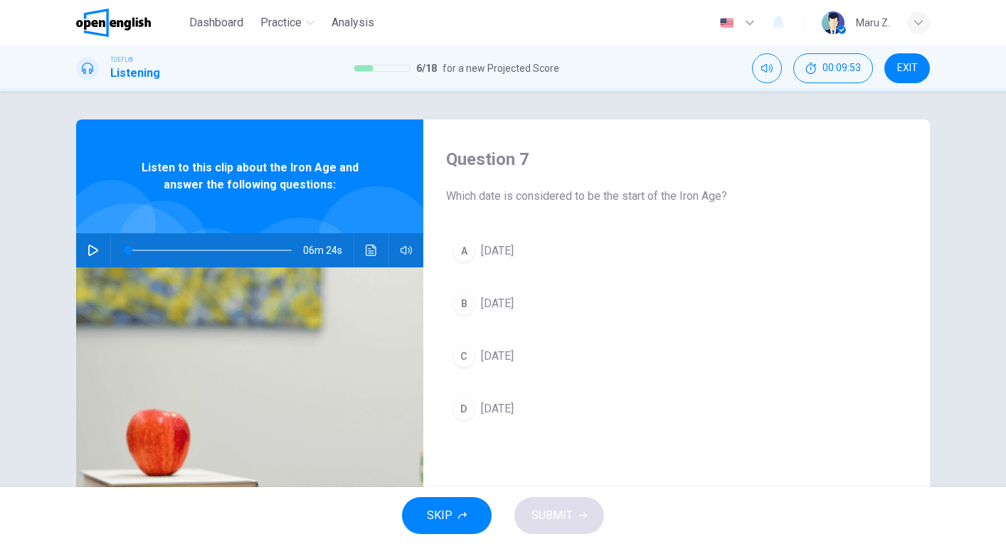
click at [92, 248] on icon "button" at bounding box center [93, 250] width 10 height 11
click at [369, 247] on icon "Click to see the audio transcription" at bounding box center [371, 250] width 11 height 11
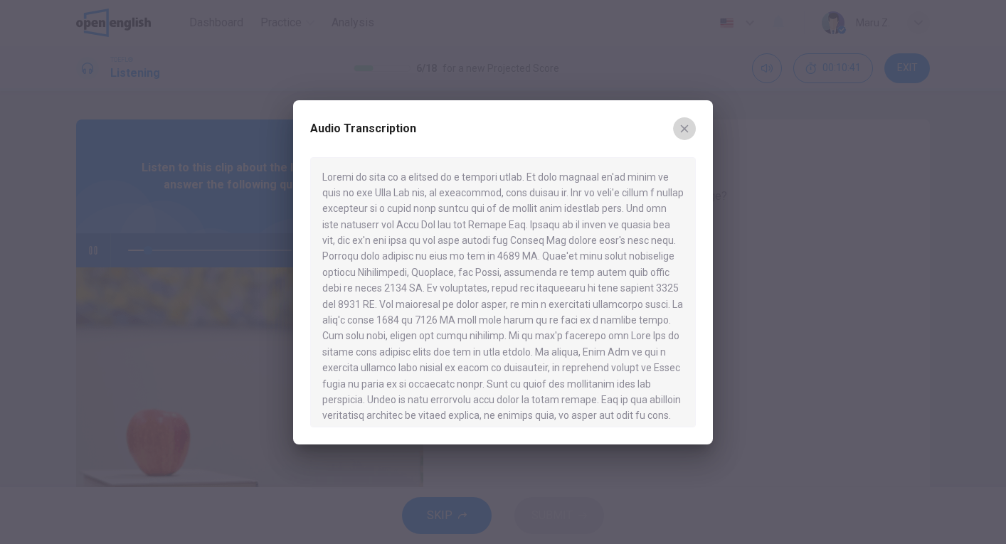
click at [688, 125] on icon "button" at bounding box center [685, 128] width 8 height 8
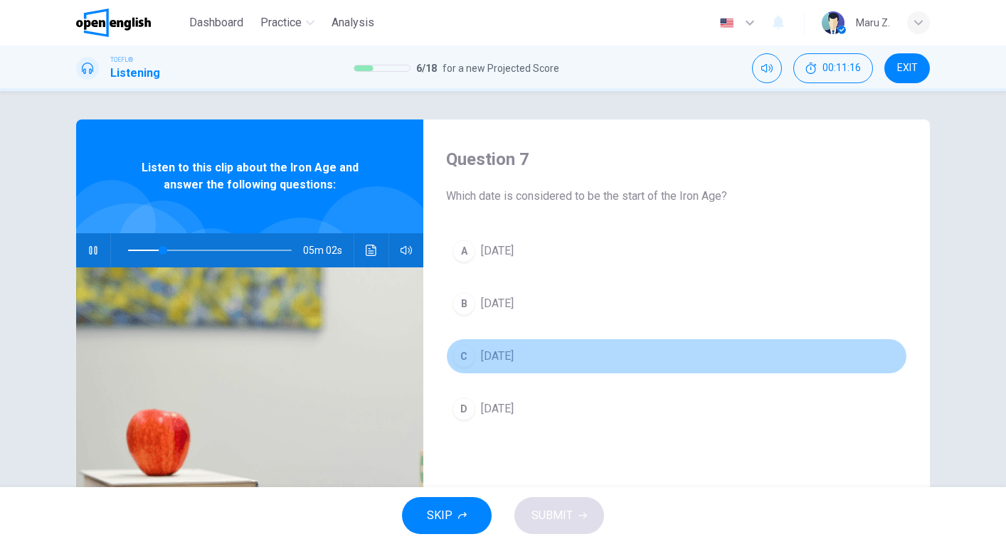
click at [470, 359] on div "C" at bounding box center [463, 356] width 23 height 23
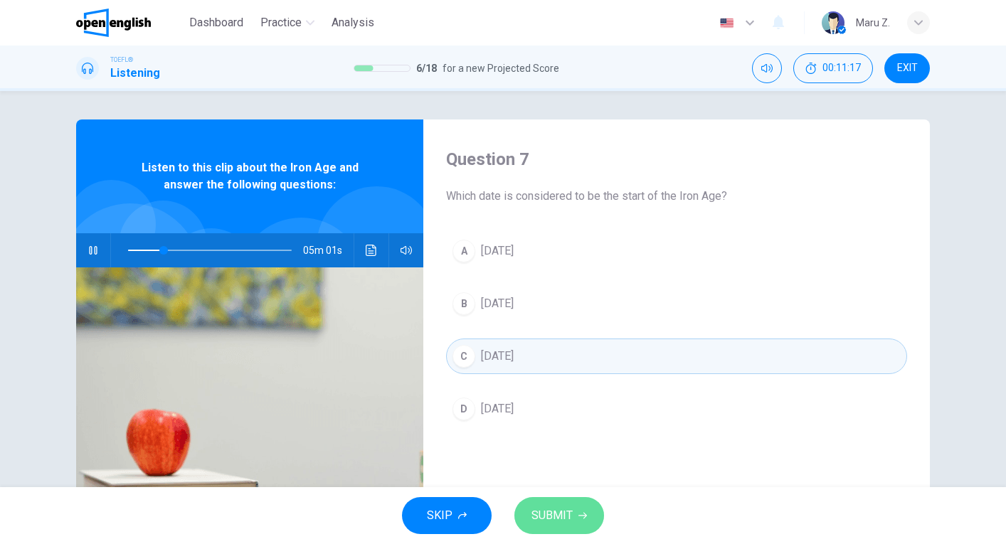
click at [570, 520] on span "SUBMIT" at bounding box center [551, 516] width 41 height 20
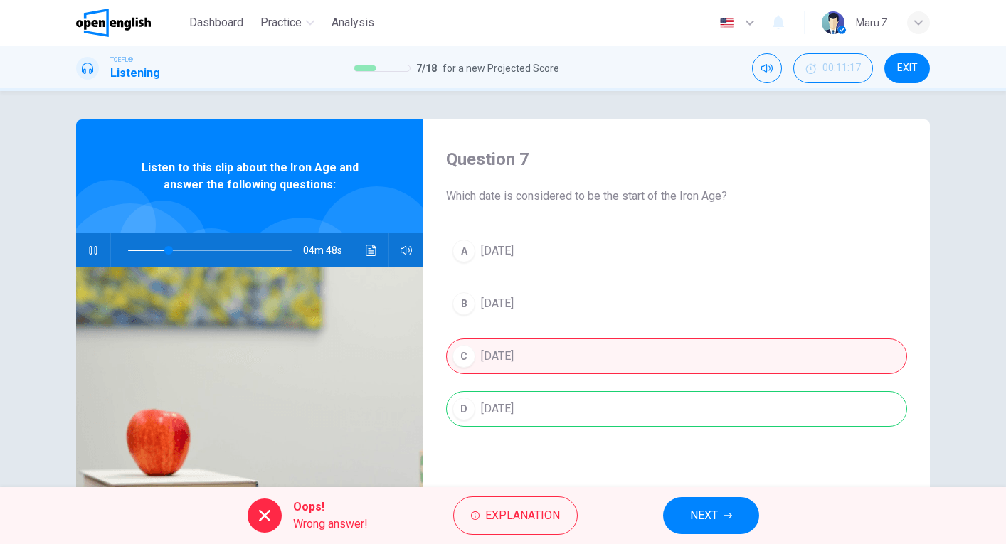
click at [698, 524] on span "NEXT" at bounding box center [704, 516] width 28 height 20
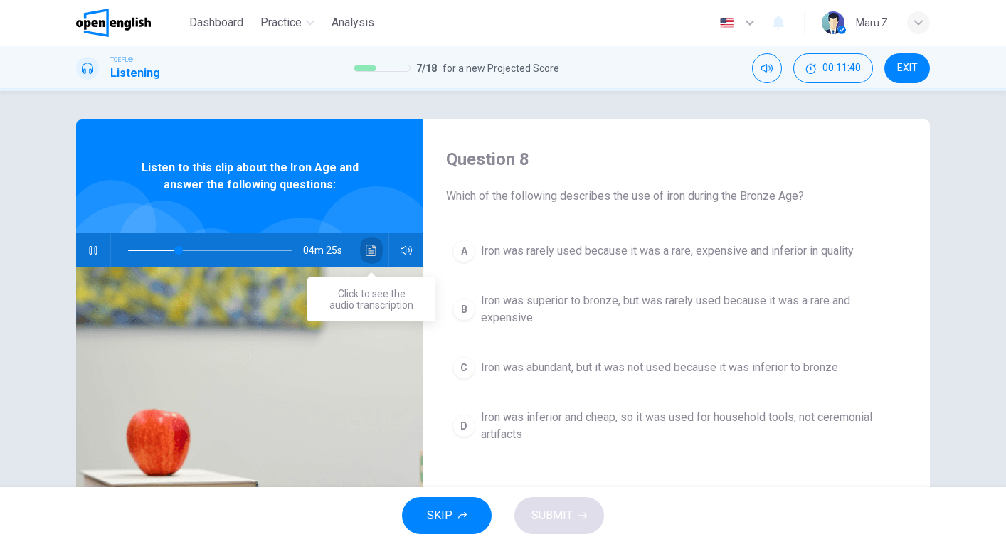
click at [369, 252] on icon "Click to see the audio transcription" at bounding box center [371, 250] width 11 height 11
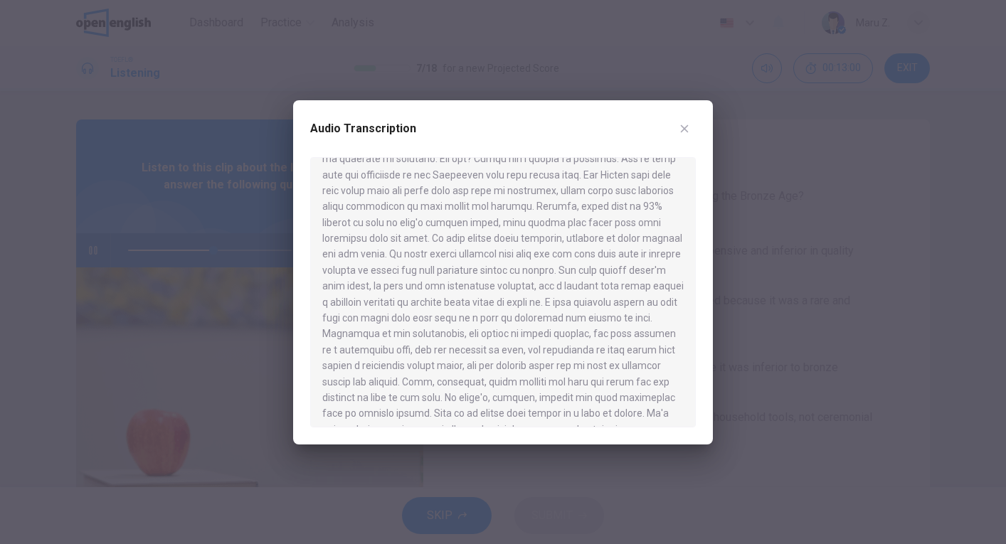
scroll to position [284, 0]
click at [684, 132] on icon "button" at bounding box center [684, 128] width 11 height 11
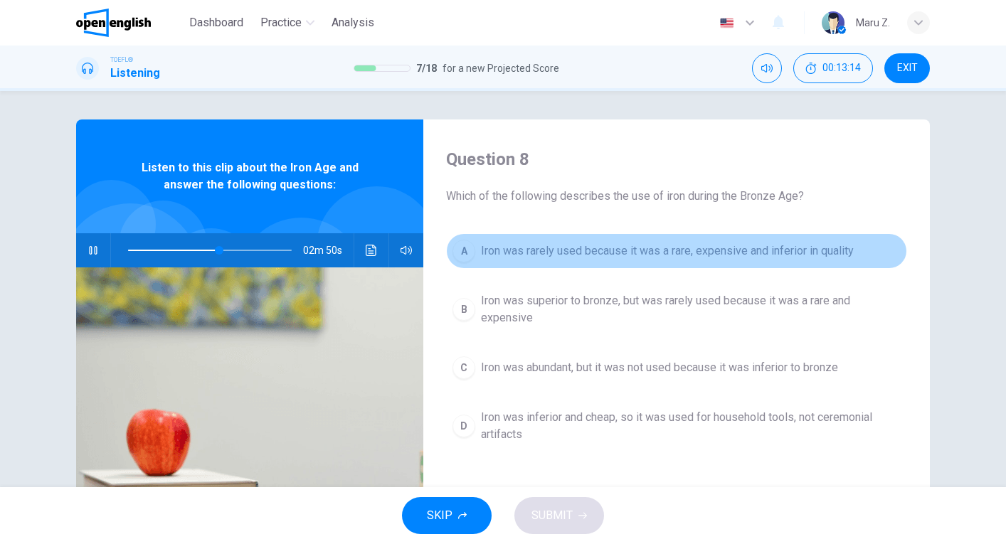
click at [571, 256] on span "Iron was rarely used because it was a rare, expensive and inferior in quality" at bounding box center [667, 251] width 373 height 17
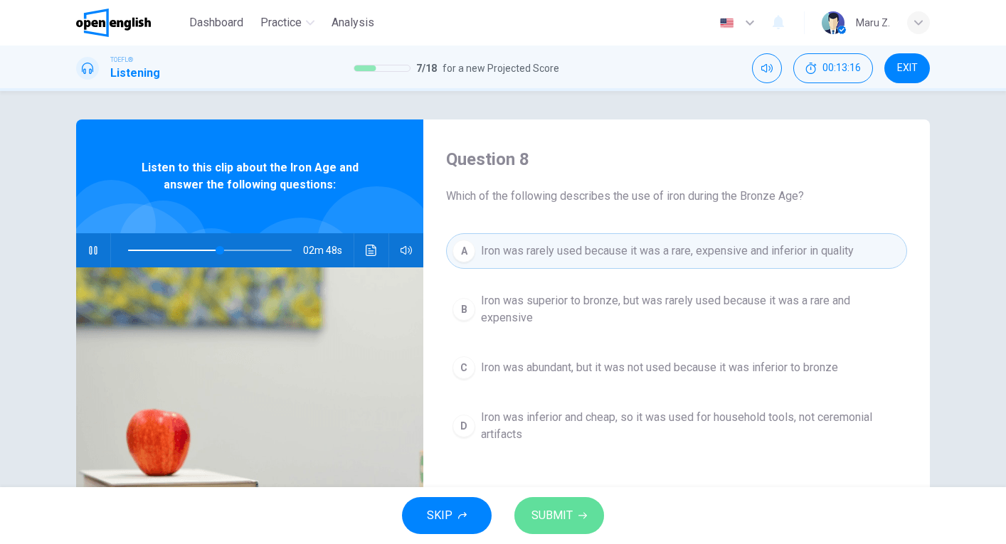
click at [561, 518] on span "SUBMIT" at bounding box center [551, 516] width 41 height 20
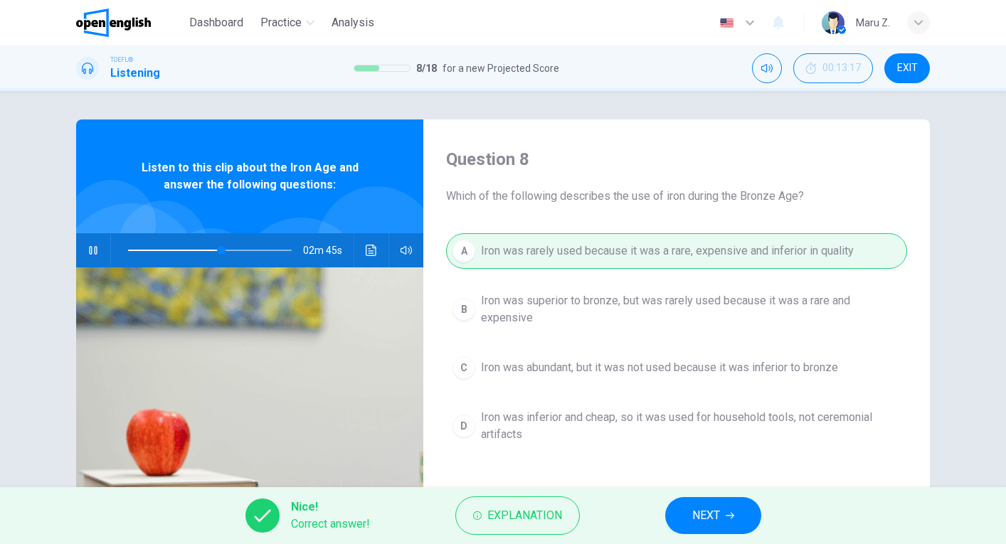
click at [716, 514] on span "NEXT" at bounding box center [706, 516] width 28 height 20
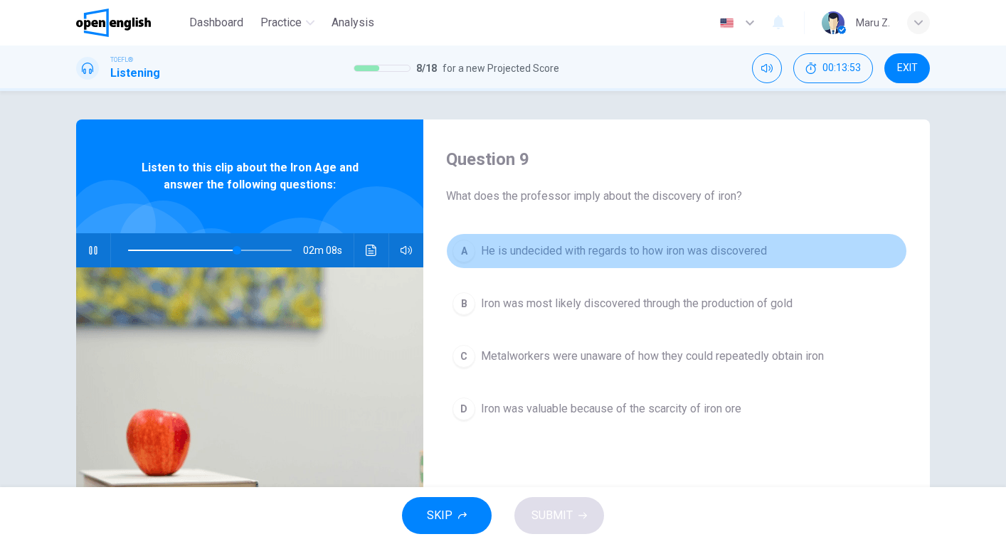
click at [487, 251] on span "He is undecided with regards to how iron was discovered" at bounding box center [624, 251] width 286 height 17
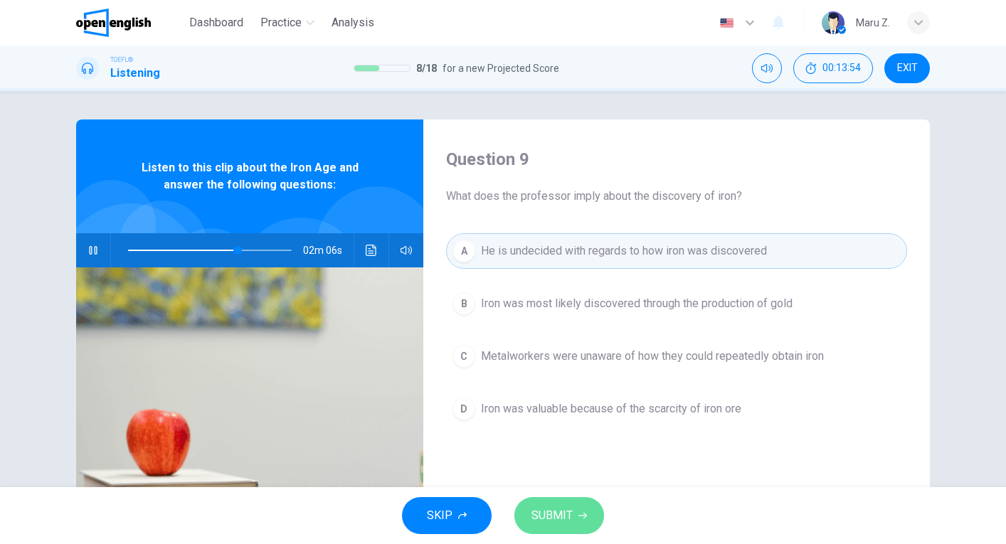
click at [573, 519] on button "SUBMIT" at bounding box center [559, 515] width 90 height 37
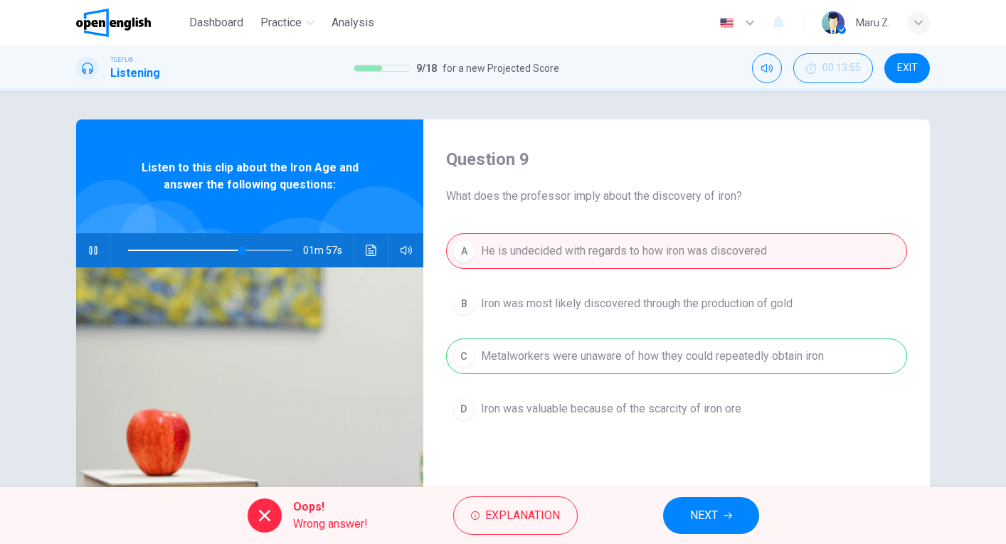
click at [717, 511] on span "NEXT" at bounding box center [704, 516] width 28 height 20
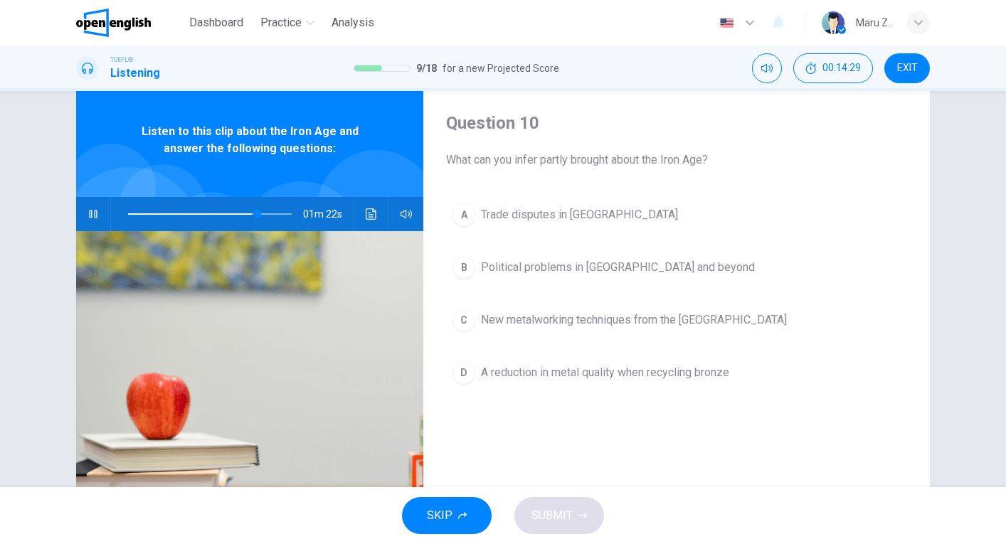
scroll to position [9, 0]
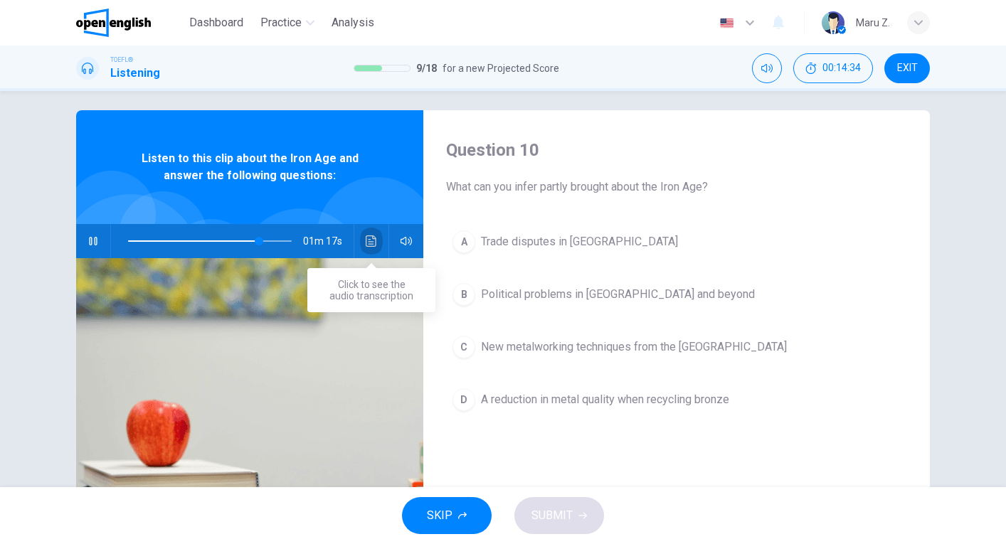
click at [370, 240] on icon "Click to see the audio transcription" at bounding box center [371, 240] width 11 height 11
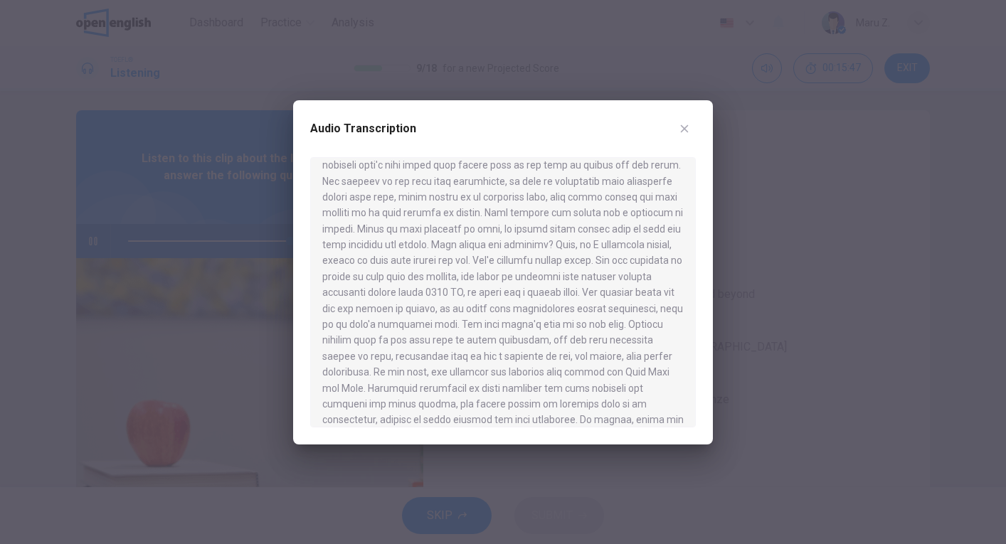
scroll to position [662, 0]
click at [684, 133] on icon "button" at bounding box center [684, 128] width 11 height 11
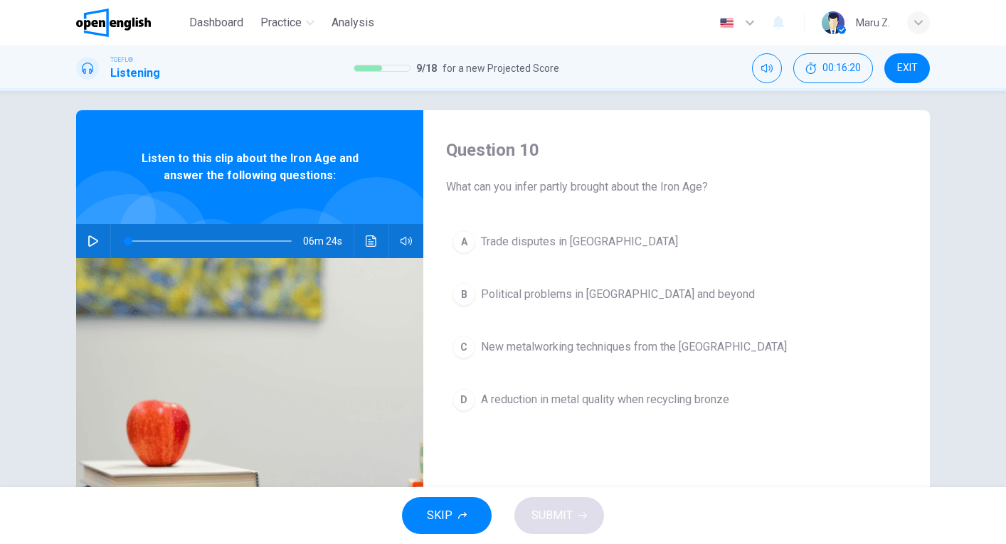
click at [370, 238] on icon "Click to see the audio transcription" at bounding box center [371, 240] width 11 height 11
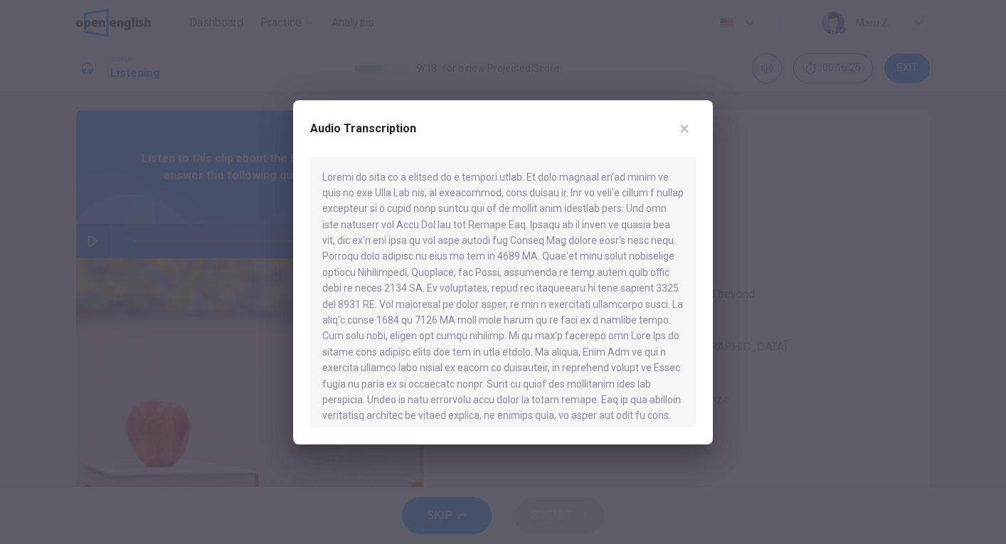
click at [684, 127] on icon "button" at bounding box center [685, 128] width 8 height 8
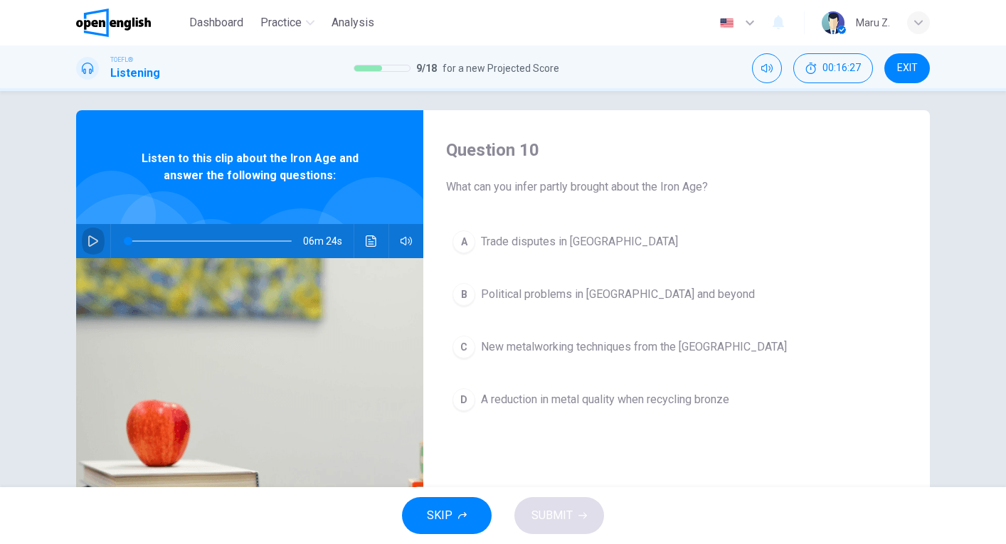
click at [97, 238] on icon "button" at bounding box center [93, 240] width 11 height 11
click at [372, 242] on icon "Click to see the audio transcription" at bounding box center [371, 240] width 11 height 11
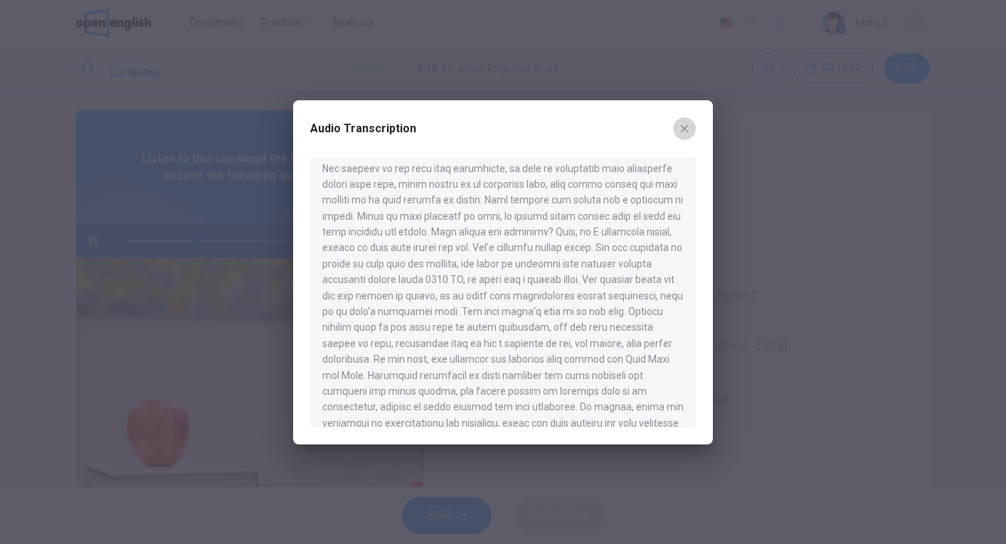
click at [689, 132] on icon "button" at bounding box center [684, 128] width 11 height 11
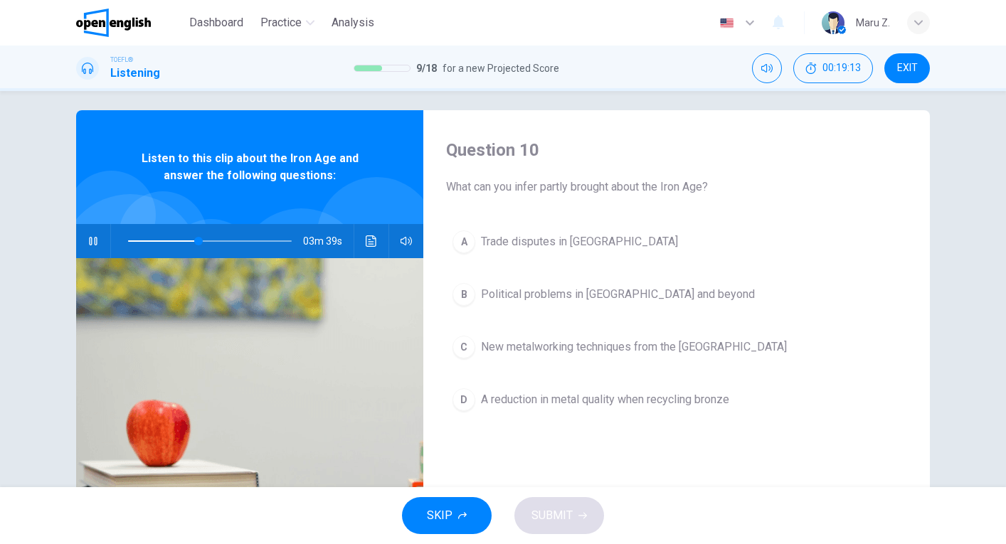
click at [439, 510] on span "SKIP" at bounding box center [440, 516] width 26 height 20
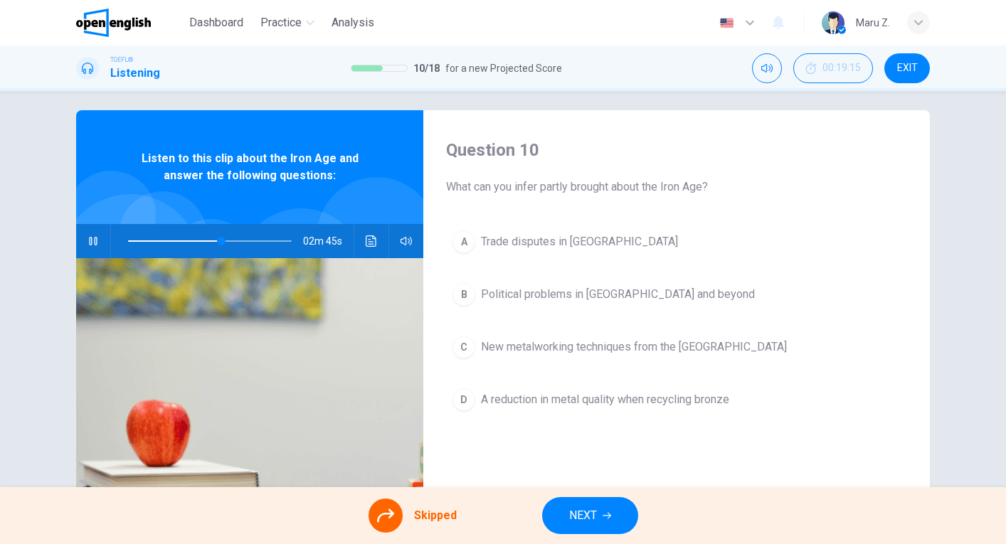
click at [597, 501] on button "NEXT" at bounding box center [590, 515] width 96 height 37
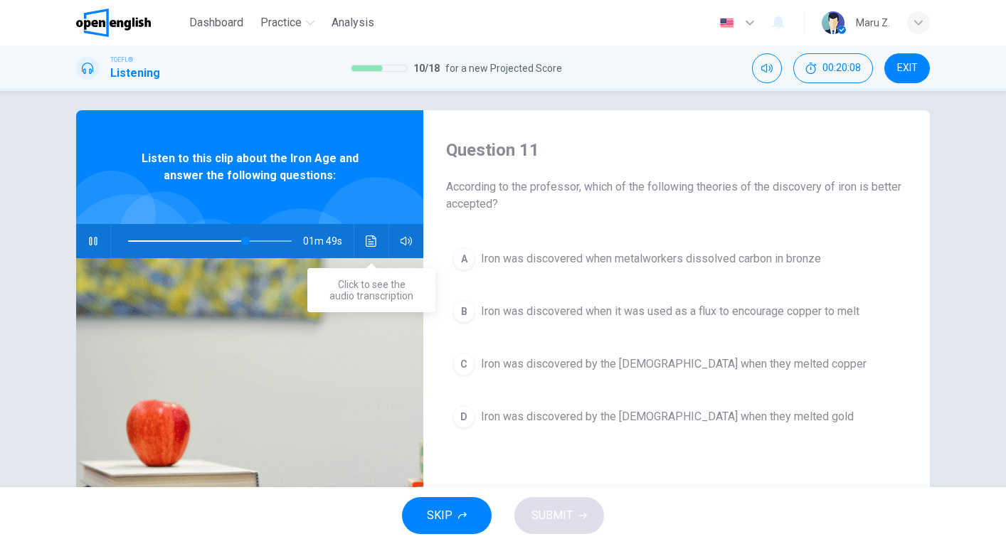
click at [370, 243] on icon "Click to see the audio transcription" at bounding box center [371, 240] width 11 height 11
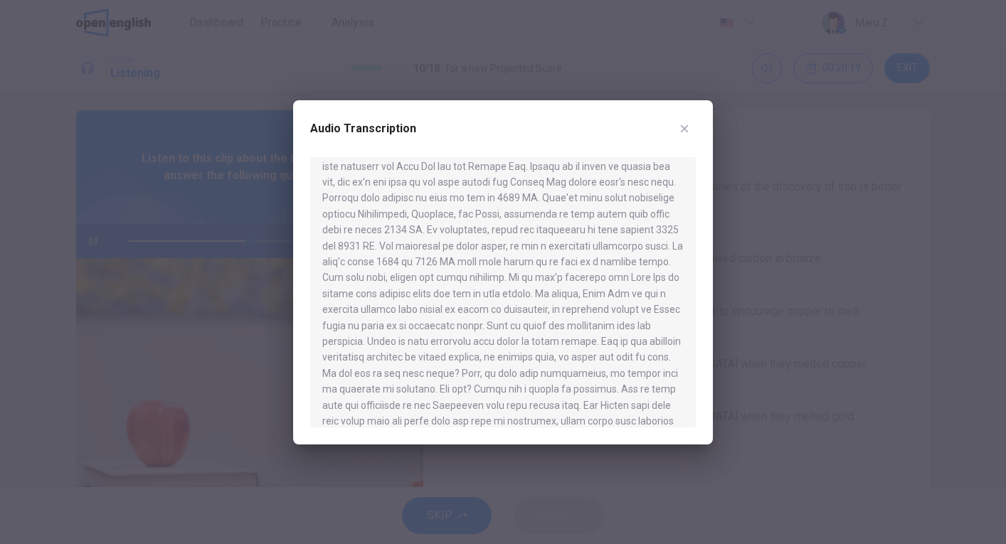
scroll to position [72, 0]
click at [758, 273] on div at bounding box center [503, 272] width 1006 height 544
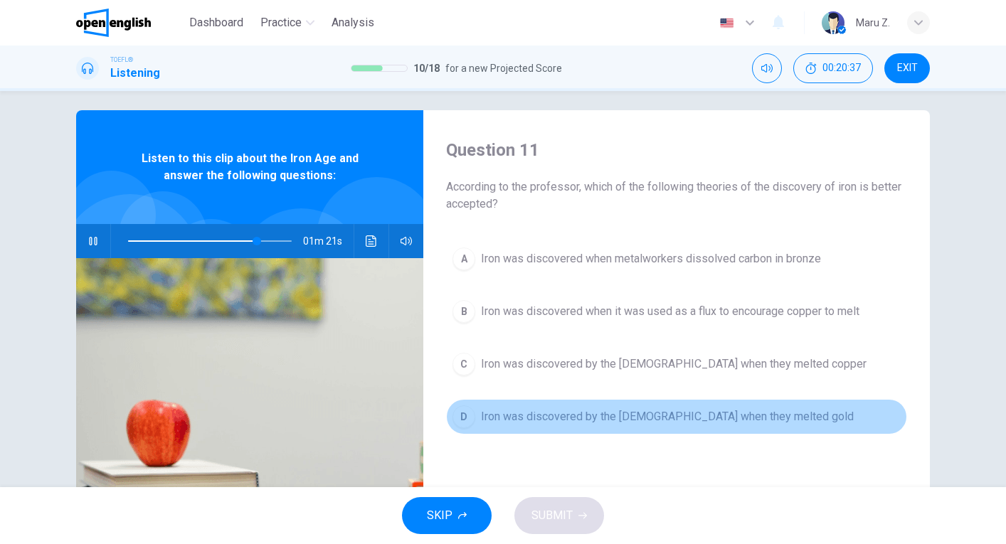
click at [465, 418] on div "D" at bounding box center [463, 417] width 23 height 23
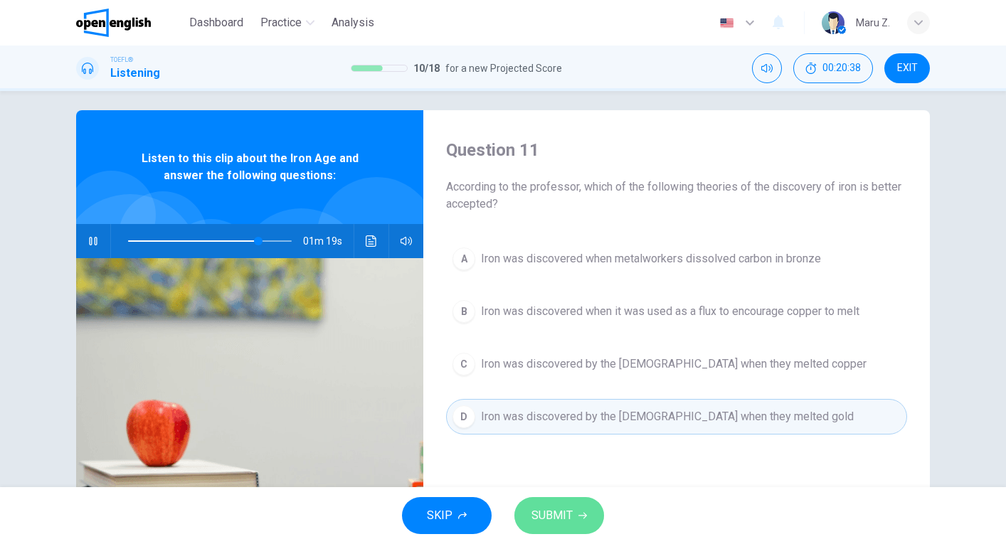
click at [562, 513] on span "SUBMIT" at bounding box center [551, 516] width 41 height 20
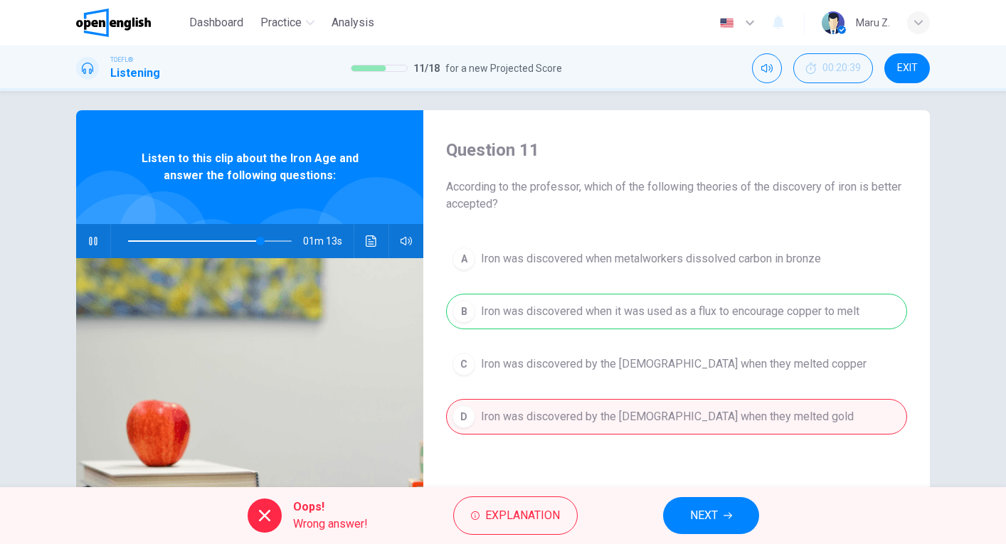
type input "**"
click at [723, 514] on button "NEXT" at bounding box center [711, 515] width 96 height 37
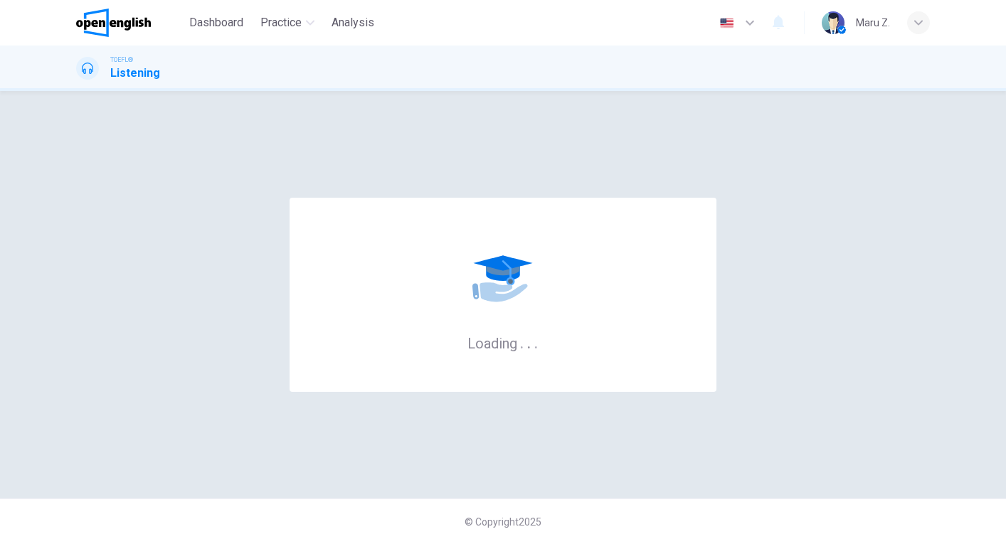
scroll to position [0, 0]
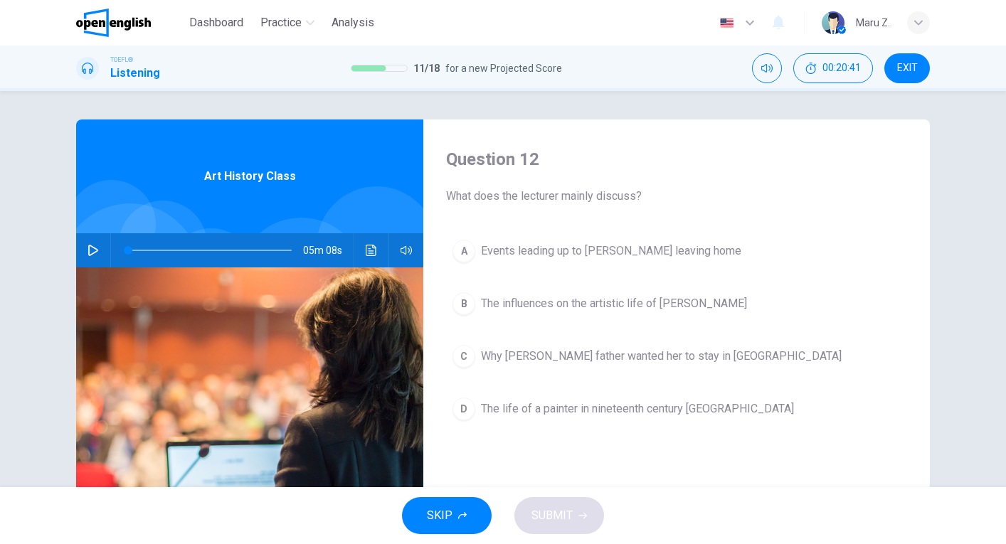
click at [95, 251] on icon "button" at bounding box center [93, 250] width 11 height 11
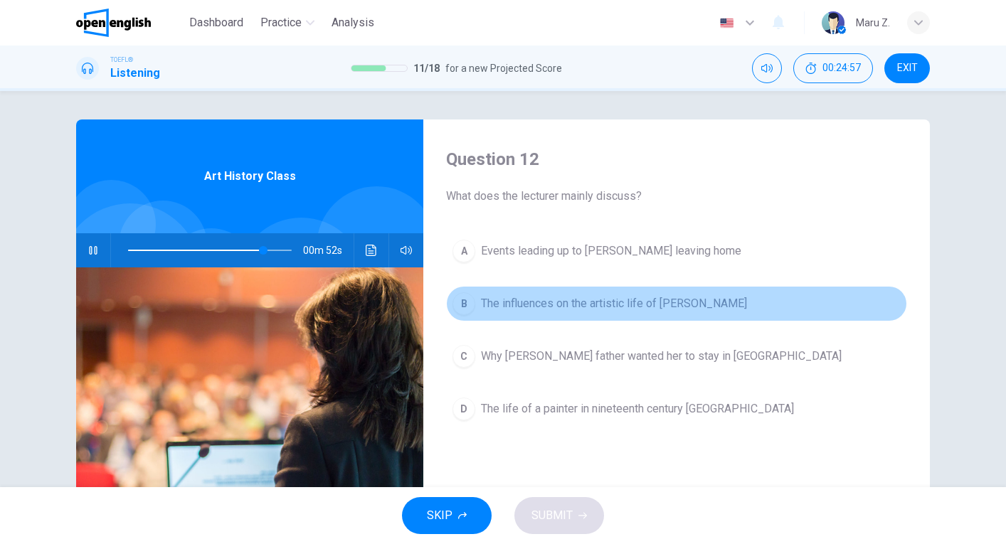
click at [545, 300] on span "The influences on the artistic life of [PERSON_NAME]" at bounding box center [614, 303] width 266 height 17
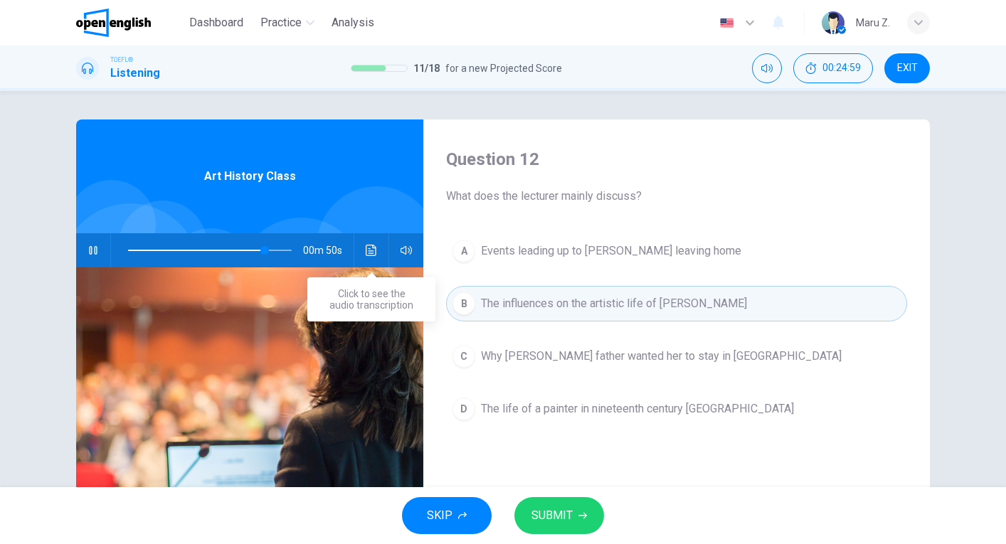
click at [369, 248] on icon "Click to see the audio transcription" at bounding box center [371, 250] width 11 height 11
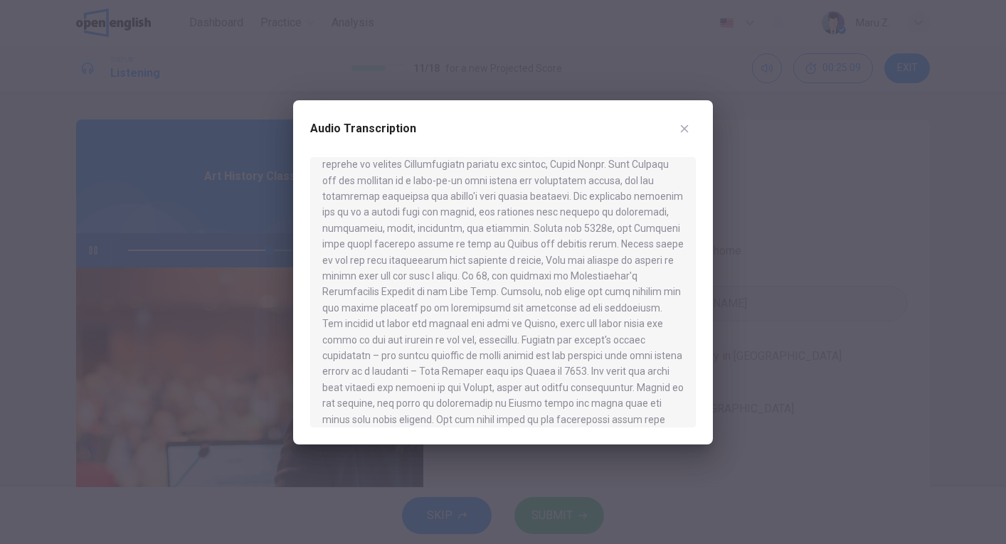
scroll to position [63, 0]
type input "*"
click at [687, 127] on icon "button" at bounding box center [684, 128] width 11 height 11
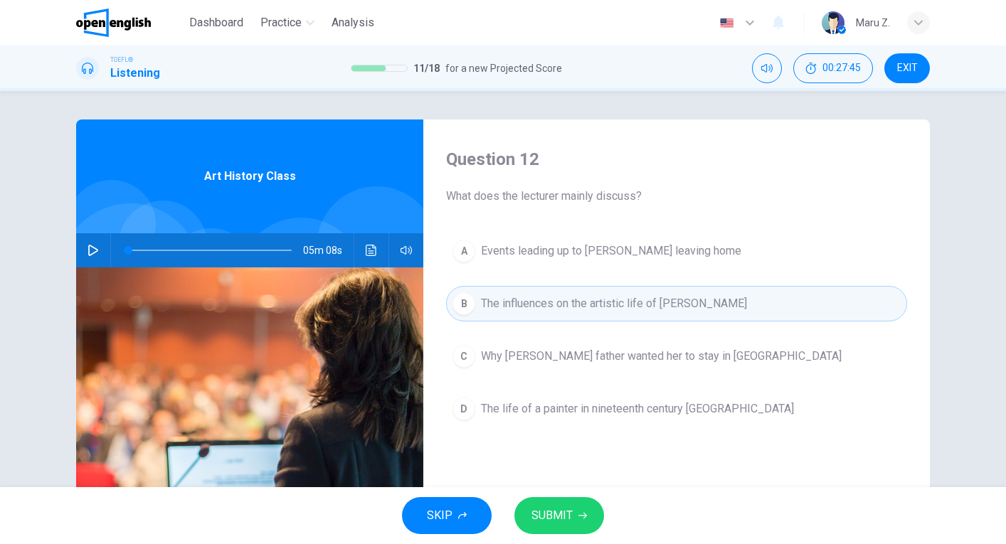
click at [546, 516] on span "SUBMIT" at bounding box center [551, 516] width 41 height 20
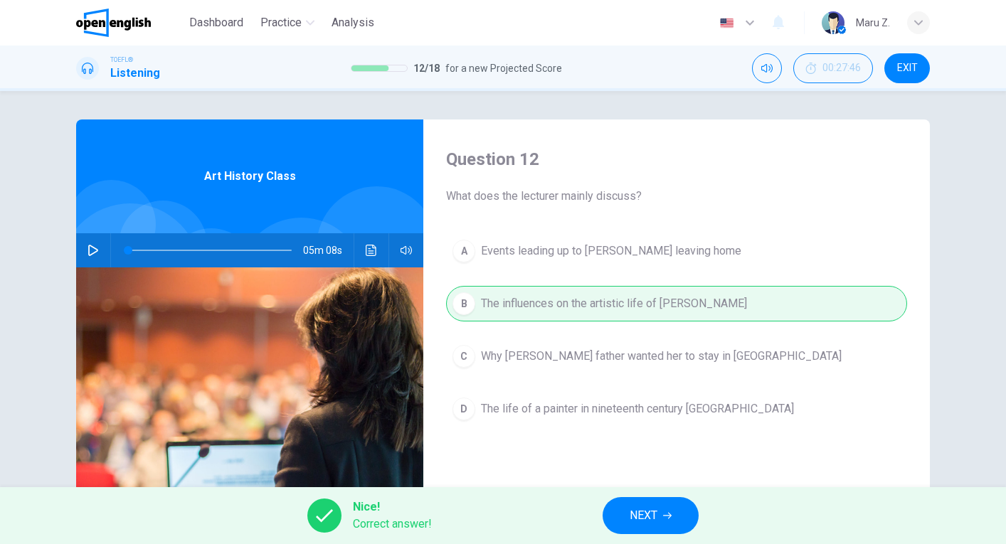
click at [653, 525] on span "NEXT" at bounding box center [644, 516] width 28 height 20
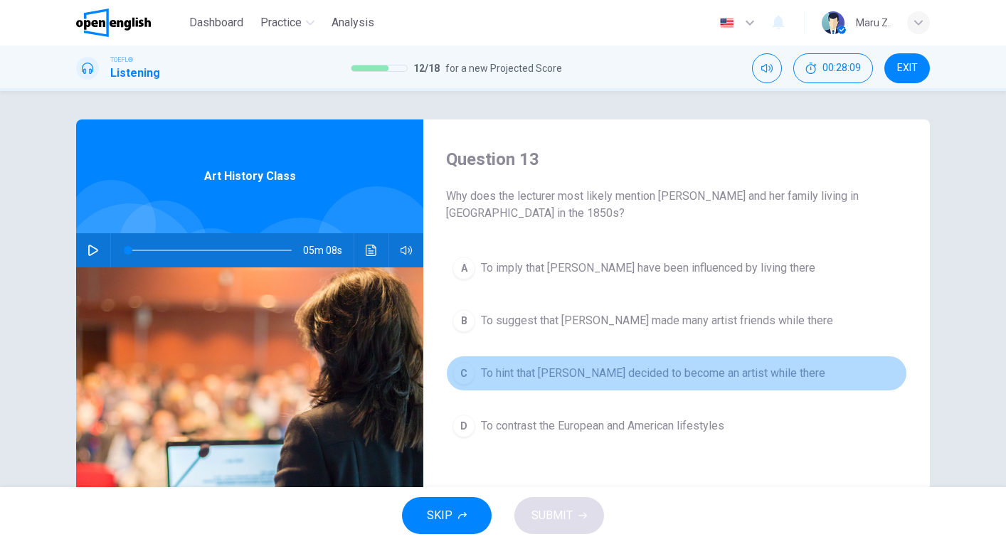
click at [535, 374] on span "To hint that [PERSON_NAME] decided to become an artist while there" at bounding box center [653, 373] width 344 height 17
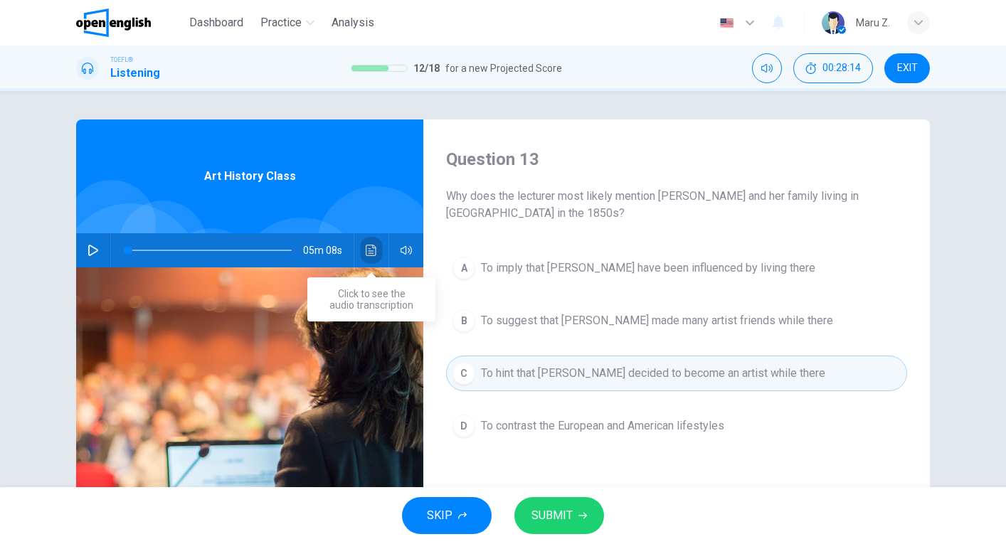
click at [377, 247] on button "Click to see the audio transcription" at bounding box center [371, 250] width 23 height 34
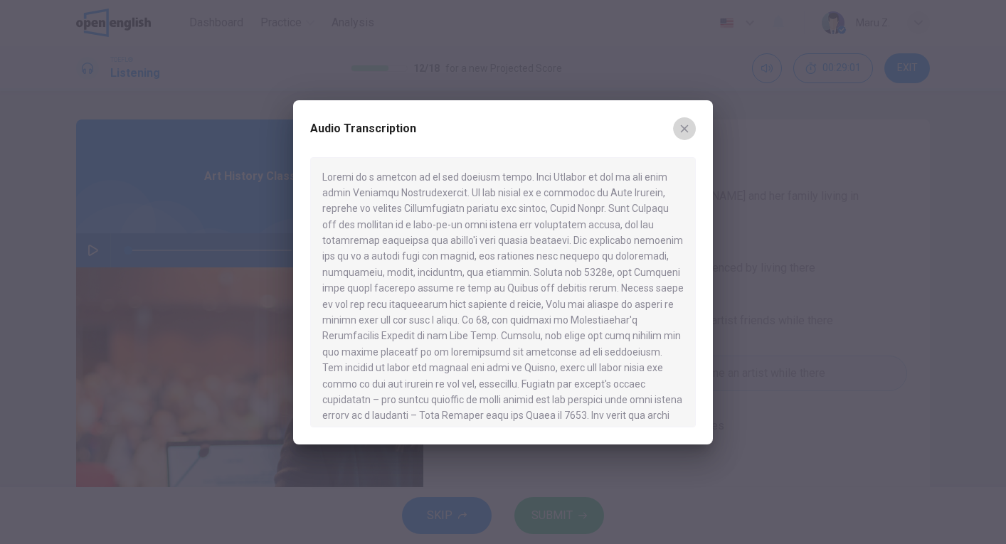
click at [681, 132] on icon "button" at bounding box center [685, 128] width 8 height 8
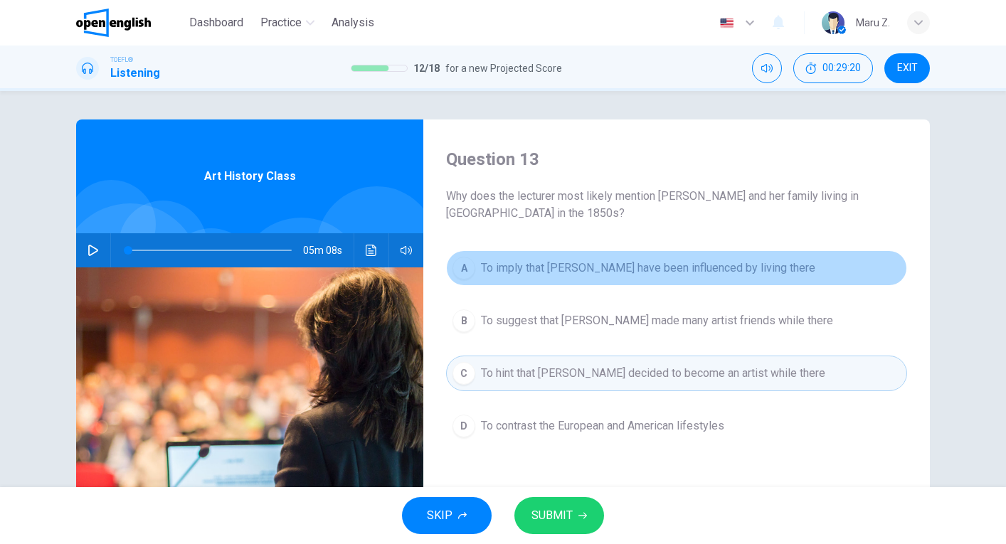
click at [581, 263] on span "To imply that [PERSON_NAME] have been influenced by living there" at bounding box center [648, 268] width 334 height 17
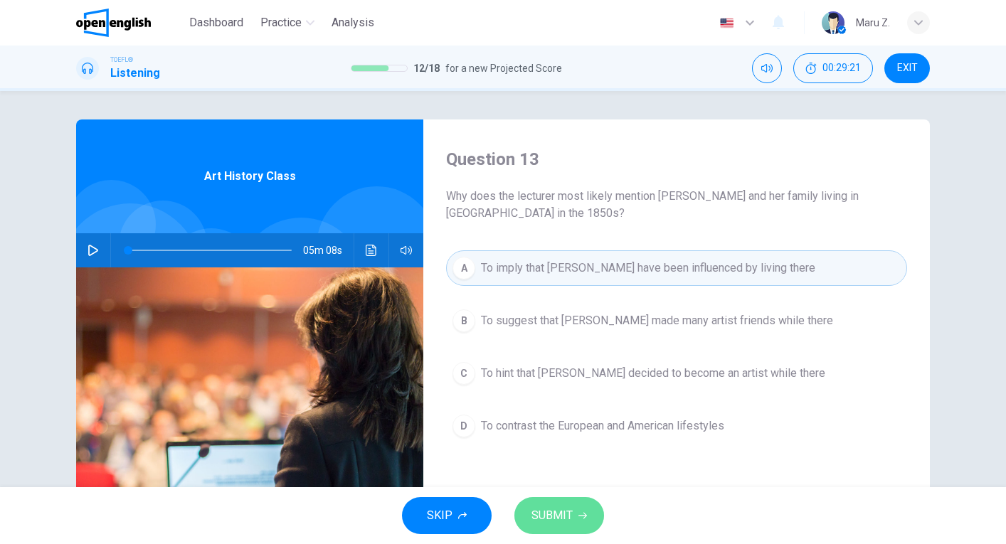
click at [562, 511] on span "SUBMIT" at bounding box center [551, 516] width 41 height 20
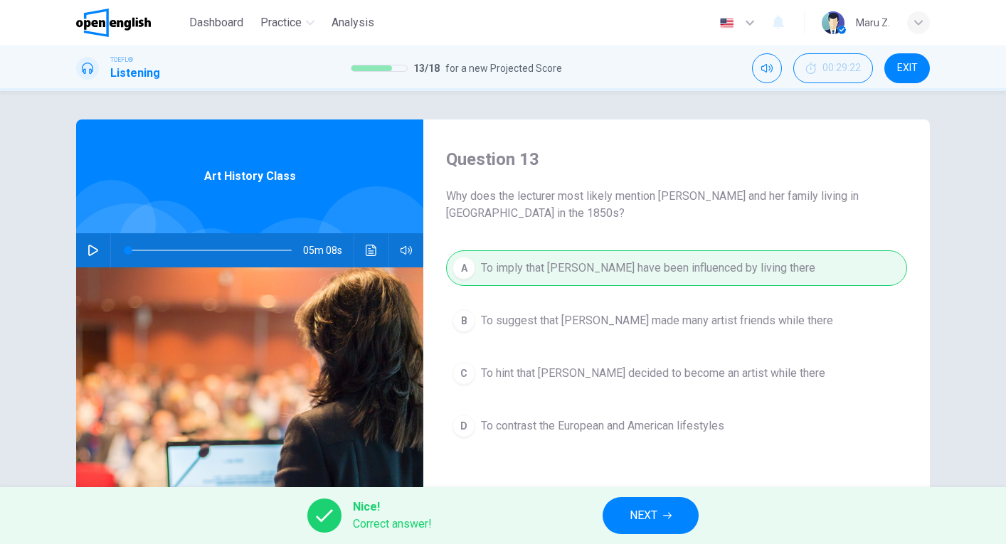
click at [650, 518] on span "NEXT" at bounding box center [644, 516] width 28 height 20
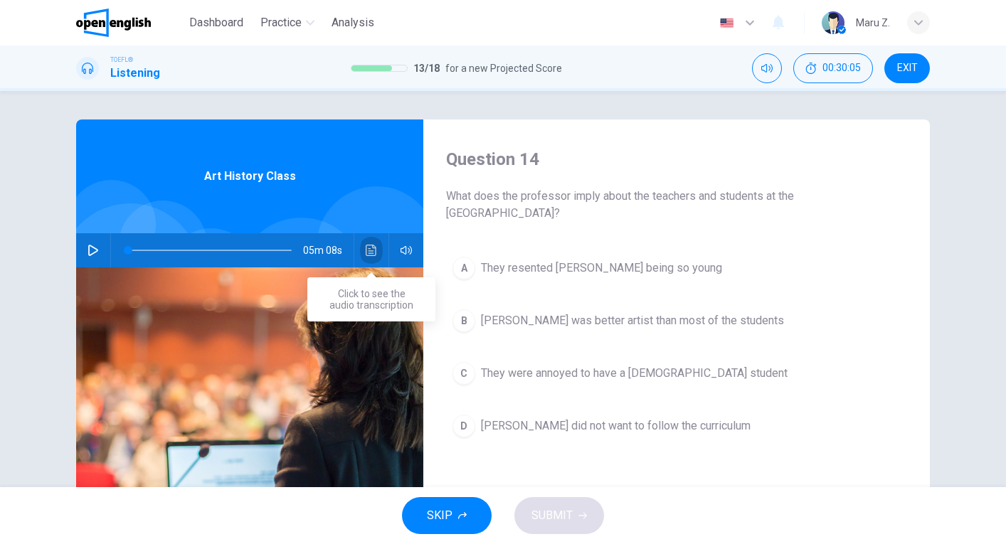
click at [367, 248] on icon "Click to see the audio transcription" at bounding box center [371, 250] width 11 height 11
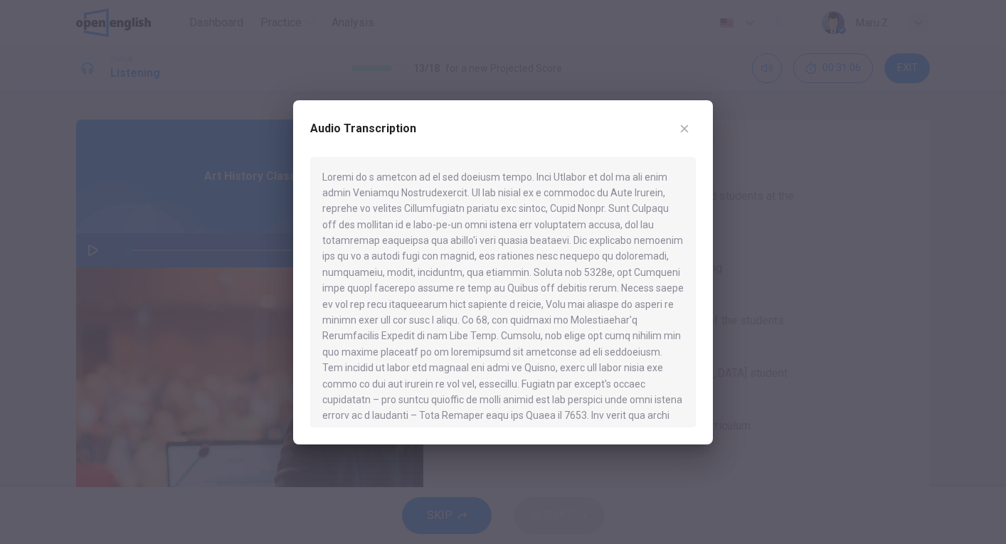
scroll to position [0, 0]
click at [684, 120] on button "button" at bounding box center [684, 128] width 23 height 23
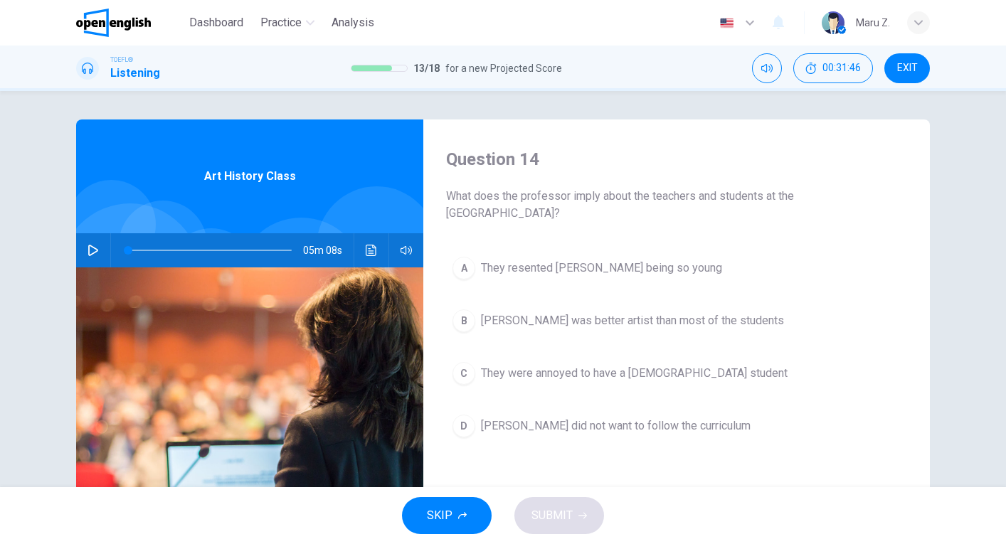
click at [493, 376] on span "They were annoyed to have a [DEMOGRAPHIC_DATA] student" at bounding box center [634, 373] width 307 height 17
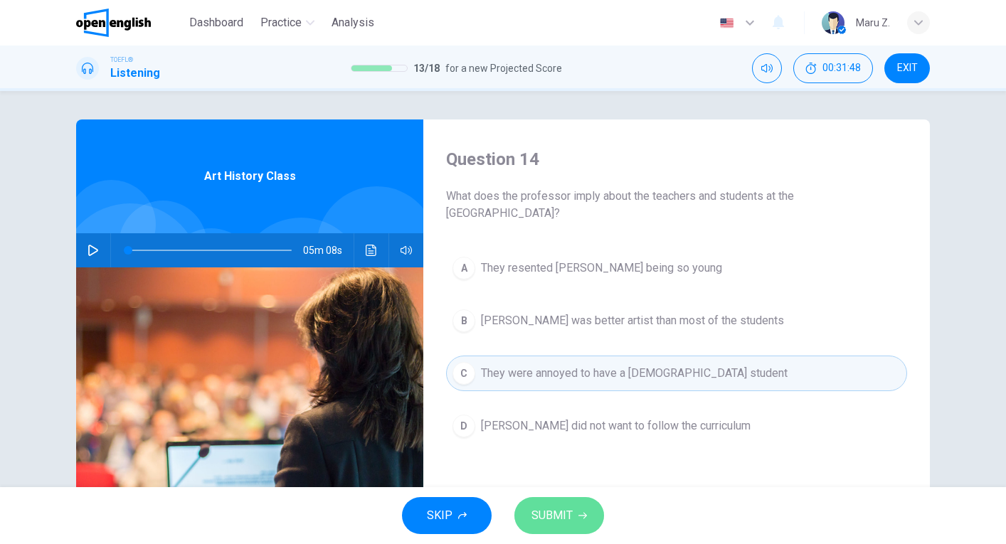
click at [563, 514] on span "SUBMIT" at bounding box center [551, 516] width 41 height 20
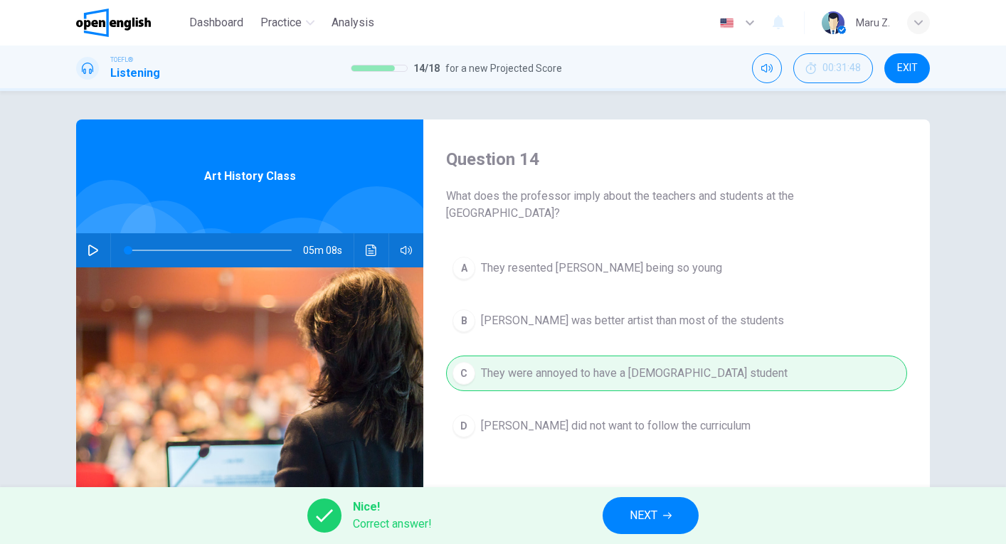
click at [673, 524] on button "NEXT" at bounding box center [651, 515] width 96 height 37
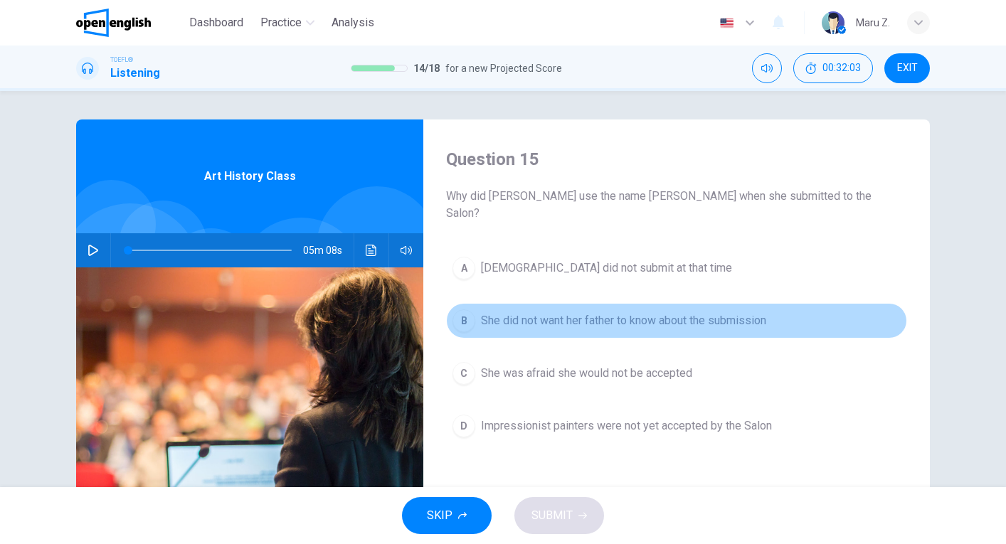
click at [604, 312] on span "She did not want her father to know about the submission" at bounding box center [623, 320] width 285 height 17
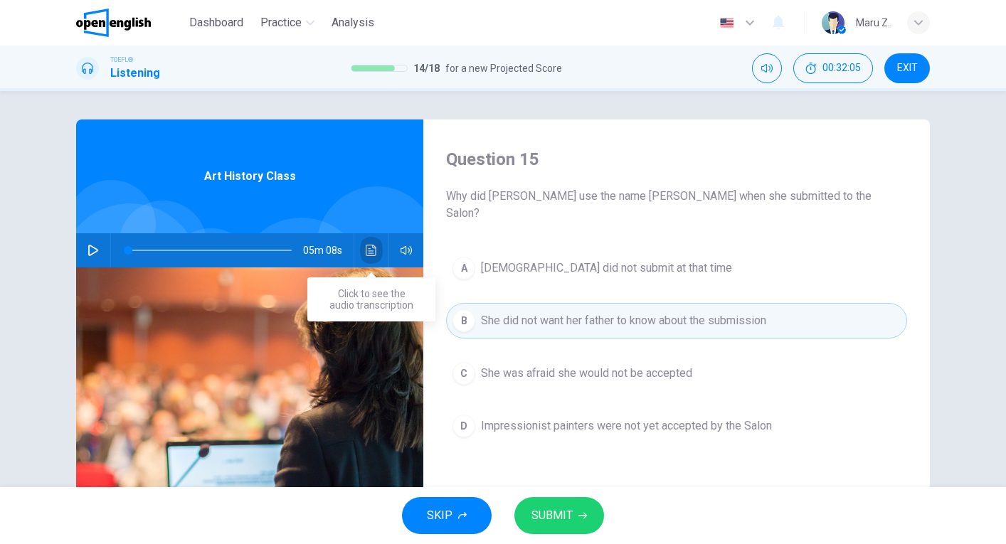
click at [369, 255] on icon "Click to see the audio transcription" at bounding box center [371, 250] width 11 height 11
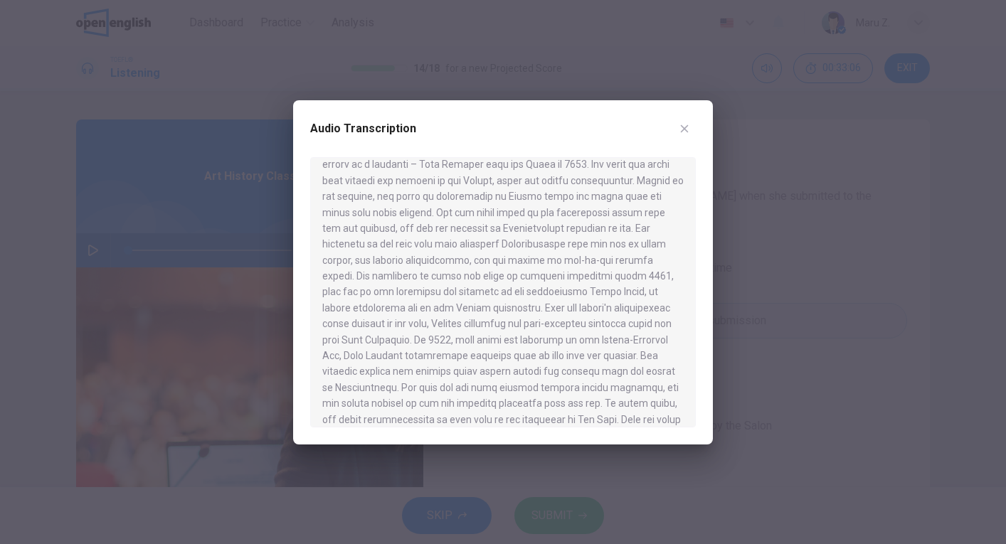
scroll to position [264, 0]
click at [677, 128] on button "button" at bounding box center [684, 128] width 23 height 23
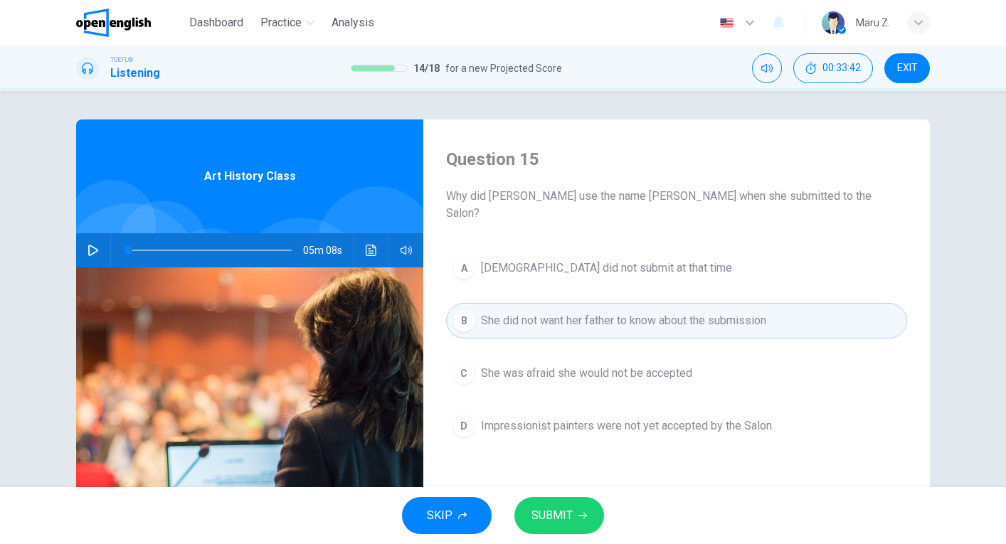
click at [560, 525] on span "SUBMIT" at bounding box center [551, 516] width 41 height 20
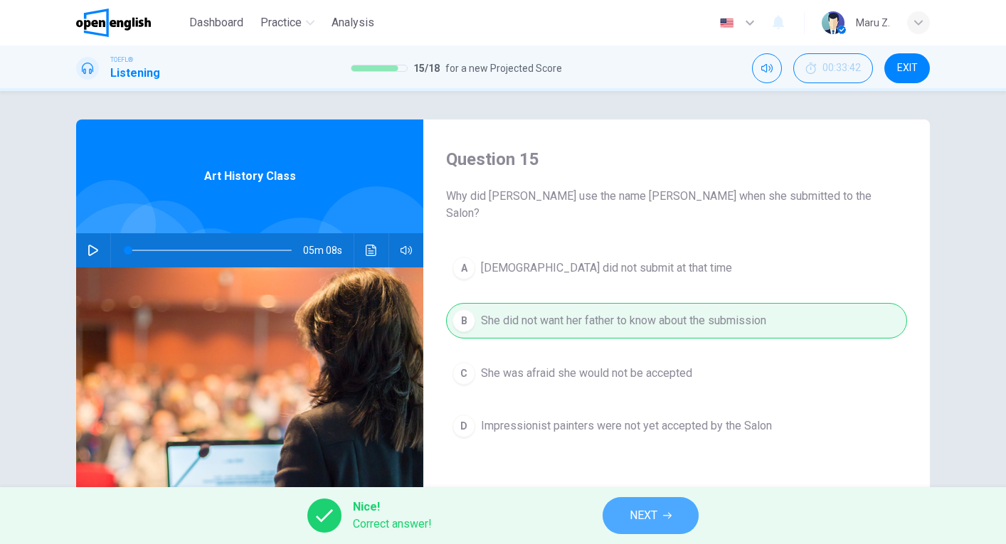
click at [665, 523] on button "NEXT" at bounding box center [651, 515] width 96 height 37
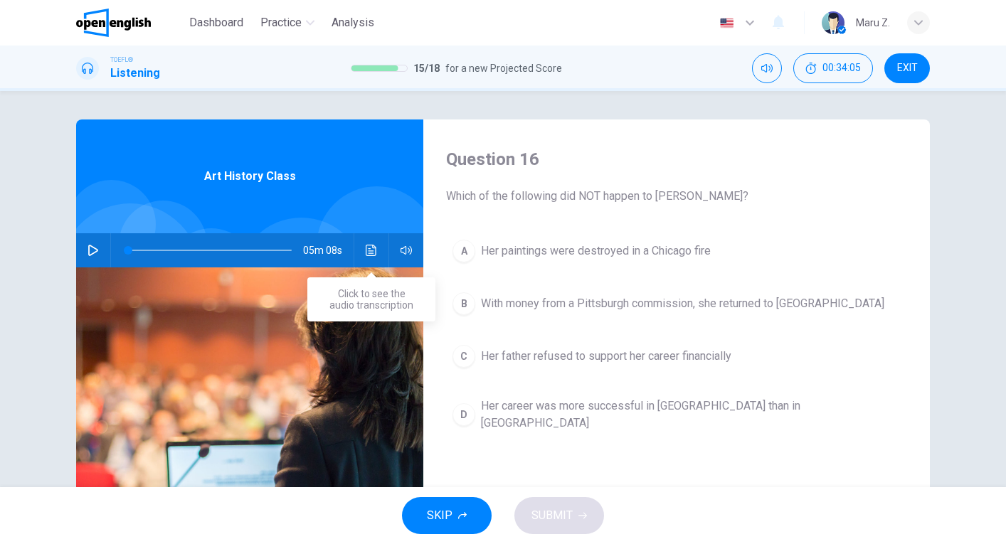
click at [370, 248] on icon "Click to see the audio transcription" at bounding box center [371, 250] width 11 height 11
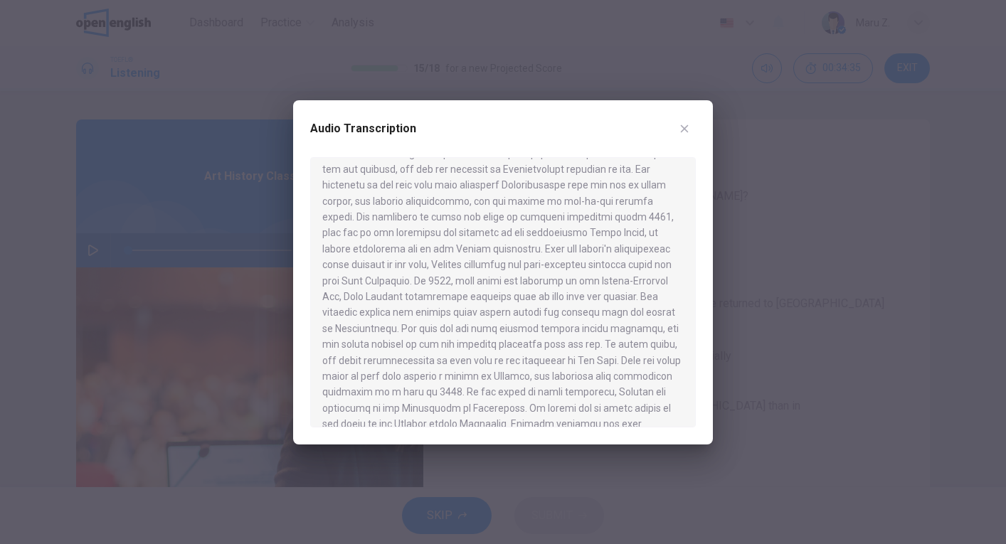
scroll to position [313, 0]
click at [687, 124] on icon "button" at bounding box center [684, 128] width 11 height 11
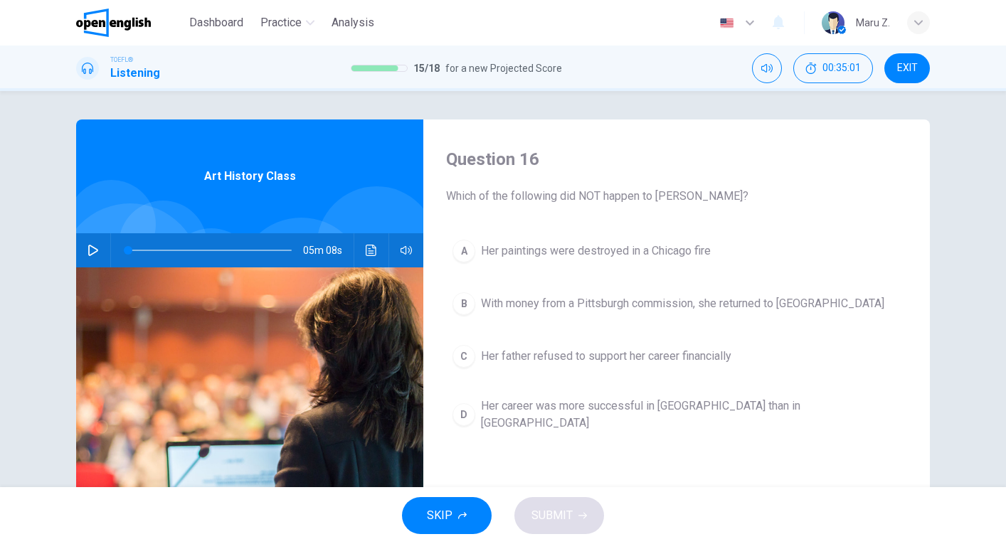
click at [565, 304] on span "With money from a Pittsburgh commission, she returned to [GEOGRAPHIC_DATA]" at bounding box center [682, 303] width 403 height 17
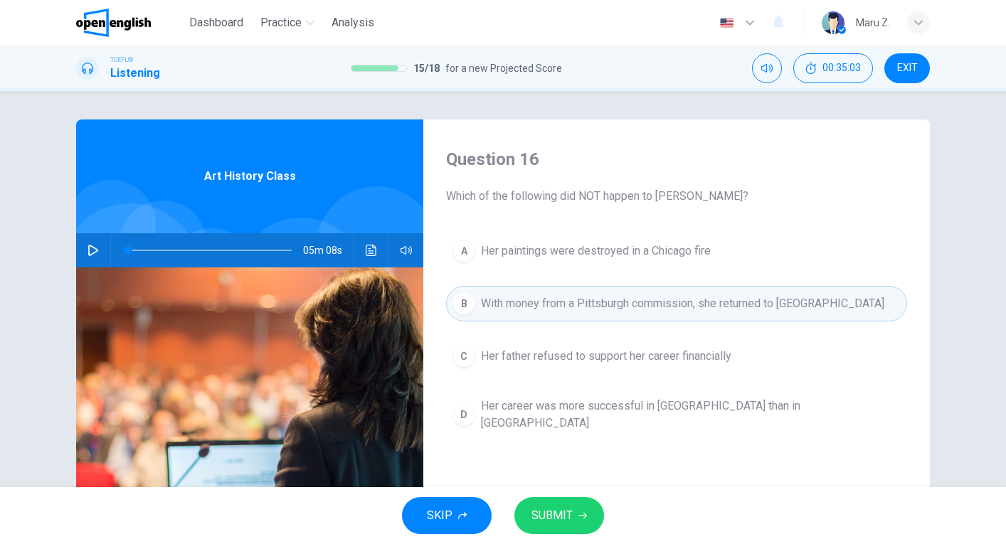
click at [559, 494] on div "SKIP SUBMIT" at bounding box center [503, 515] width 1006 height 57
click at [559, 495] on div "SKIP SUBMIT" at bounding box center [503, 515] width 1006 height 57
click at [556, 529] on button "SUBMIT" at bounding box center [559, 515] width 90 height 37
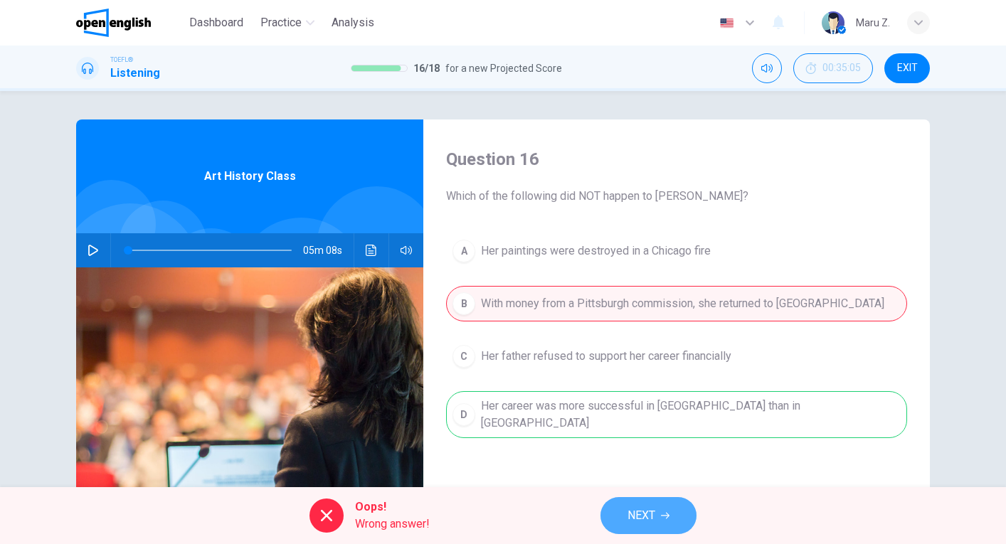
click at [640, 516] on span "NEXT" at bounding box center [641, 516] width 28 height 20
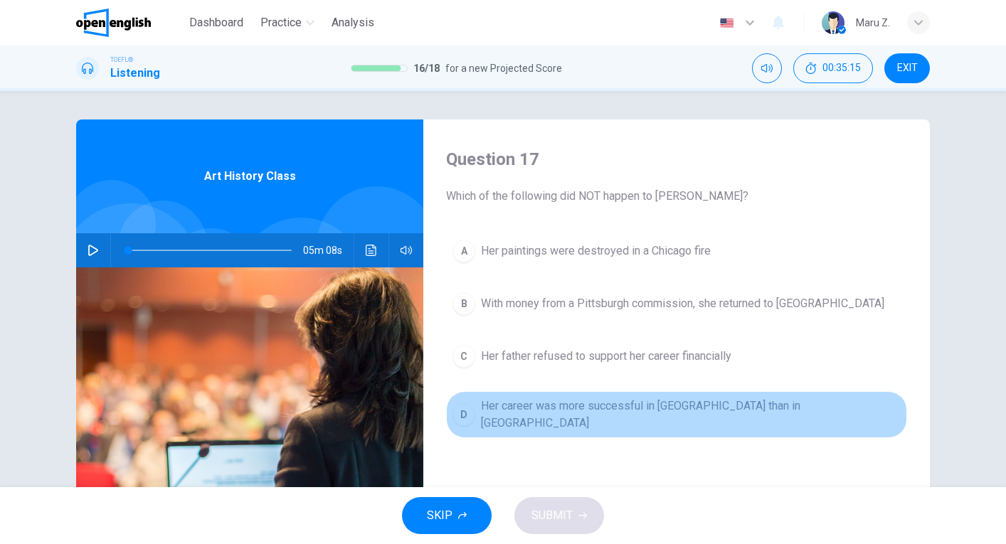
click at [581, 408] on span "Her career was more successful in [GEOGRAPHIC_DATA] than in [GEOGRAPHIC_DATA]" at bounding box center [691, 415] width 420 height 34
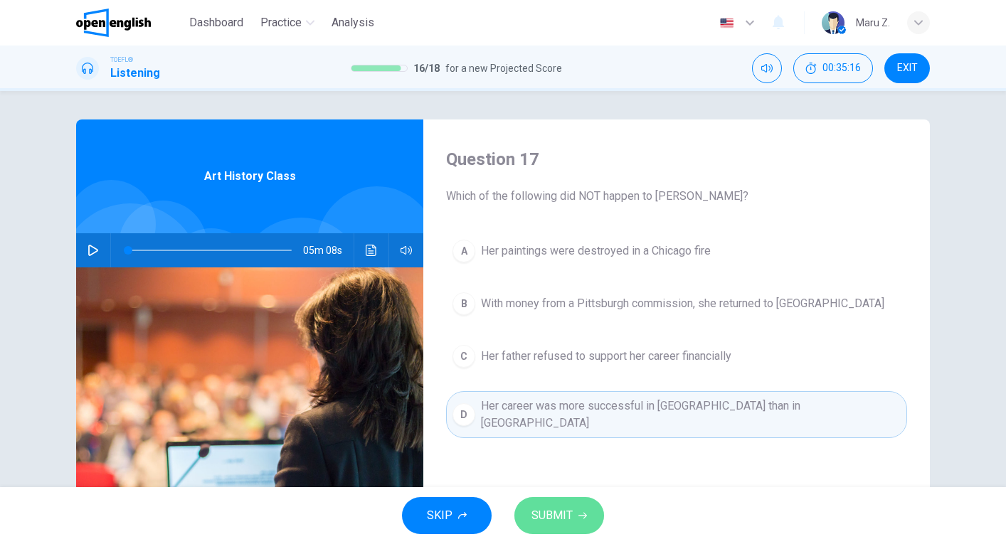
click at [573, 524] on button "SUBMIT" at bounding box center [559, 515] width 90 height 37
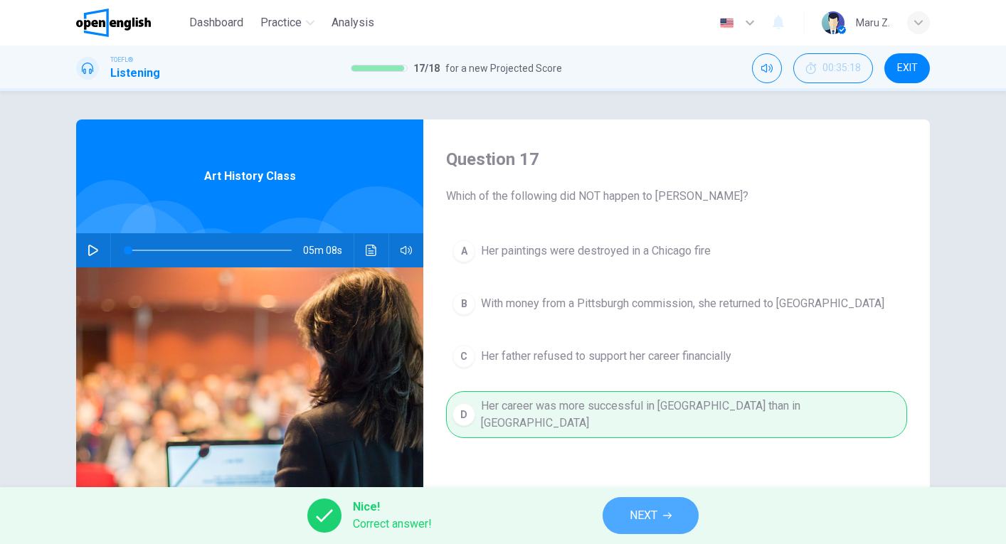
click at [648, 506] on span "NEXT" at bounding box center [644, 516] width 28 height 20
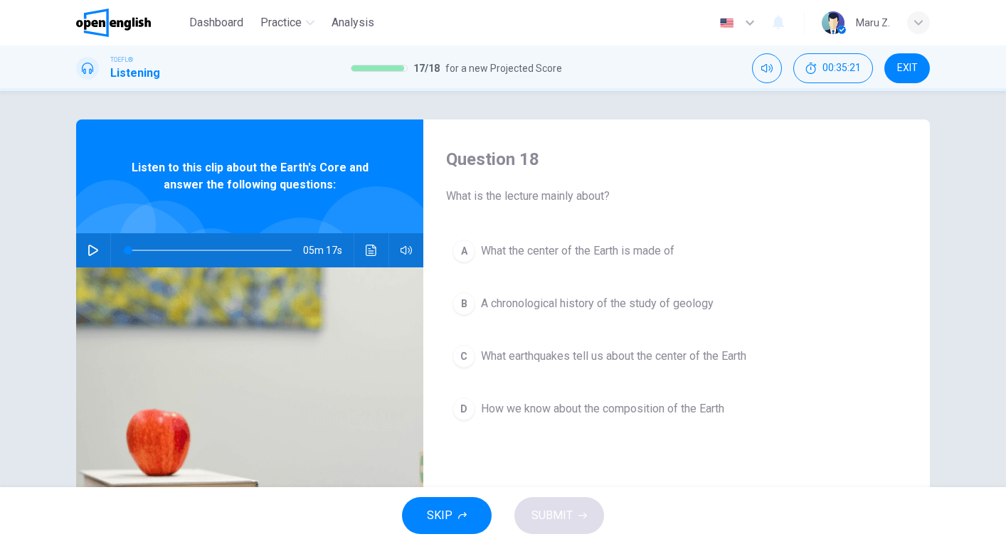
click at [92, 250] on icon "button" at bounding box center [93, 250] width 11 height 11
click at [547, 401] on span "How we know about the composition of the Earth" at bounding box center [602, 409] width 243 height 17
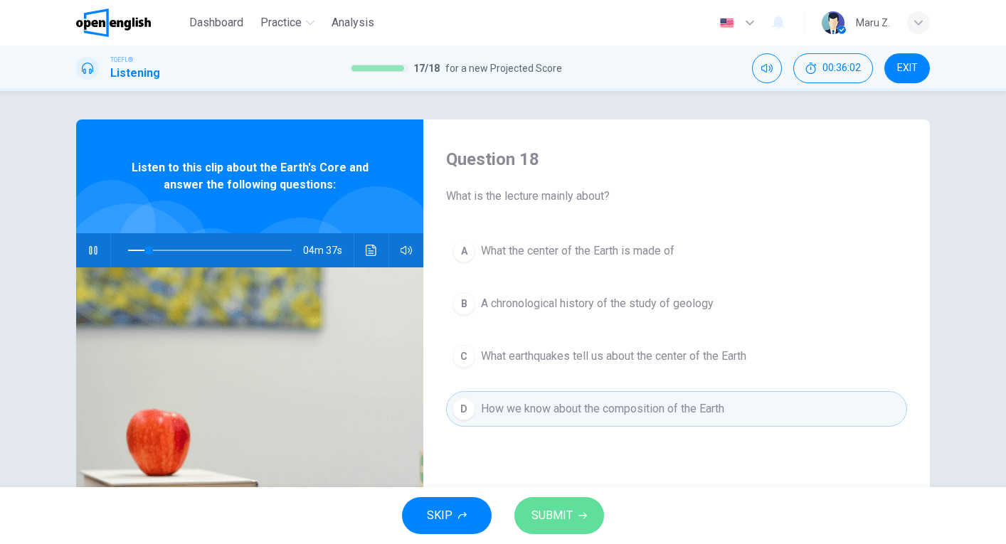
click at [551, 516] on span "SUBMIT" at bounding box center [551, 516] width 41 height 20
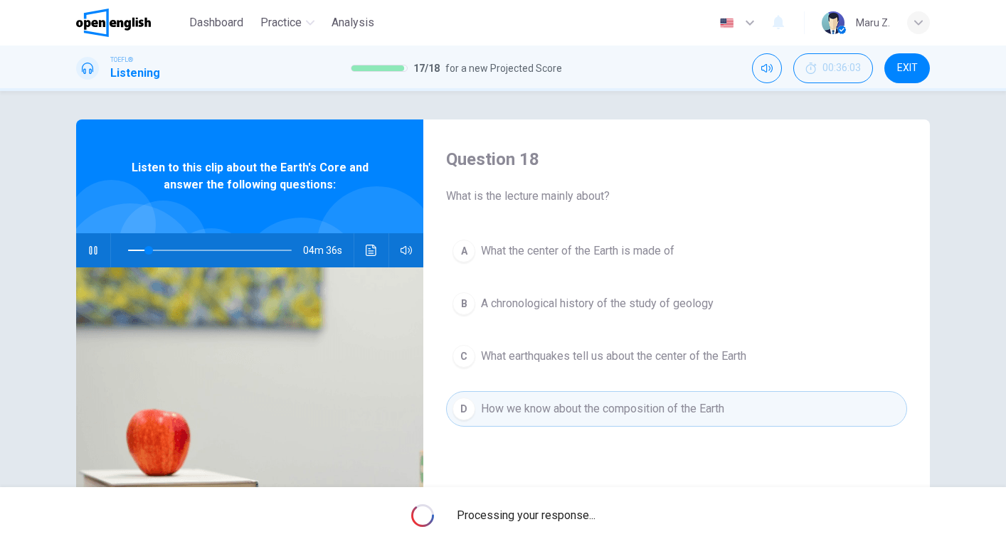
type input "**"
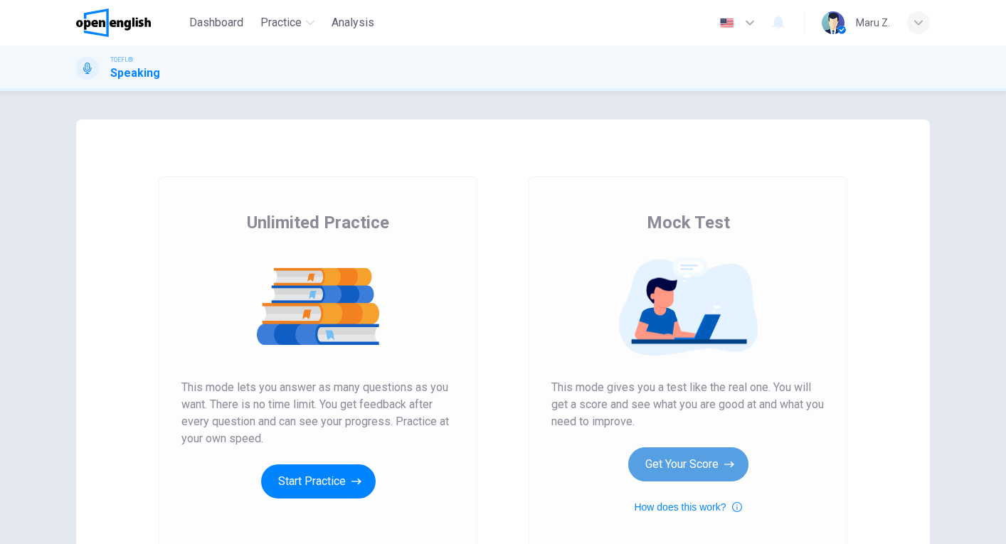
click at [704, 473] on button "Get Your Score" at bounding box center [688, 464] width 120 height 34
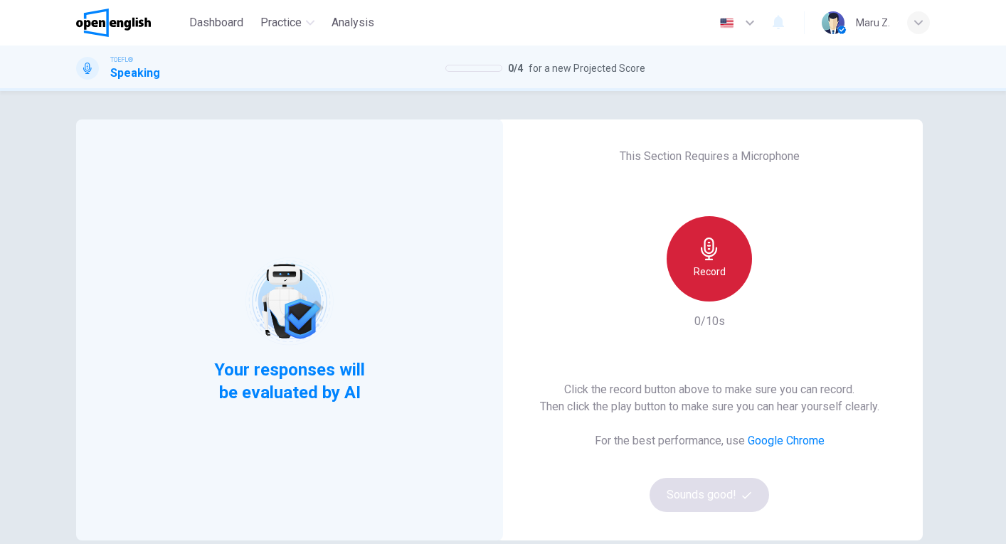
click at [710, 264] on h6 "Record" at bounding box center [710, 271] width 32 height 17
click at [710, 264] on h6 "Stop" at bounding box center [709, 271] width 21 height 17
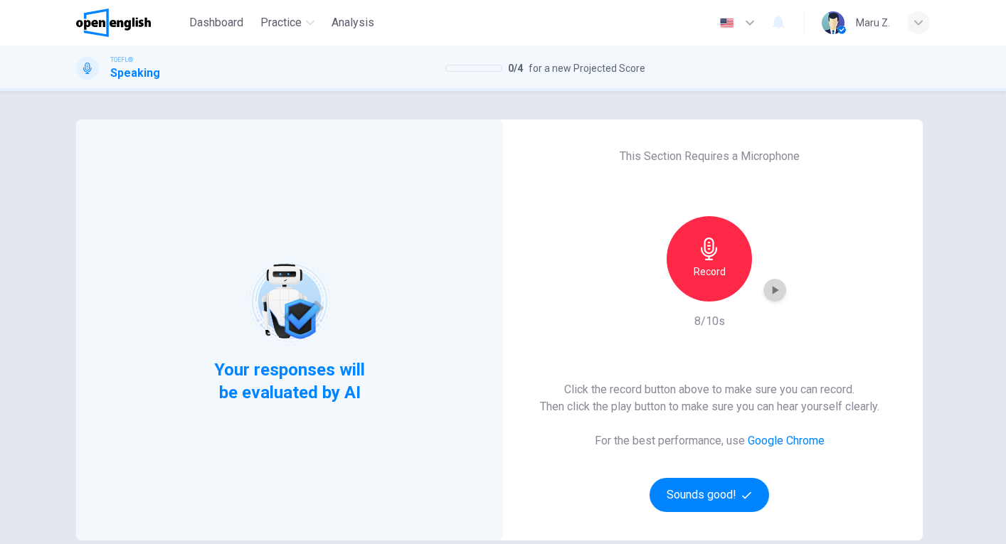
click at [779, 291] on icon "button" at bounding box center [775, 290] width 14 height 14
click at [713, 486] on button "Sounds good!" at bounding box center [710, 495] width 120 height 34
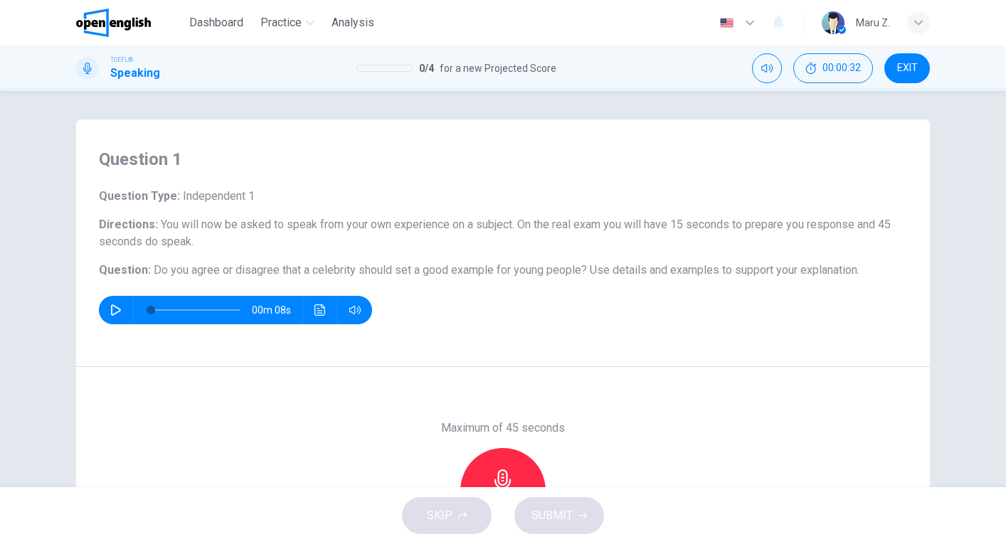
click at [114, 311] on icon "button" at bounding box center [115, 309] width 11 height 11
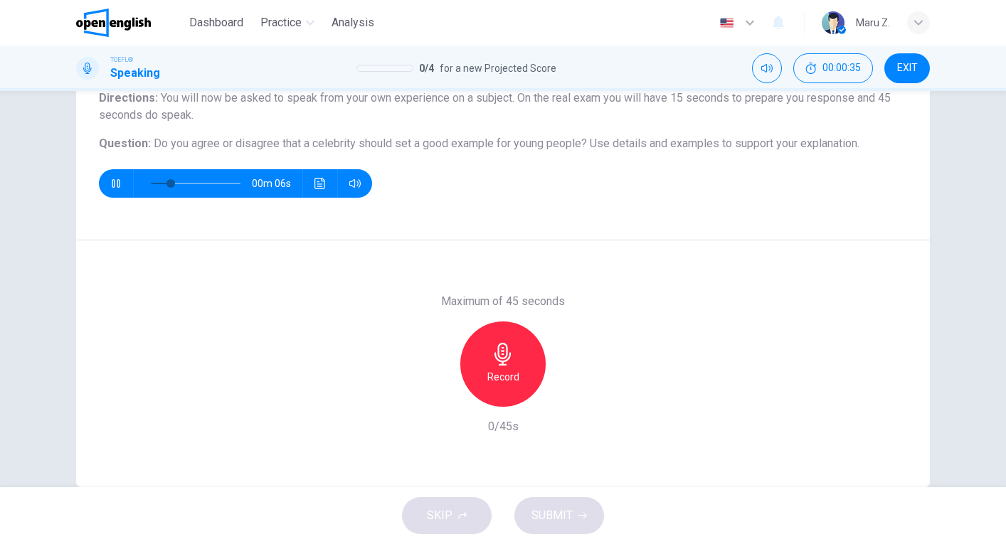
scroll to position [155, 0]
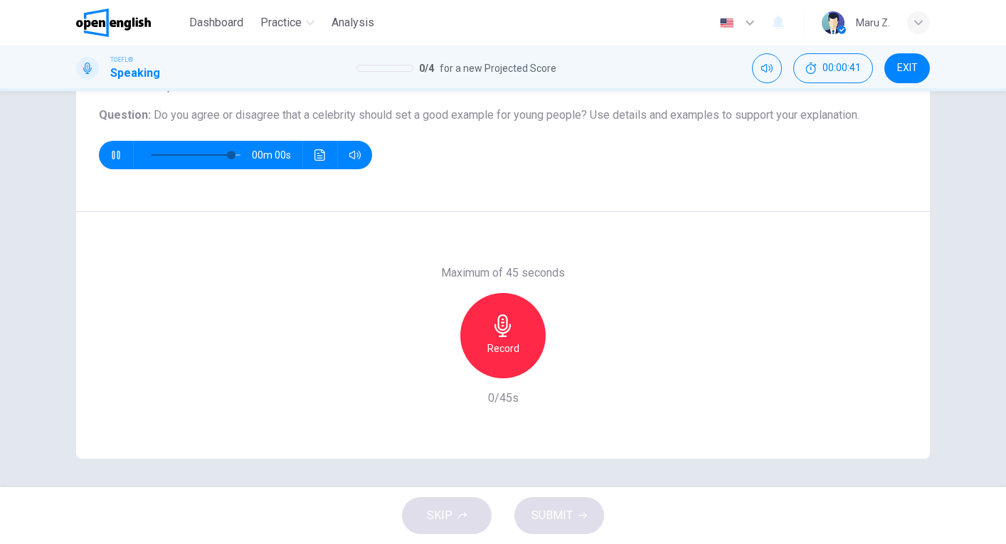
type input "*"
click at [504, 336] on icon "button" at bounding box center [502, 325] width 16 height 23
click at [543, 502] on button "SUBMIT" at bounding box center [559, 515] width 90 height 37
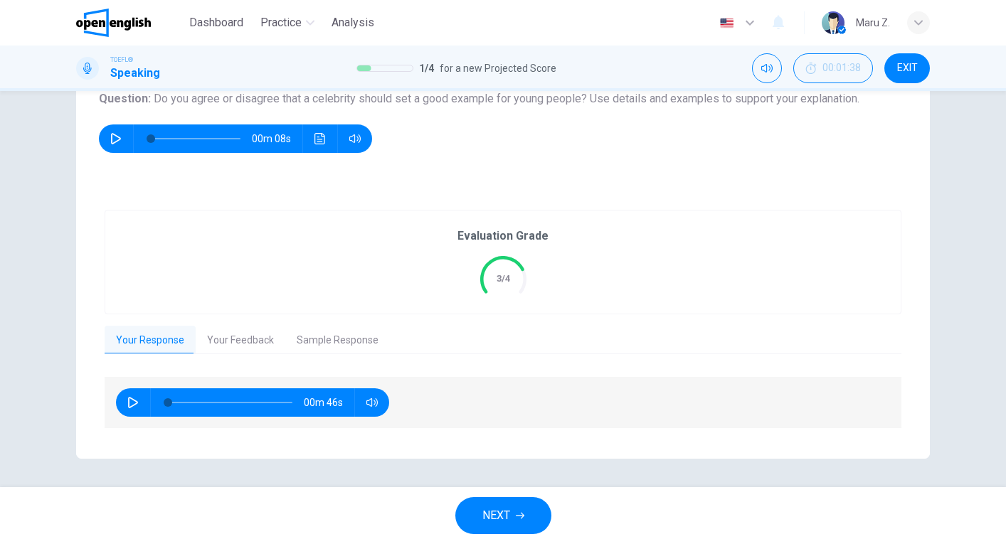
scroll to position [171, 0]
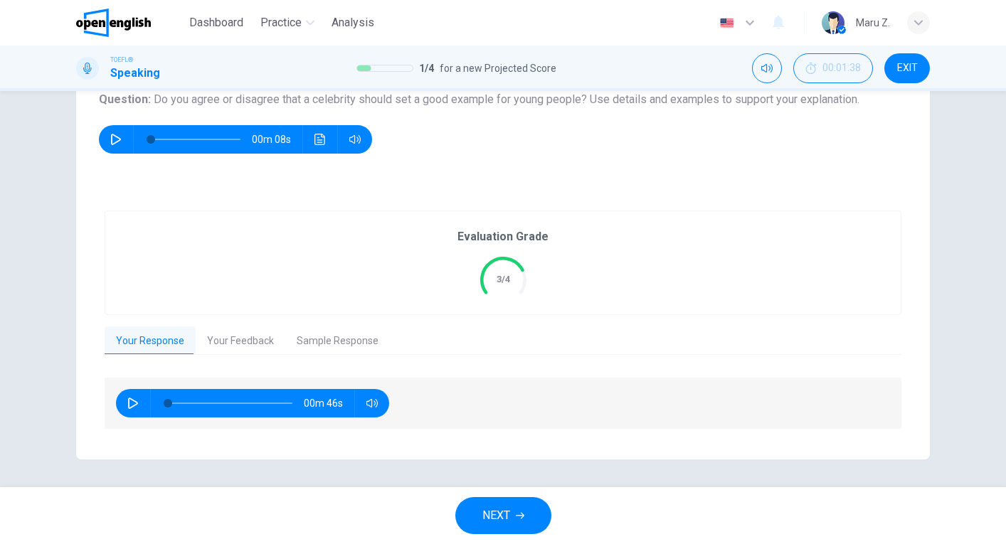
click at [496, 514] on span "NEXT" at bounding box center [496, 516] width 28 height 20
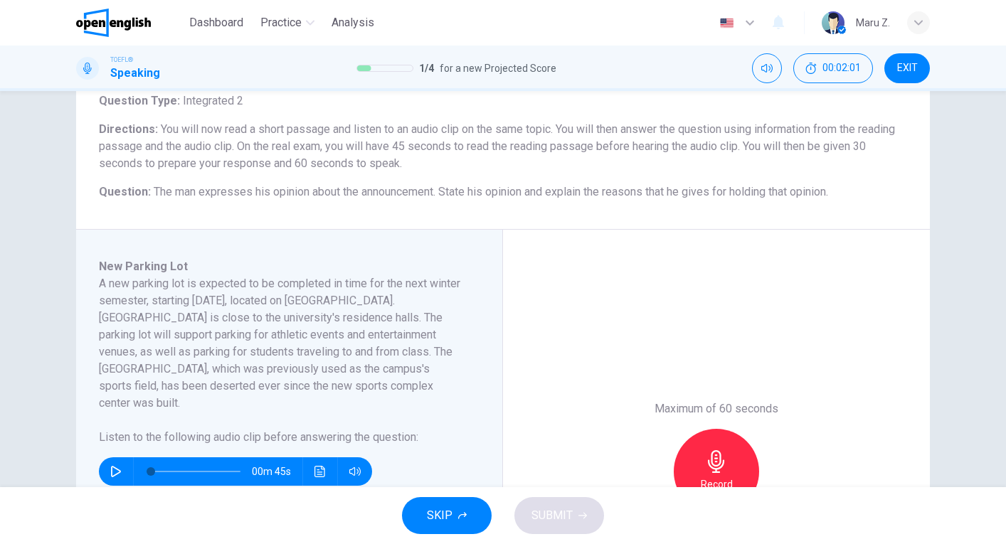
scroll to position [200, 0]
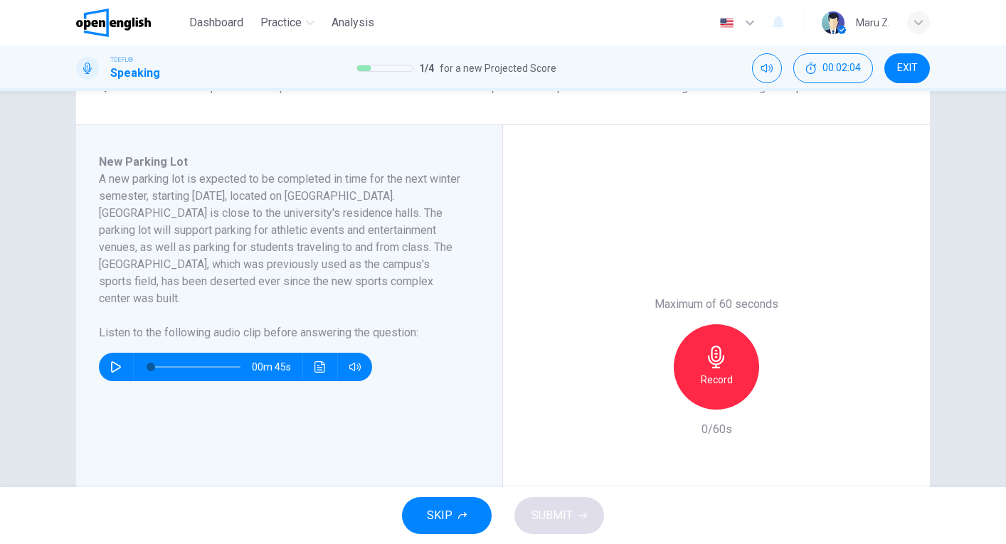
click at [116, 361] on icon "button" at bounding box center [116, 366] width 10 height 11
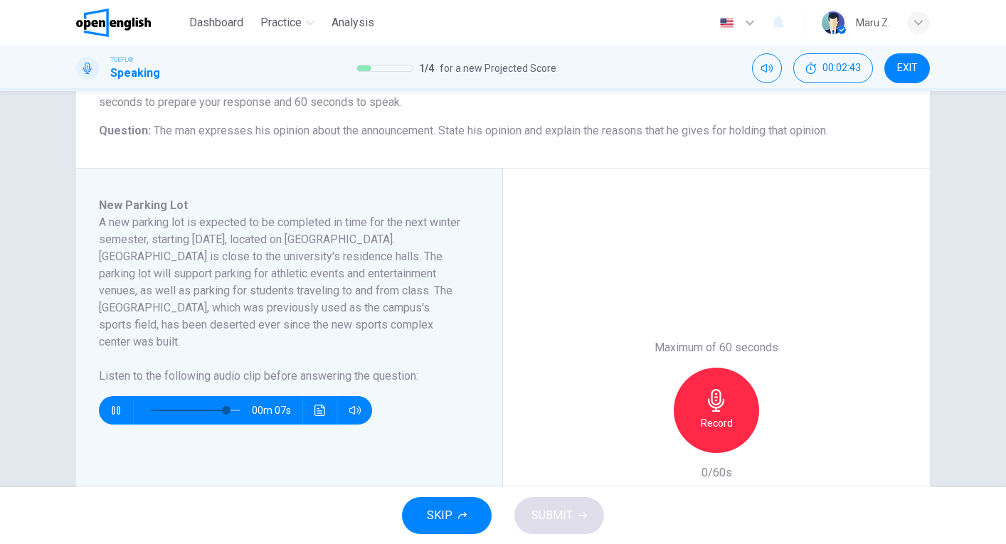
scroll to position [156, 0]
type input "*"
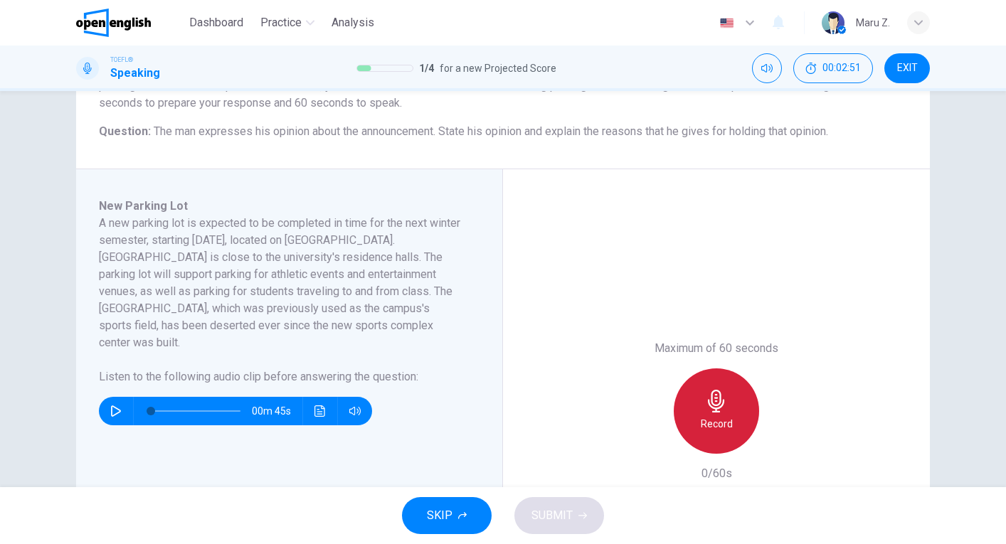
click at [719, 403] on icon "button" at bounding box center [716, 401] width 23 height 23
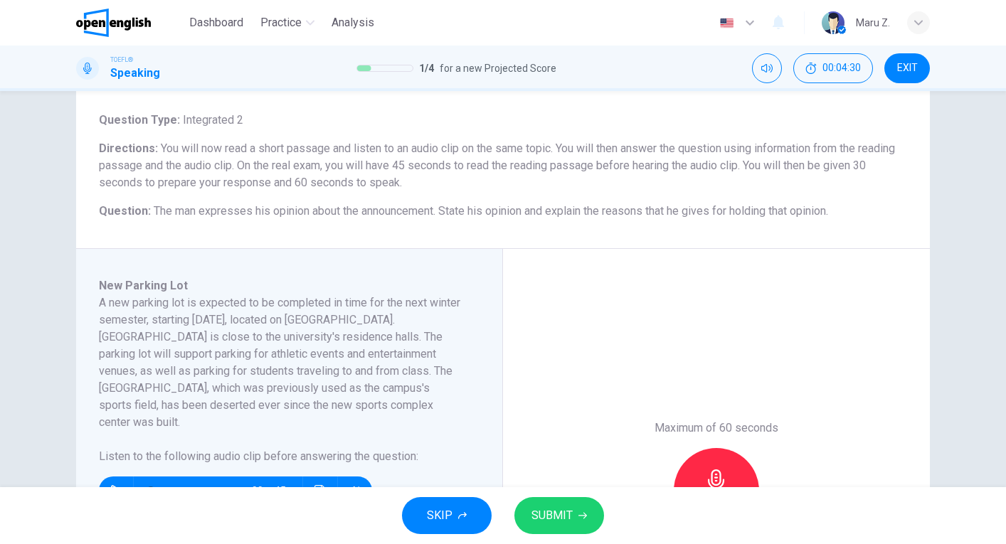
scroll to position [284, 0]
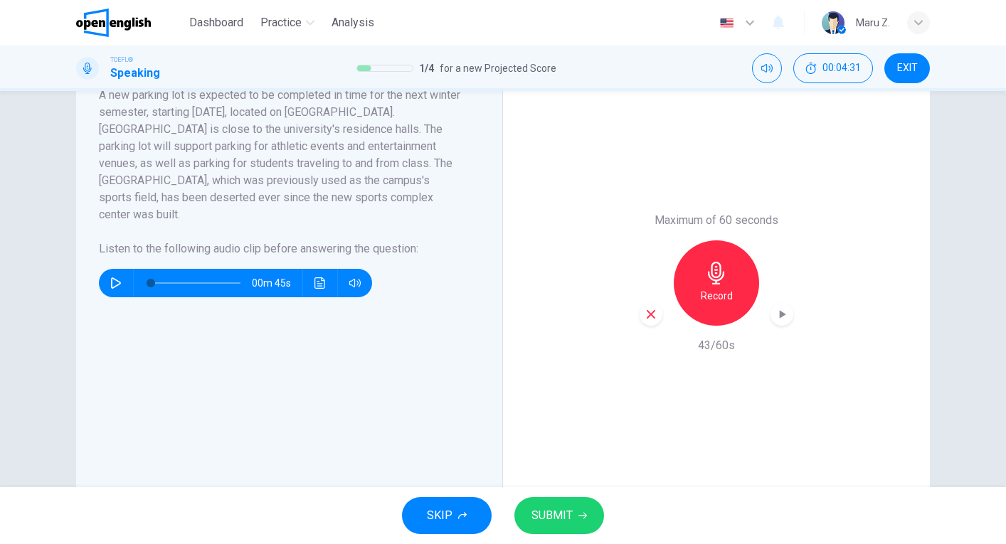
click at [571, 511] on span "SUBMIT" at bounding box center [551, 516] width 41 height 20
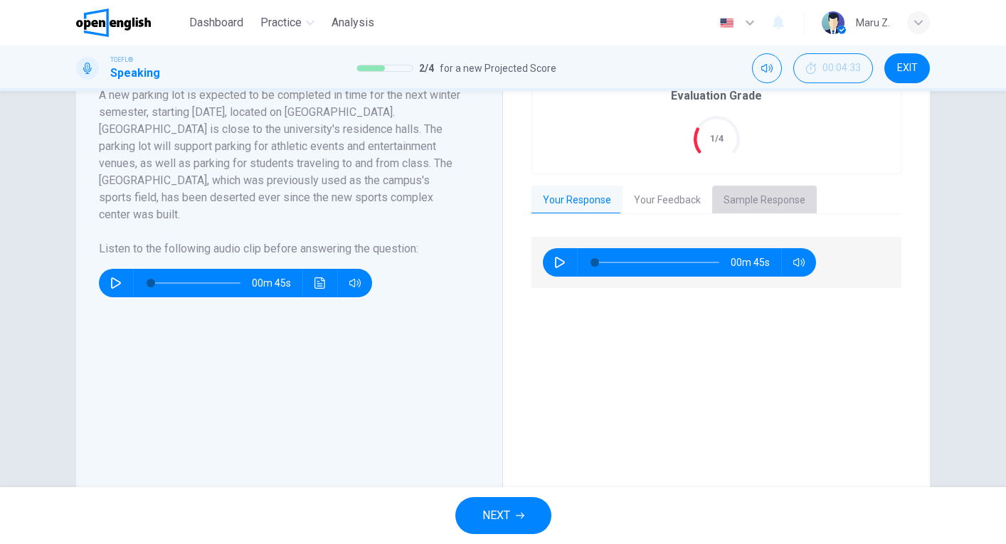
click at [762, 198] on button "Sample Response" at bounding box center [764, 201] width 105 height 30
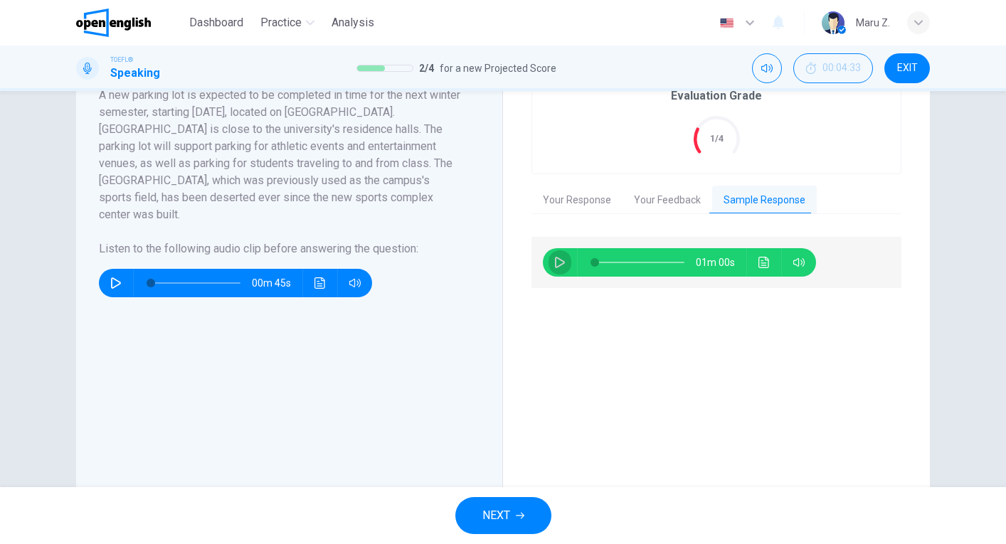
click at [556, 263] on icon "button" at bounding box center [559, 262] width 11 height 11
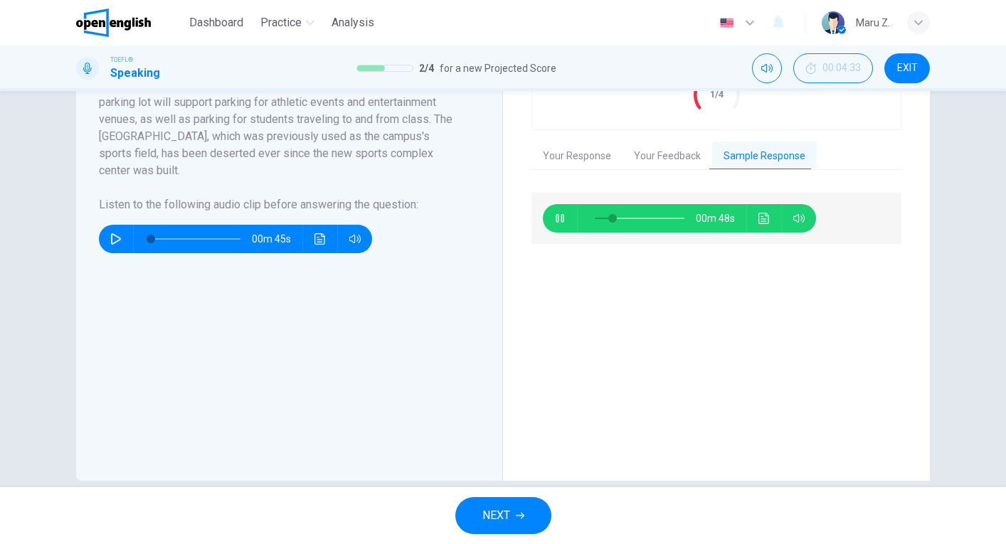
scroll to position [334, 0]
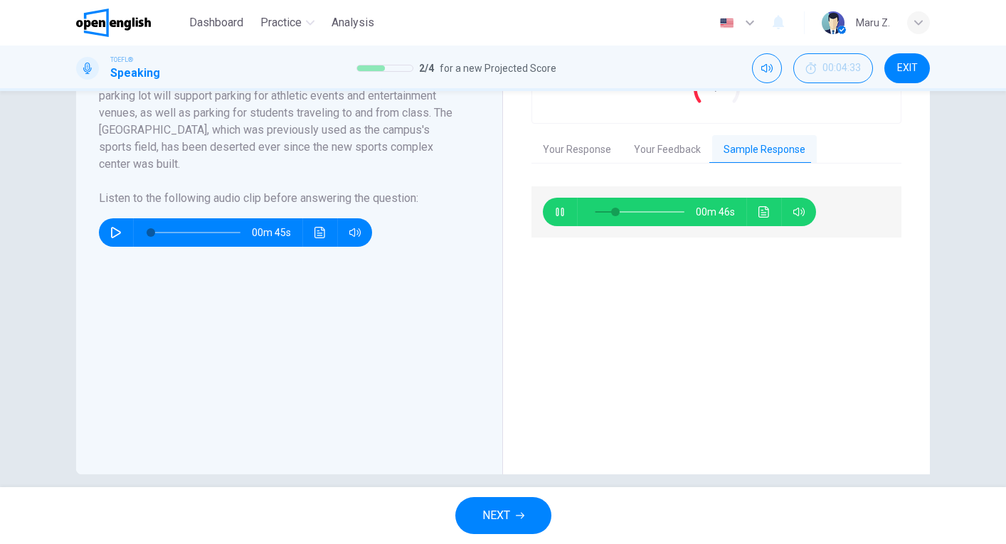
type input "**"
click at [680, 152] on button "Your Feedback" at bounding box center [667, 150] width 90 height 30
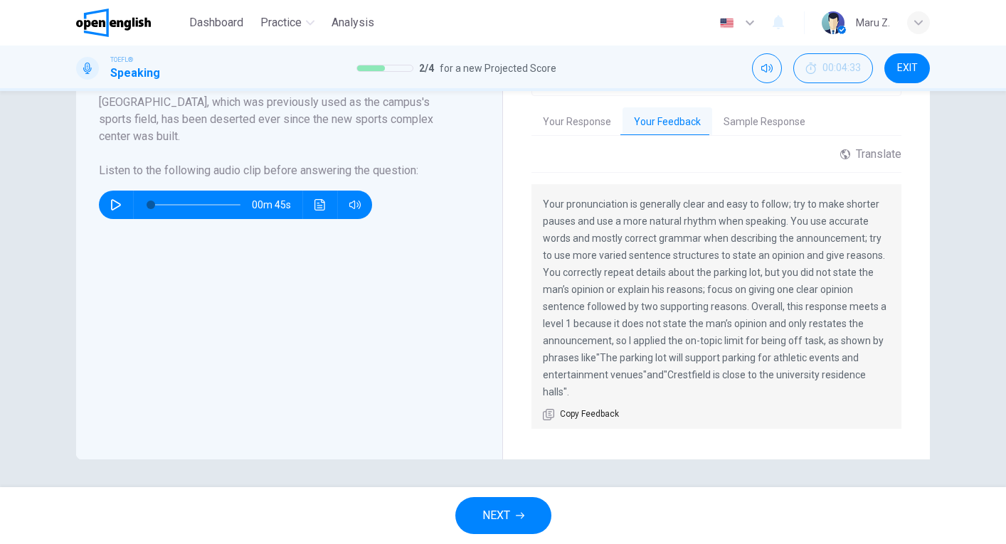
scroll to position [0, 0]
click at [584, 124] on button "Your Response" at bounding box center [576, 122] width 91 height 30
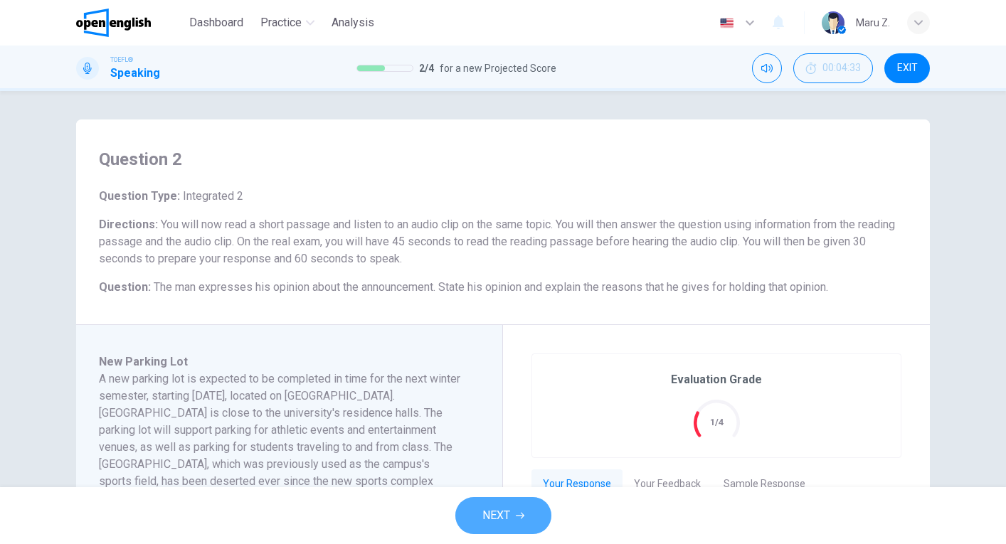
click at [505, 508] on span "NEXT" at bounding box center [496, 516] width 28 height 20
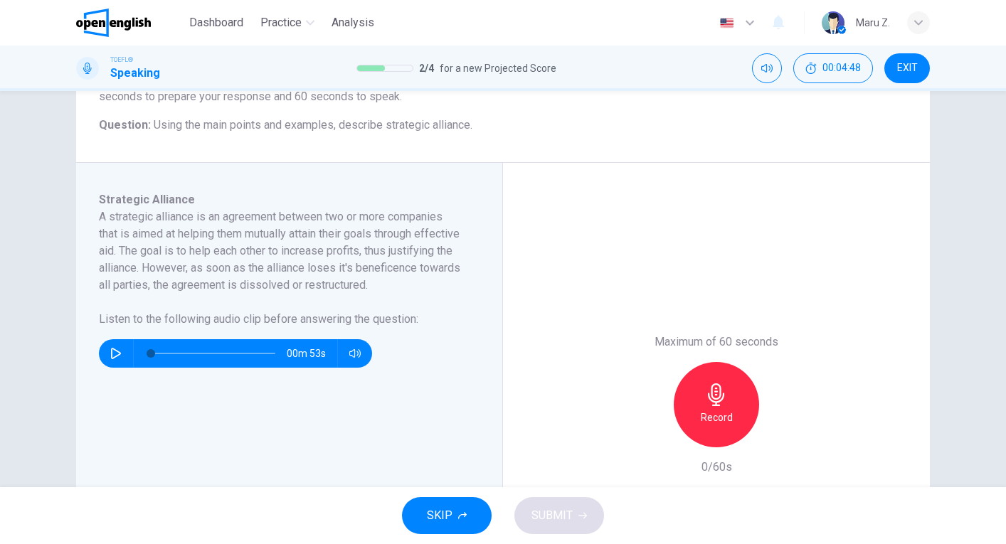
scroll to position [169, 0]
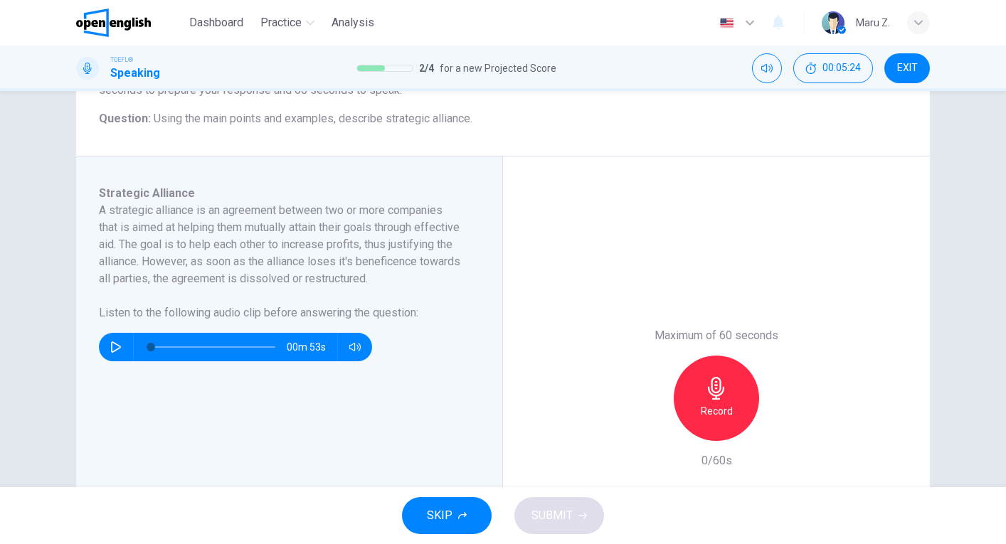
click at [113, 353] on icon "button" at bounding box center [115, 346] width 11 height 11
type input "*"
click at [737, 398] on div "Record" at bounding box center [716, 398] width 85 height 85
click at [558, 516] on span "SUBMIT" at bounding box center [551, 516] width 41 height 20
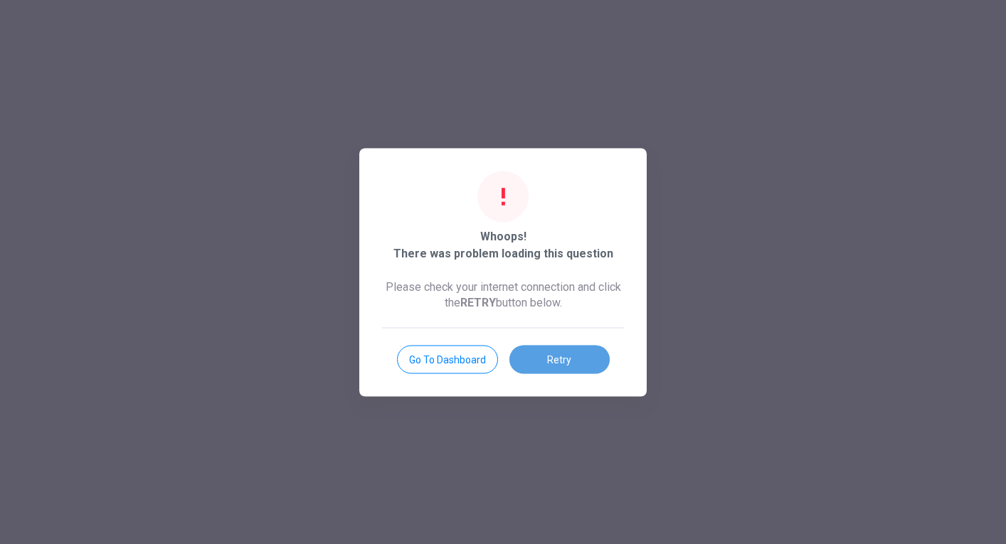
click at [551, 353] on button "Retry" at bounding box center [559, 359] width 100 height 28
click at [550, 356] on button "Retry" at bounding box center [559, 359] width 100 height 28
click at [458, 358] on button "Go to Dashboard" at bounding box center [447, 359] width 101 height 28
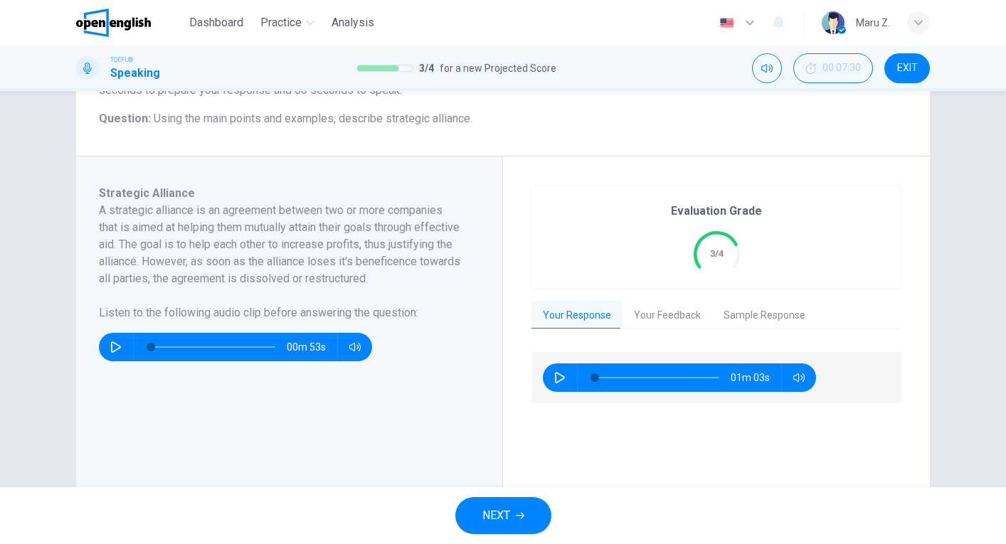
click at [522, 513] on icon "button" at bounding box center [520, 515] width 9 height 9
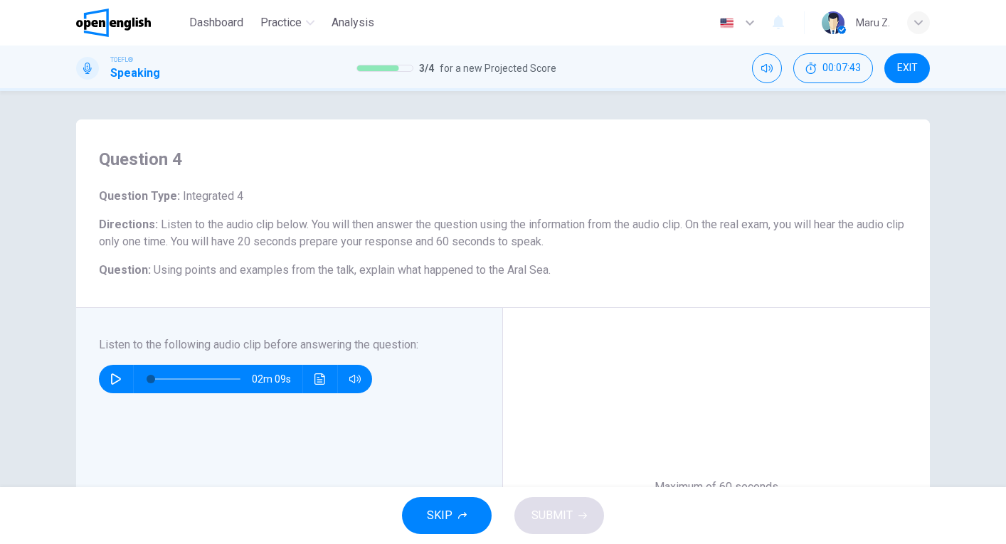
scroll to position [100, 0]
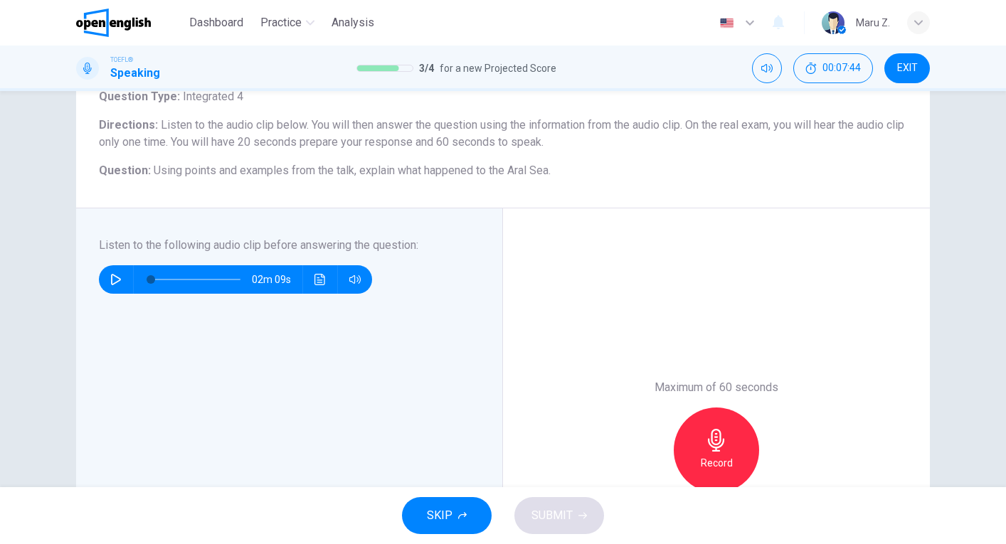
click at [117, 275] on icon "button" at bounding box center [115, 279] width 11 height 11
click at [121, 276] on icon "button" at bounding box center [115, 279] width 11 height 11
click at [323, 278] on icon "Click to see the audio transcription" at bounding box center [319, 279] width 11 height 11
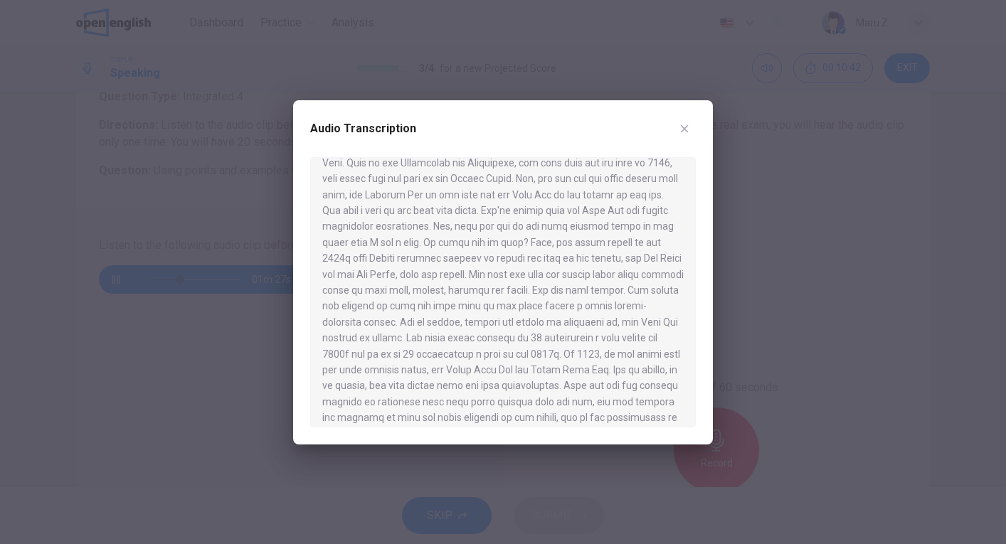
scroll to position [97, 0]
drag, startPoint x: 530, startPoint y: 127, endPoint x: 606, endPoint y: 258, distance: 151.4
click at [608, 255] on div "Audio Transcription" at bounding box center [503, 272] width 420 height 344
click at [688, 127] on icon "button" at bounding box center [684, 128] width 11 height 11
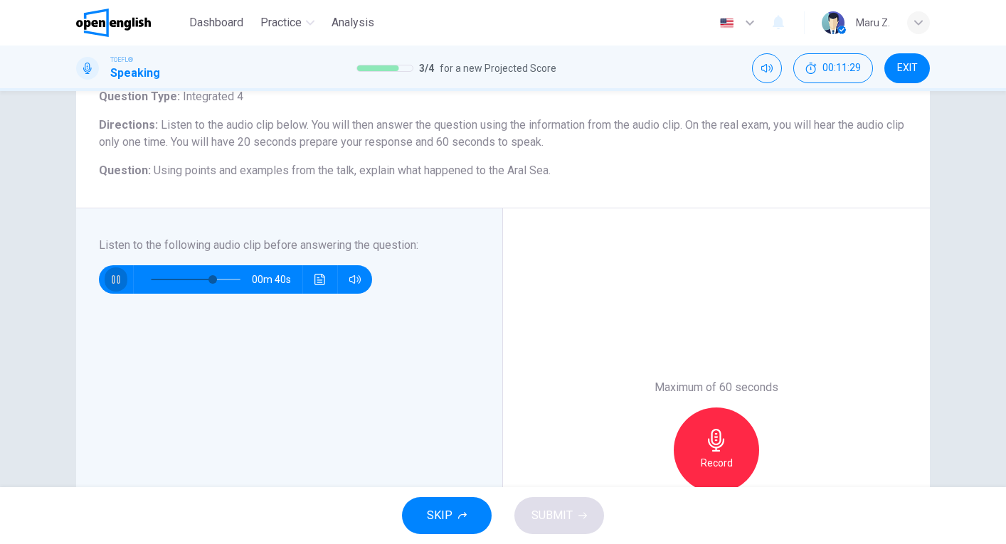
click at [115, 279] on icon "button" at bounding box center [116, 279] width 8 height 9
click at [726, 441] on icon "button" at bounding box center [716, 440] width 23 height 23
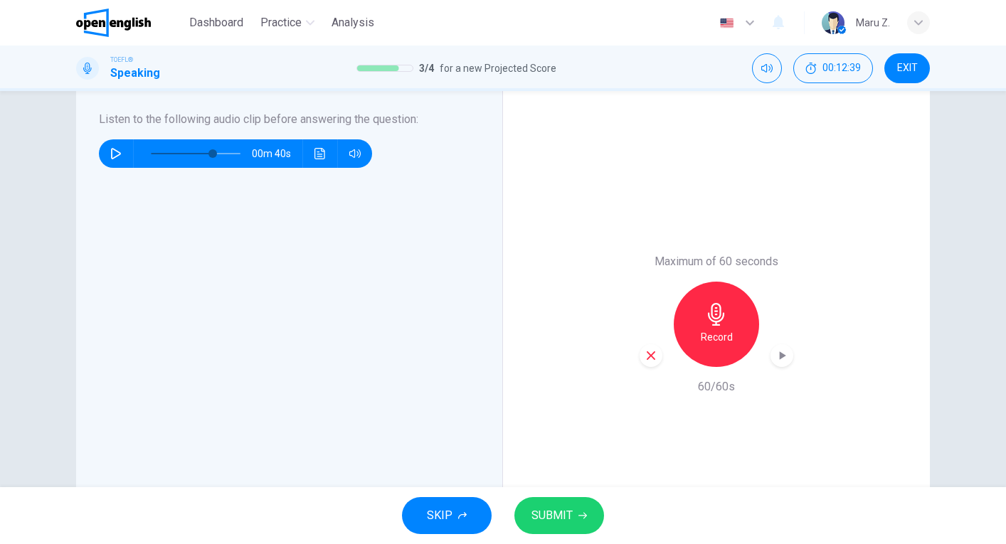
scroll to position [228, 0]
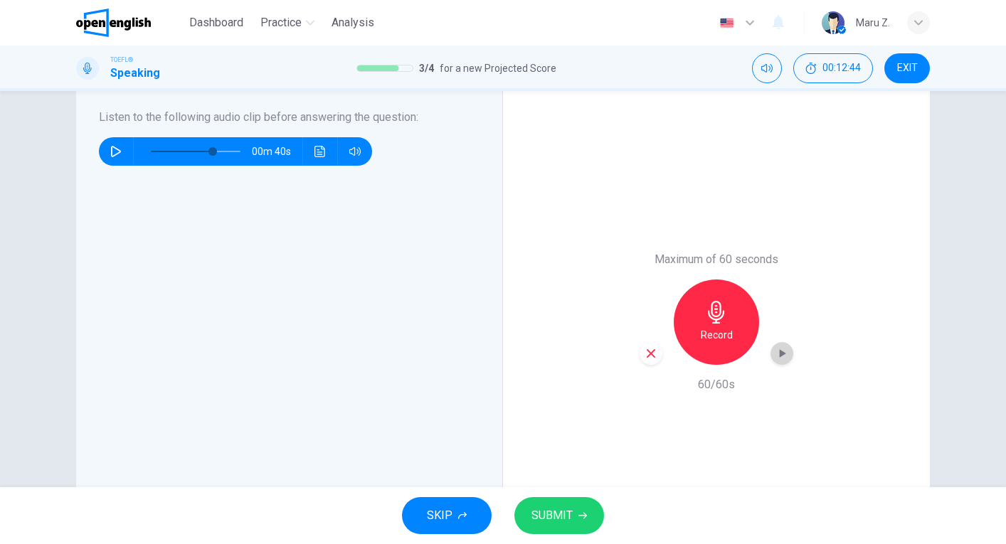
click at [782, 355] on icon "button" at bounding box center [783, 353] width 6 height 9
click at [551, 513] on span "SUBMIT" at bounding box center [551, 516] width 41 height 20
click at [560, 518] on span "SUBMIT" at bounding box center [551, 516] width 41 height 20
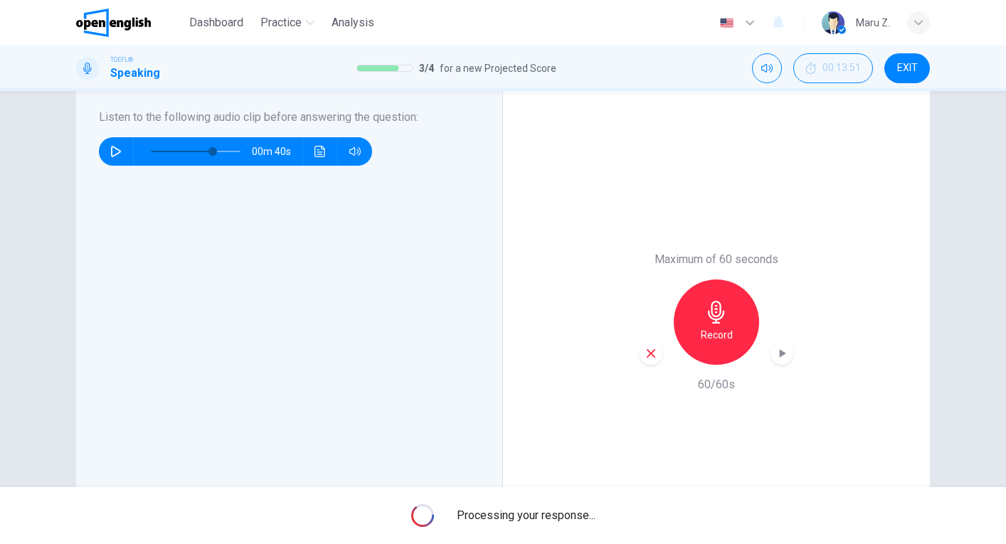
type input "*"
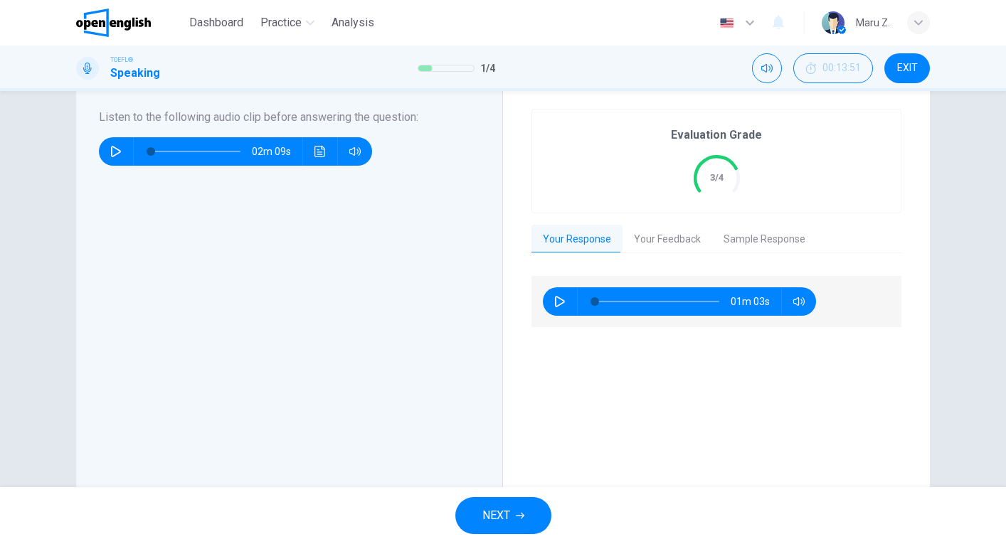
click at [518, 510] on button "NEXT" at bounding box center [503, 515] width 96 height 37
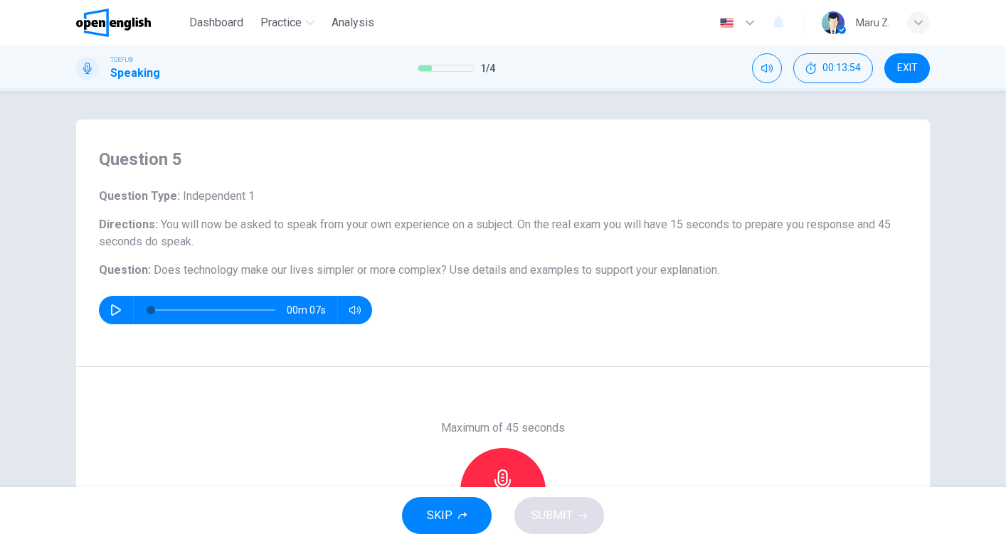
scroll to position [155, 0]
